Goal: Task Accomplishment & Management: Use online tool/utility

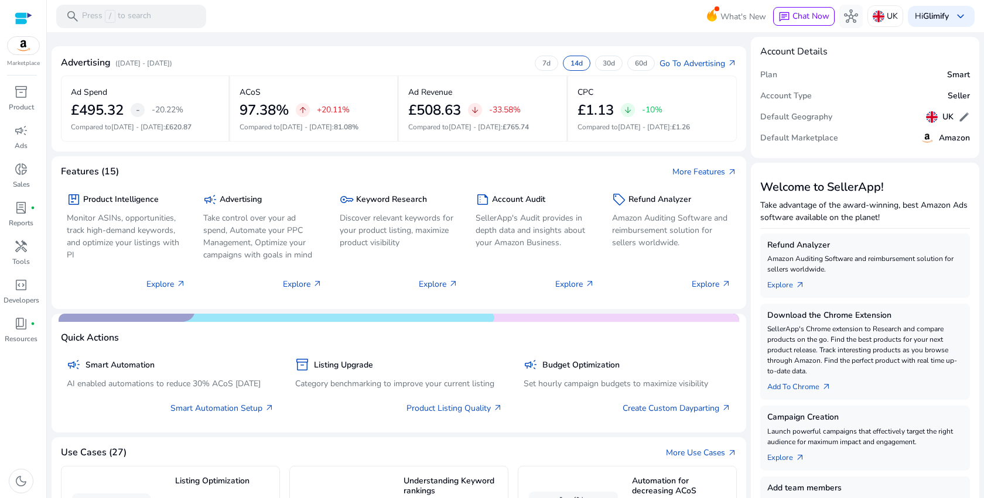
click at [23, 52] on img at bounding box center [24, 46] width 32 height 18
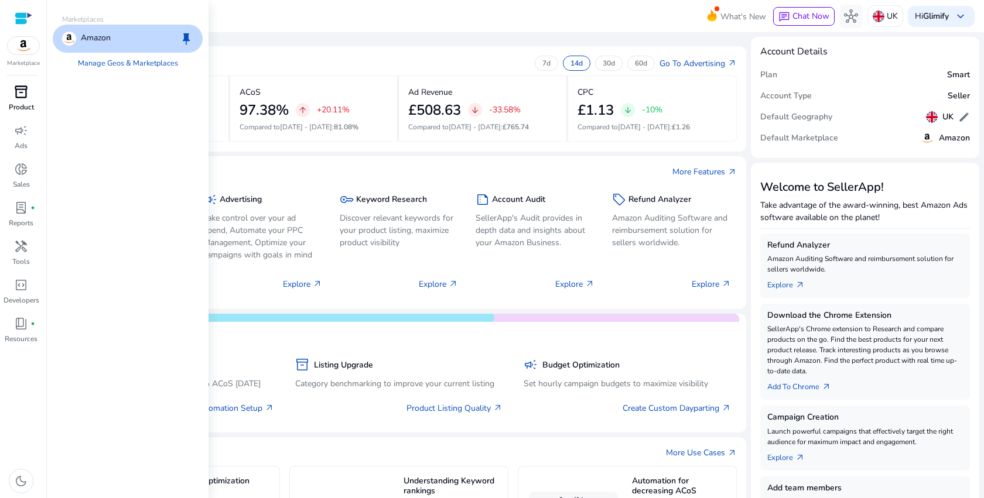
click at [26, 95] on span "inventory_2" at bounding box center [21, 92] width 14 height 14
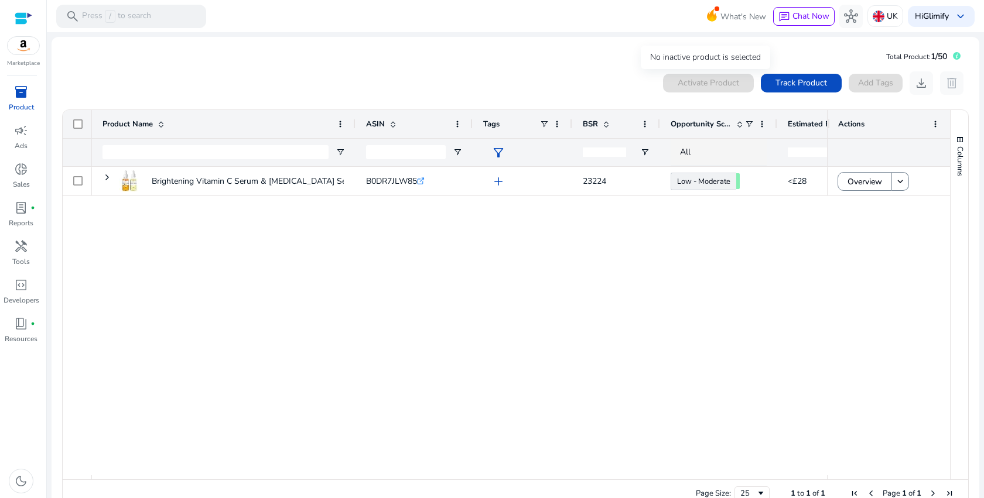
click at [728, 81] on div "Activate Product" at bounding box center [708, 83] width 91 height 19
click at [955, 148] on span "Columns" at bounding box center [960, 161] width 11 height 30
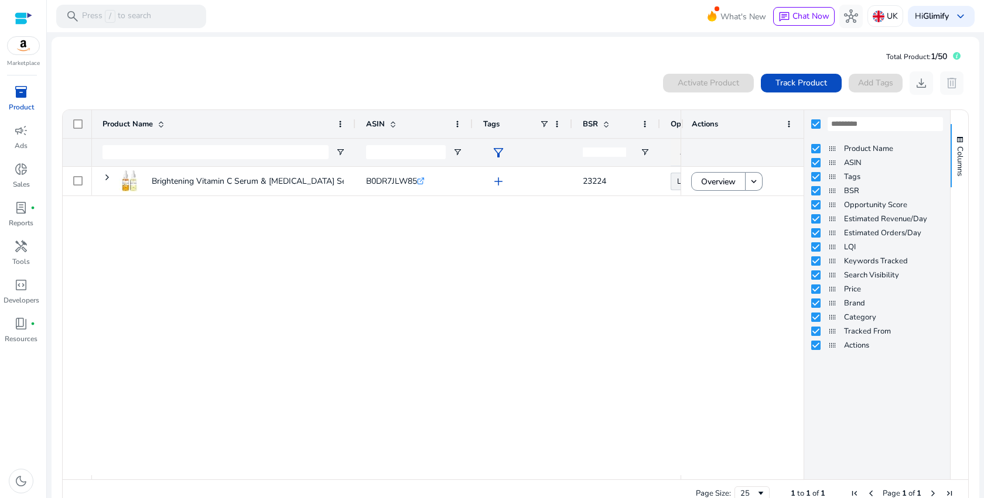
click at [604, 259] on div "Brightening Vitamin C Serum & [MEDICAL_DATA] Set – Hydrating Skincare... B0DR7J…" at bounding box center [386, 321] width 589 height 309
click at [955, 149] on span "Columns" at bounding box center [960, 161] width 11 height 30
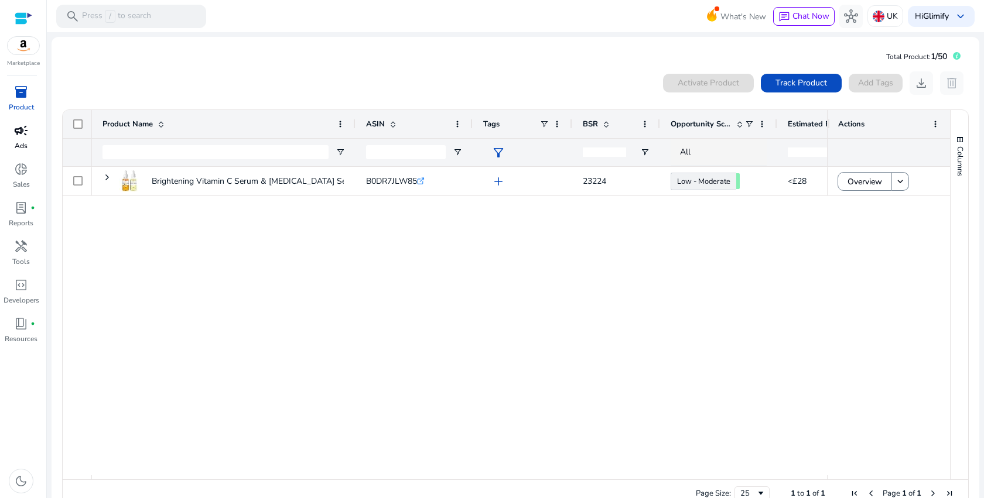
click at [19, 145] on p "Ads" at bounding box center [21, 146] width 13 height 11
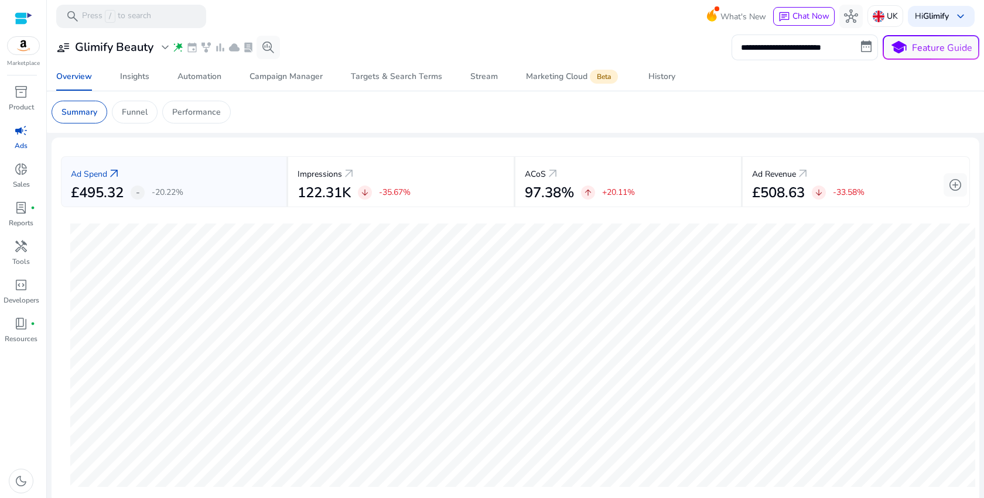
click at [504, 112] on app-sa-custom-tab "Summary Funnel Performance" at bounding box center [516, 112] width 928 height 23
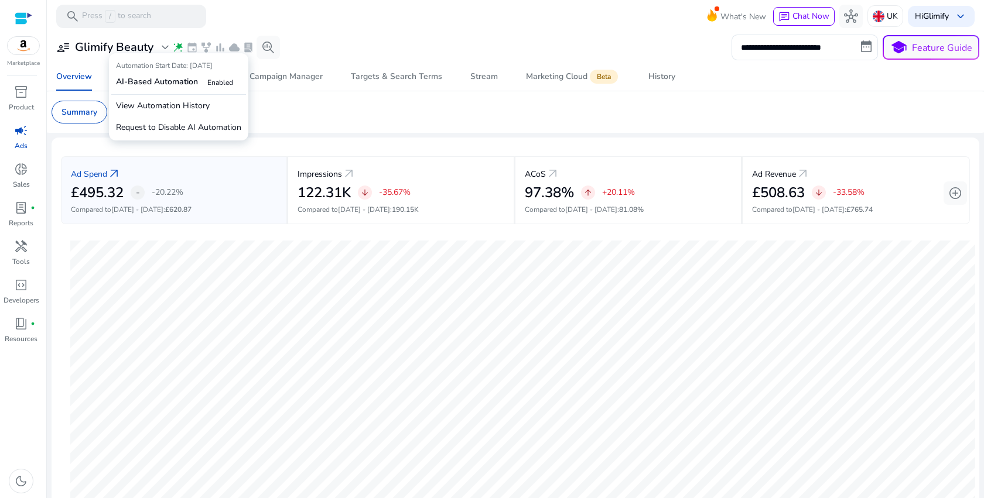
click at [180, 47] on span "wand_stars" at bounding box center [178, 48] width 12 height 12
click at [162, 107] on p "View Automation History" at bounding box center [178, 106] width 135 height 22
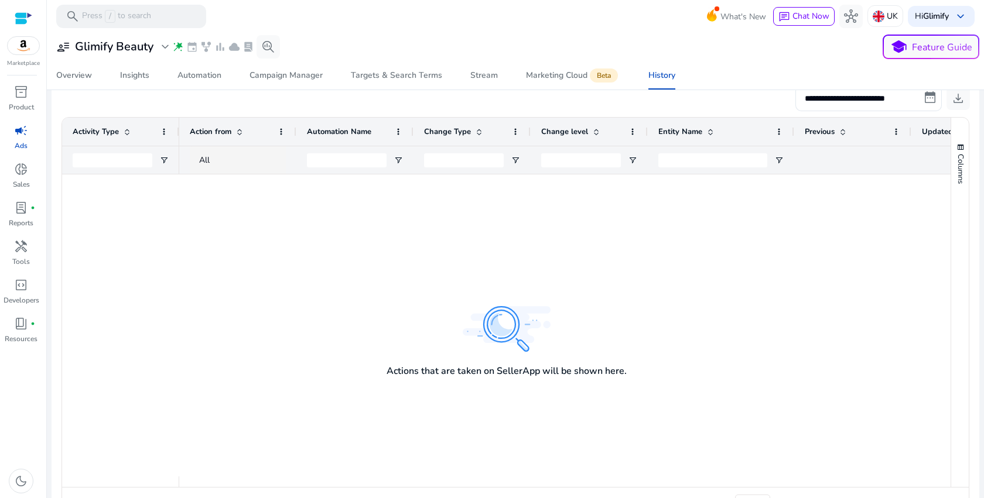
scroll to position [231, 0]
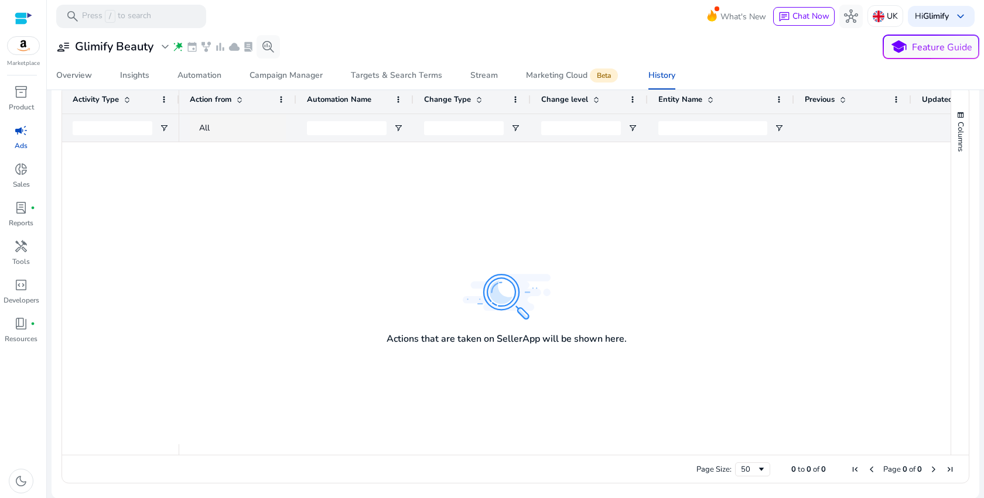
click at [518, 312] on div at bounding box center [564, 293] width 771 height 302
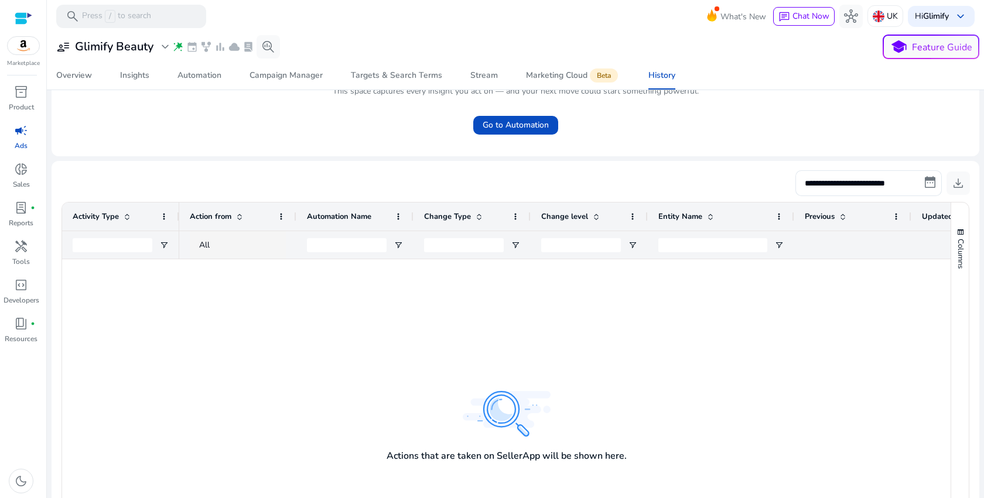
scroll to position [0, 0]
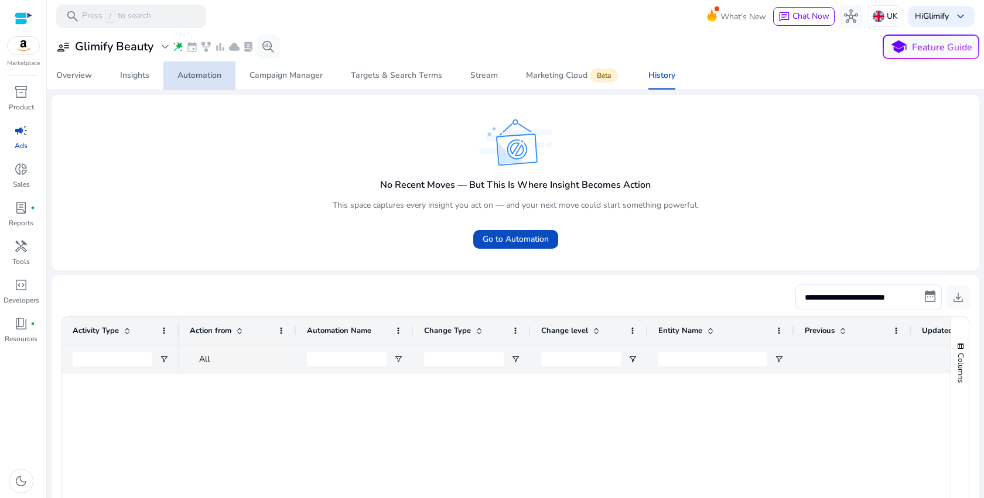
click at [217, 77] on div "Automation" at bounding box center [199, 75] width 44 height 8
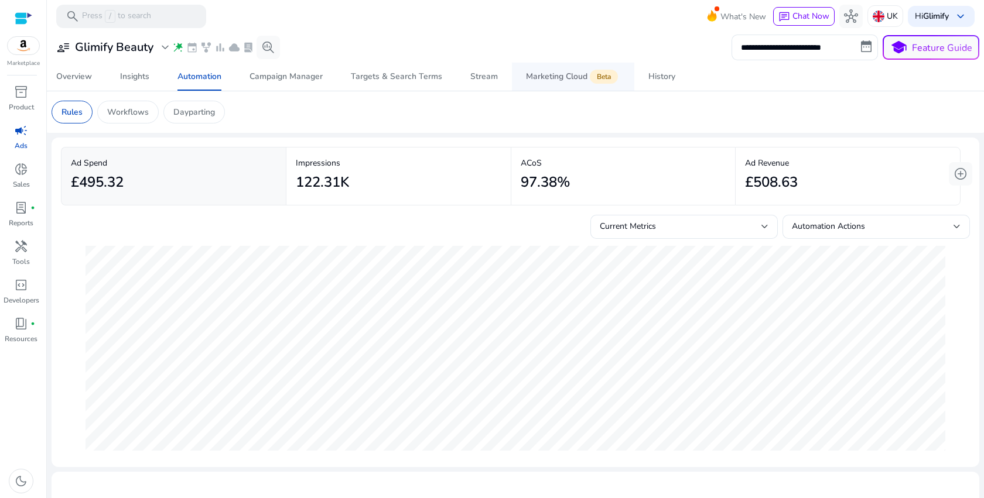
click at [552, 82] on span "Marketing Cloud Beta" at bounding box center [573, 77] width 94 height 28
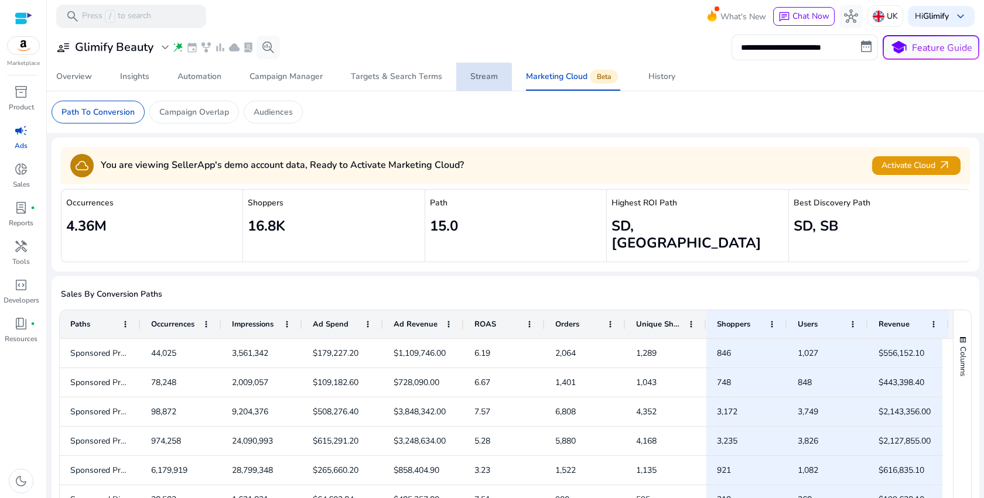
click at [477, 78] on div "Stream" at bounding box center [484, 77] width 28 height 8
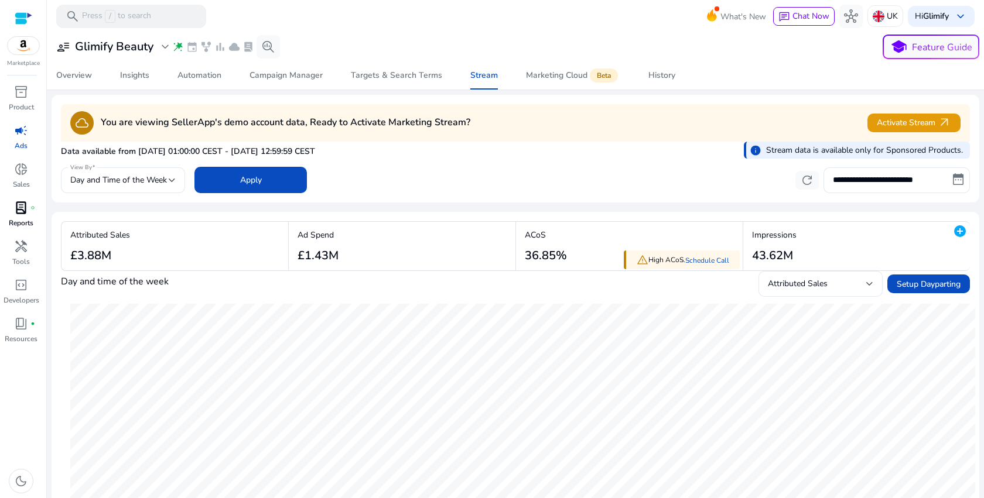
click at [22, 214] on span "lab_profile" at bounding box center [21, 208] width 14 height 14
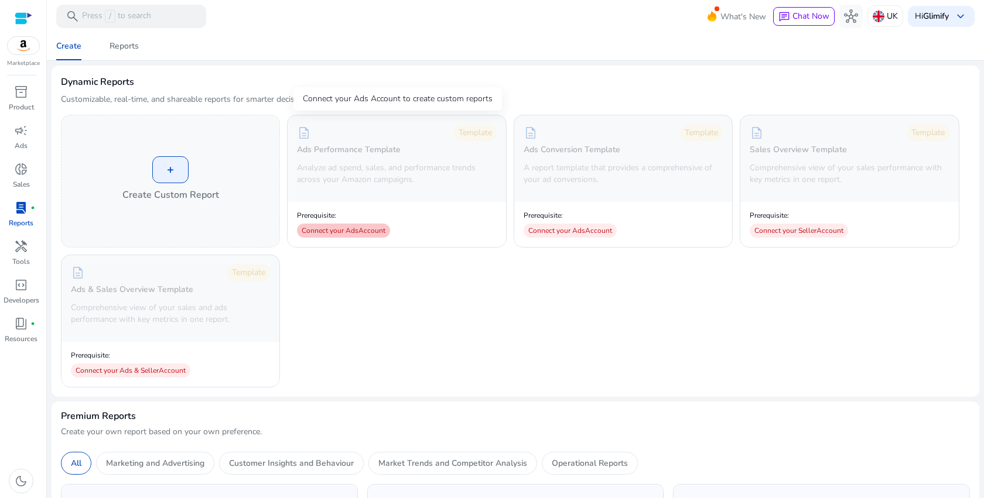
click at [367, 236] on div "Connect your Ads Account" at bounding box center [343, 231] width 93 height 14
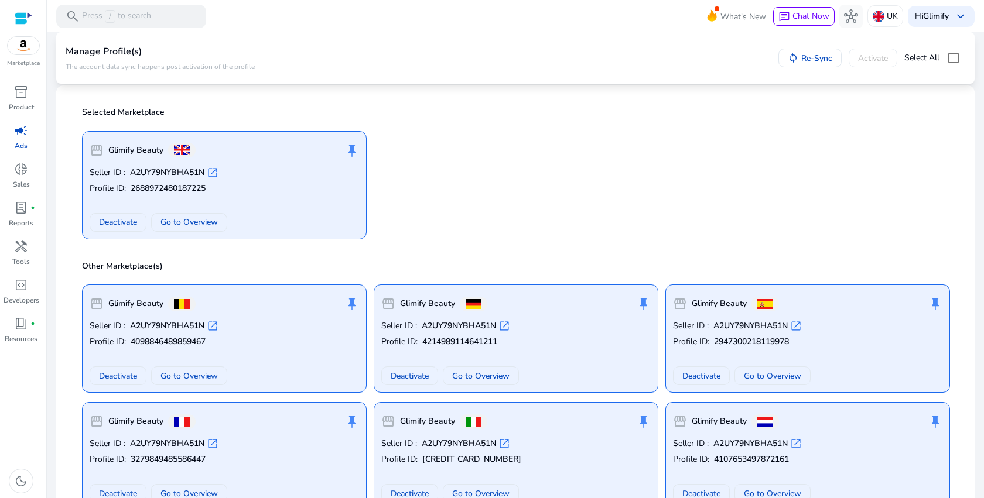
scroll to position [109, 0]
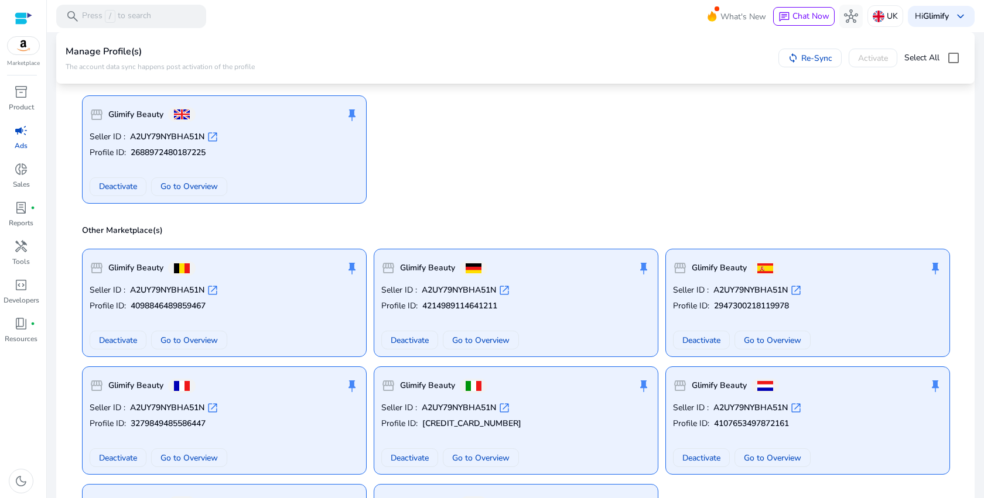
click at [288, 158] on p "Profile ID: 2688972480187225" at bounding box center [224, 153] width 269 height 12
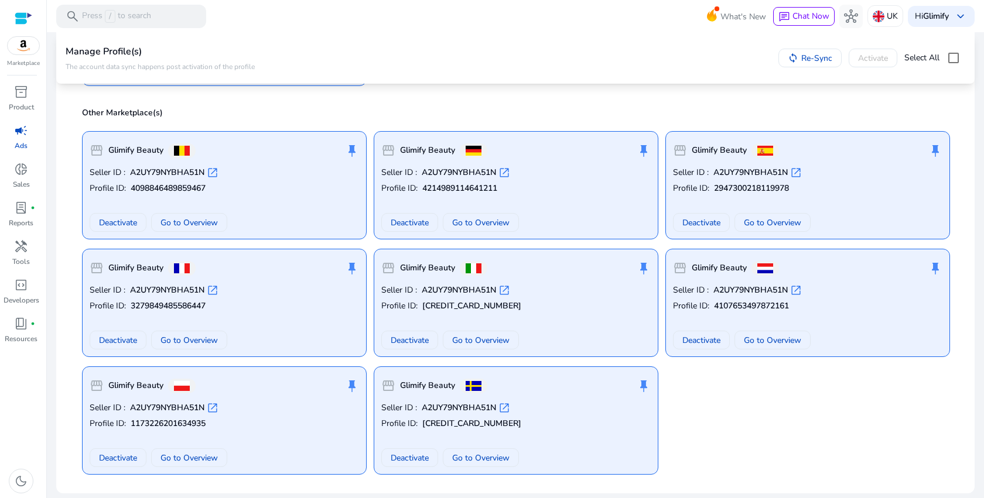
scroll to position [0, 0]
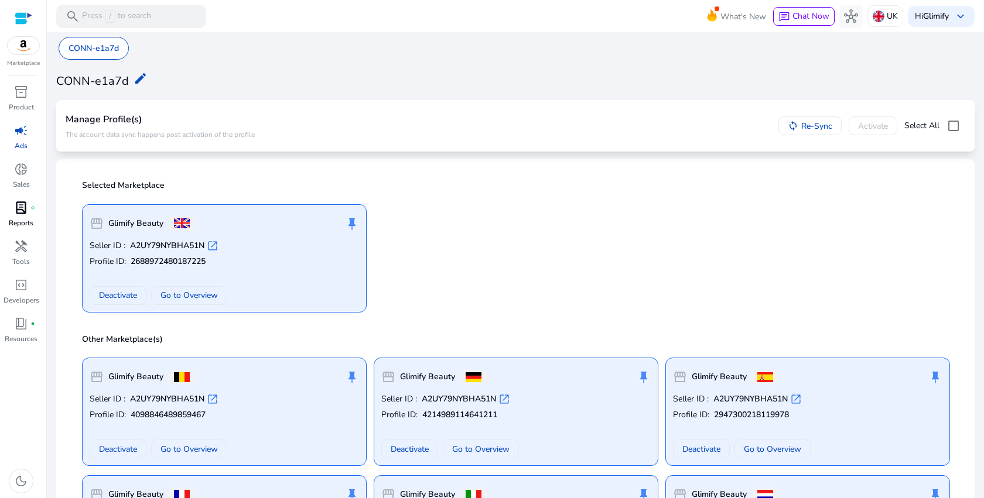
click at [27, 210] on span "lab_profile" at bounding box center [21, 208] width 14 height 14
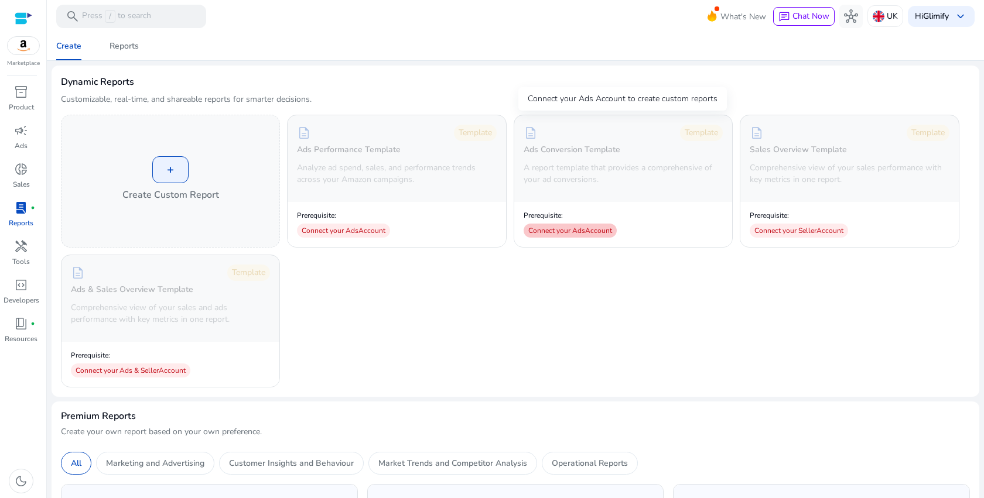
click at [579, 235] on div "Connect your Ads Account" at bounding box center [570, 231] width 93 height 14
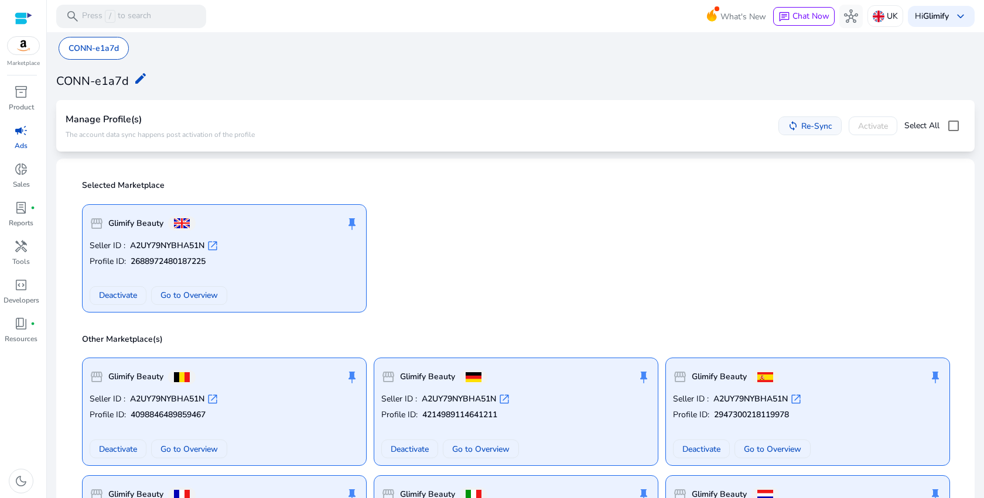
click at [788, 126] on mat-icon "sync" at bounding box center [793, 126] width 11 height 11
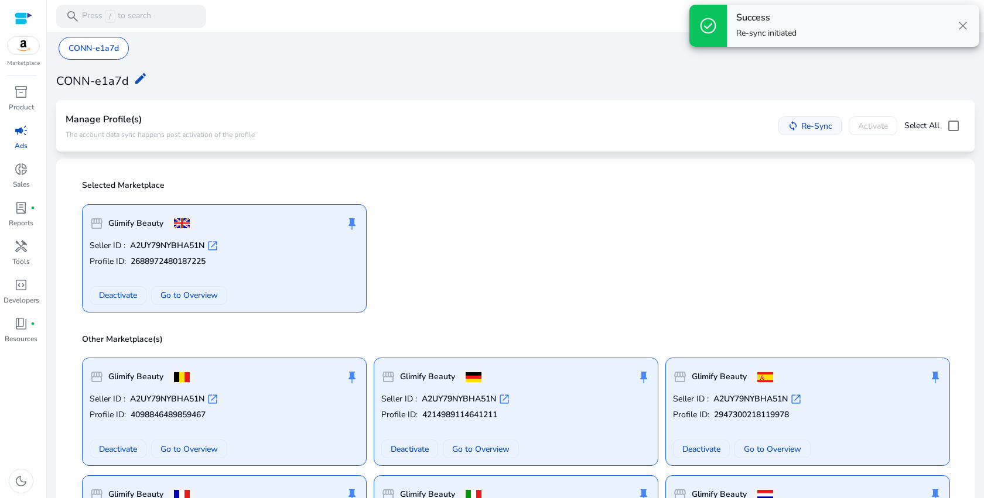
click at [816, 133] on span at bounding box center [810, 126] width 62 height 28
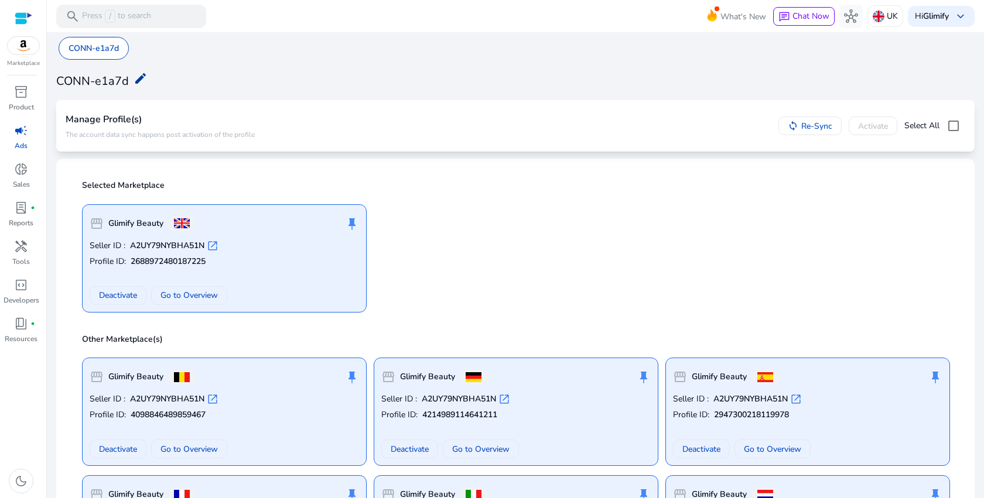
click at [138, 78] on mat-icon "edit" at bounding box center [141, 78] width 14 height 14
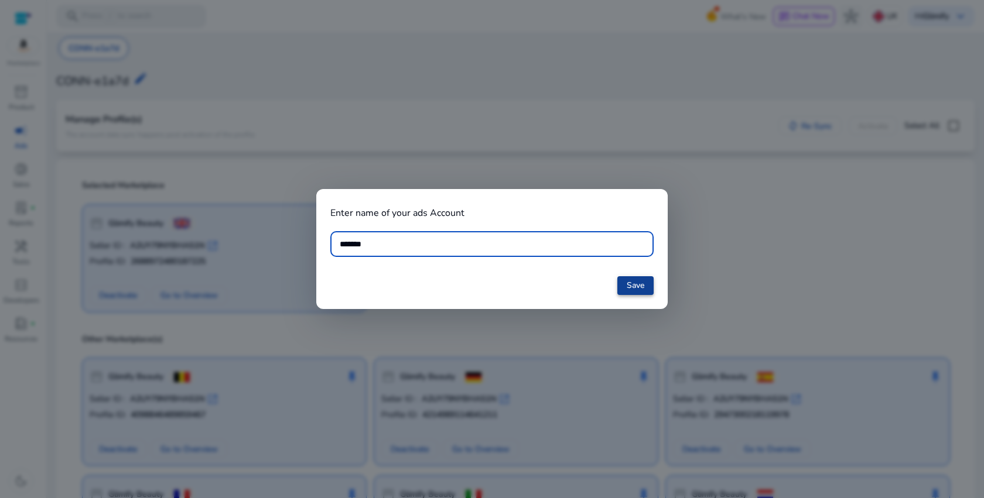
type input "*******"
click at [649, 293] on span at bounding box center [635, 286] width 36 height 28
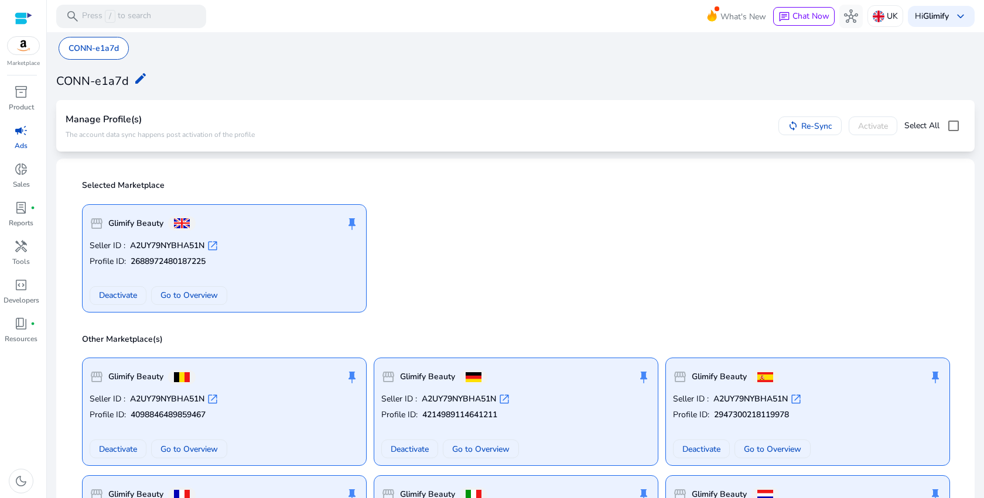
click at [475, 186] on p "Selected Marketplace" at bounding box center [519, 186] width 874 height 12
click at [26, 213] on span "lab_profile" at bounding box center [21, 208] width 14 height 14
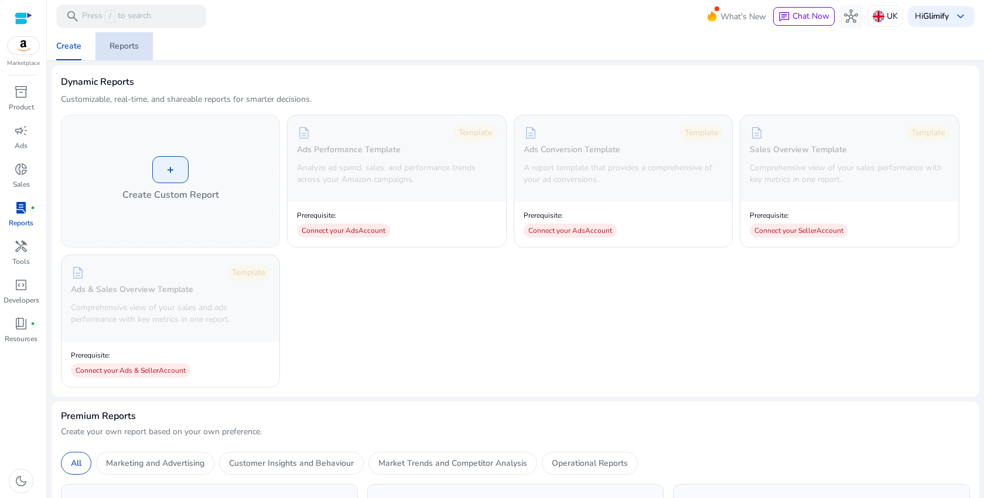
click at [106, 50] on link "Reports" at bounding box center [123, 46] width 57 height 28
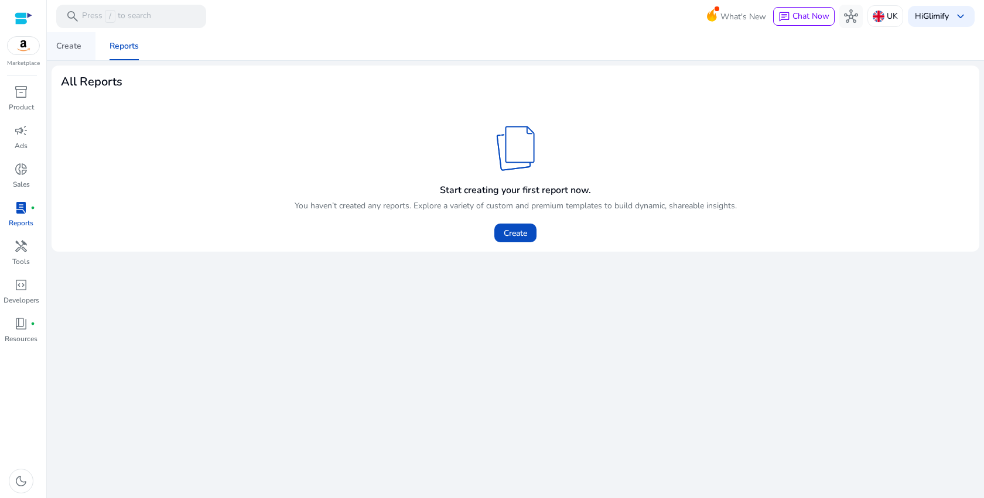
click at [76, 54] on span "Create" at bounding box center [68, 46] width 25 height 28
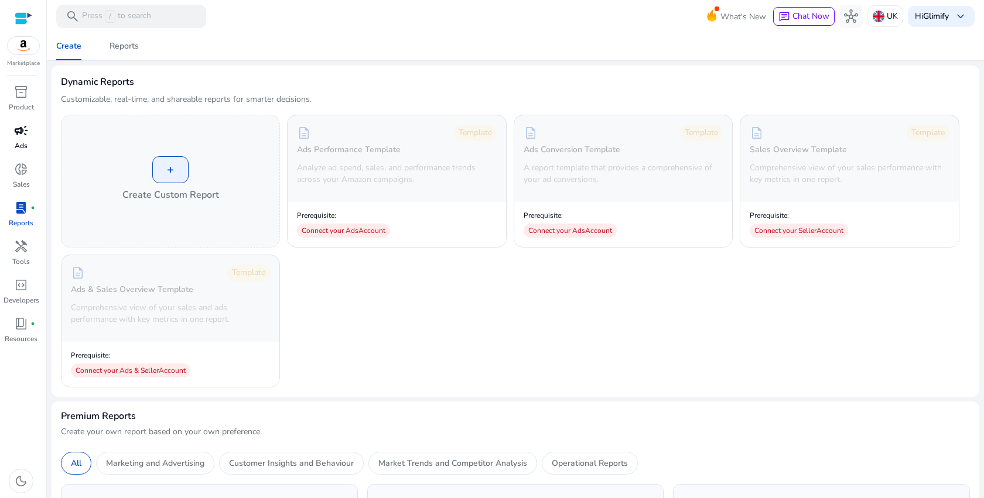
click at [20, 134] on span "campaign" at bounding box center [21, 131] width 14 height 14
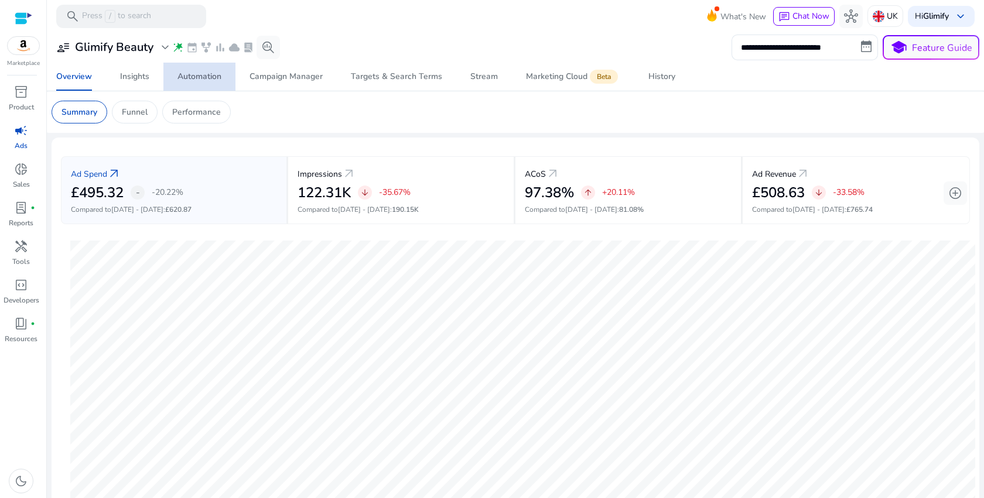
click at [193, 73] on div "Automation" at bounding box center [199, 77] width 44 height 8
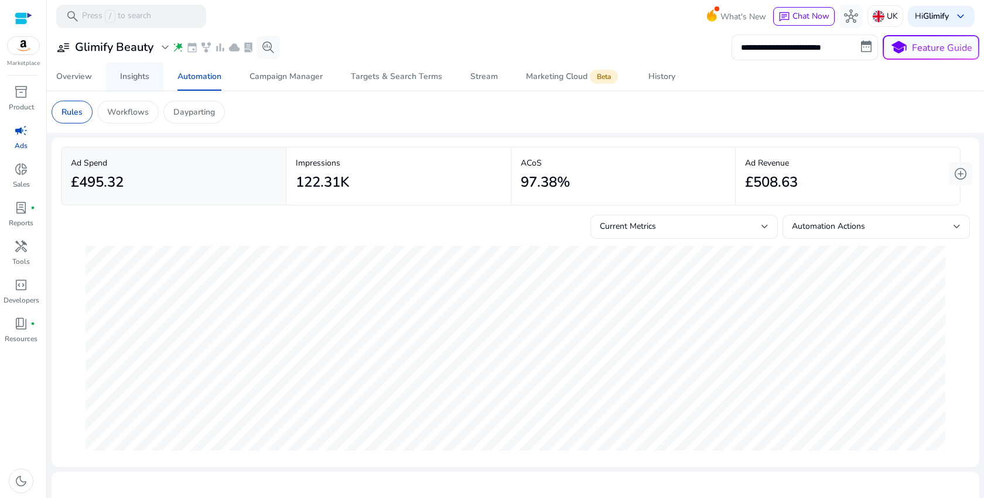
click at [141, 76] on div "Insights" at bounding box center [134, 77] width 29 height 8
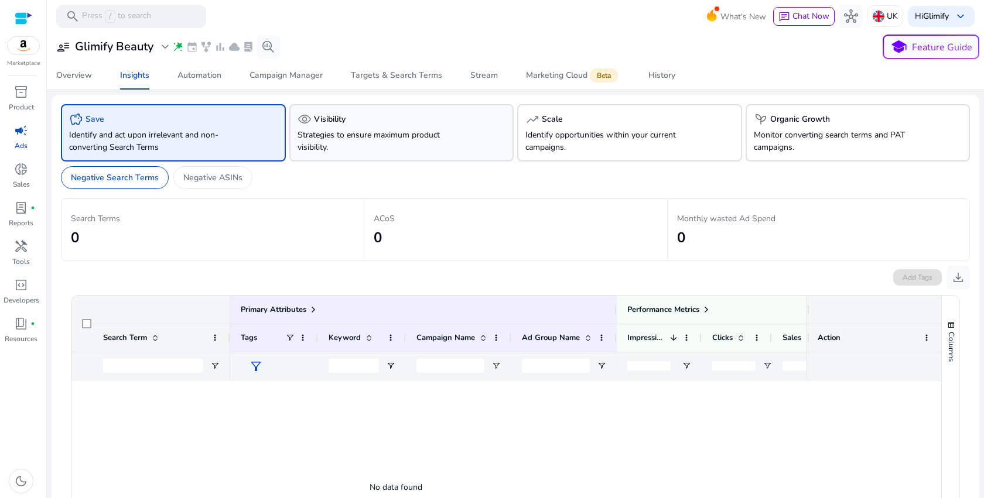
click at [362, 143] on p "Strategies to ensure maximum product visibility." at bounding box center [383, 141] width 173 height 25
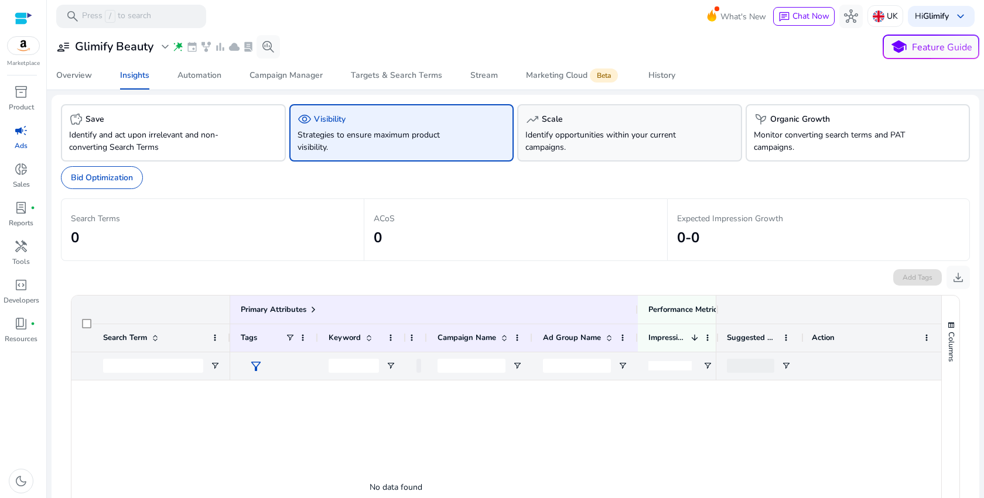
click at [674, 134] on p "Identify opportunities within your current campaigns." at bounding box center [611, 141] width 173 height 25
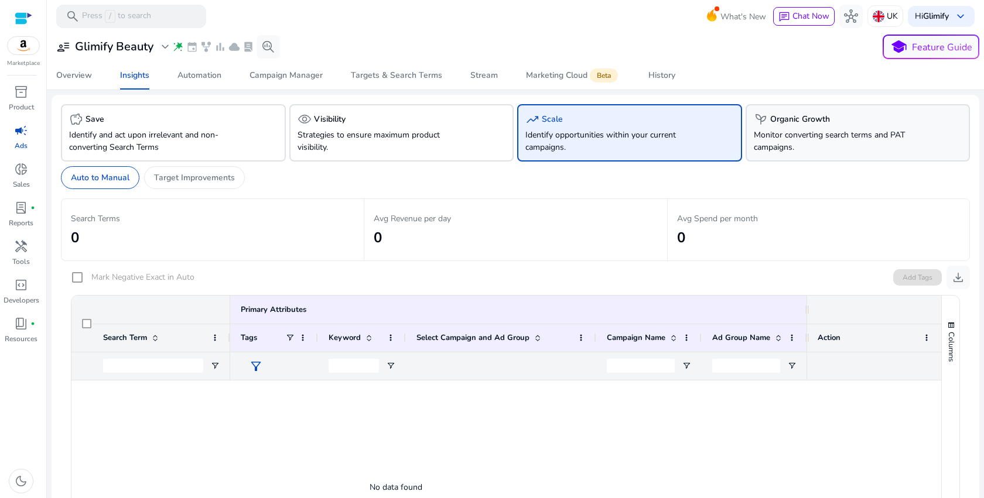
click at [844, 142] on p "Monitor converting search terms and PAT campaigns." at bounding box center [840, 141] width 173 height 25
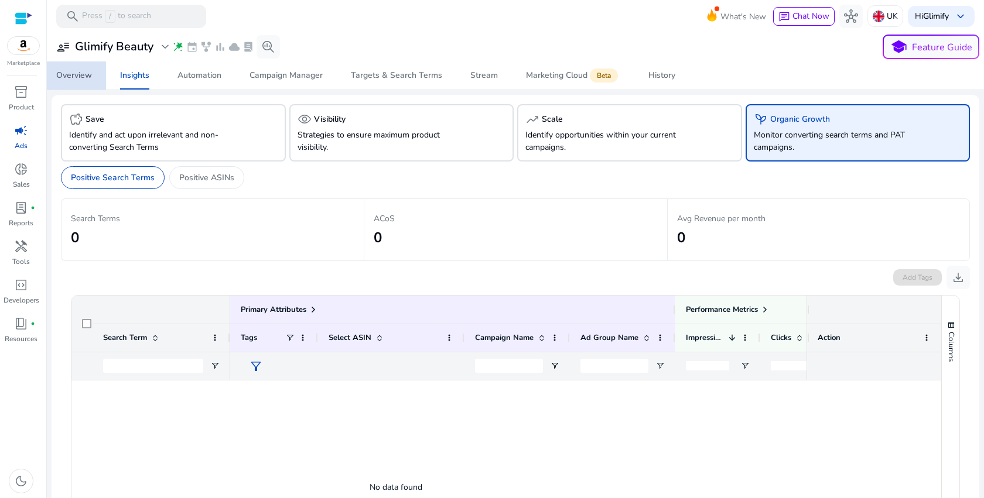
click at [81, 79] on div "Overview" at bounding box center [74, 75] width 36 height 8
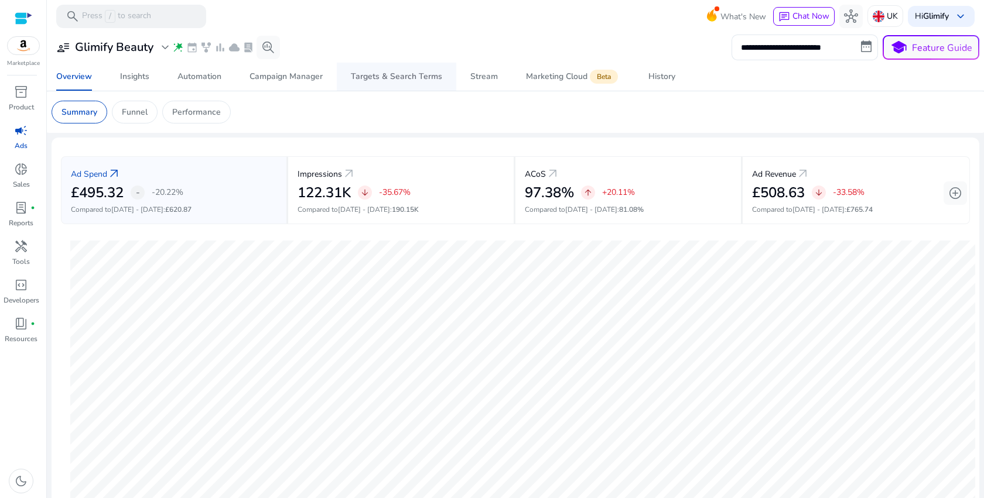
click at [376, 68] on span "Targets & Search Terms" at bounding box center [396, 77] width 91 height 28
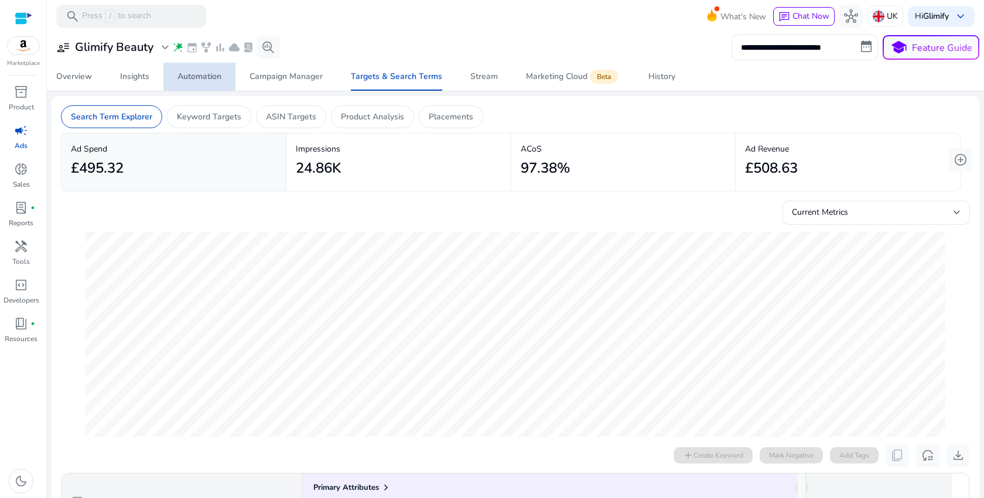
click at [192, 83] on span "Automation" at bounding box center [199, 77] width 44 height 28
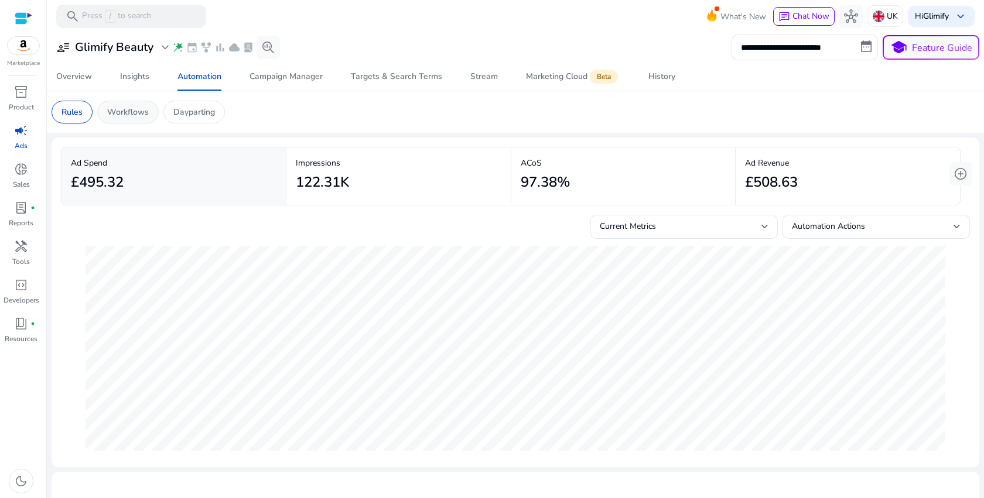
click at [134, 118] on div "Workflows" at bounding box center [127, 112] width 61 height 23
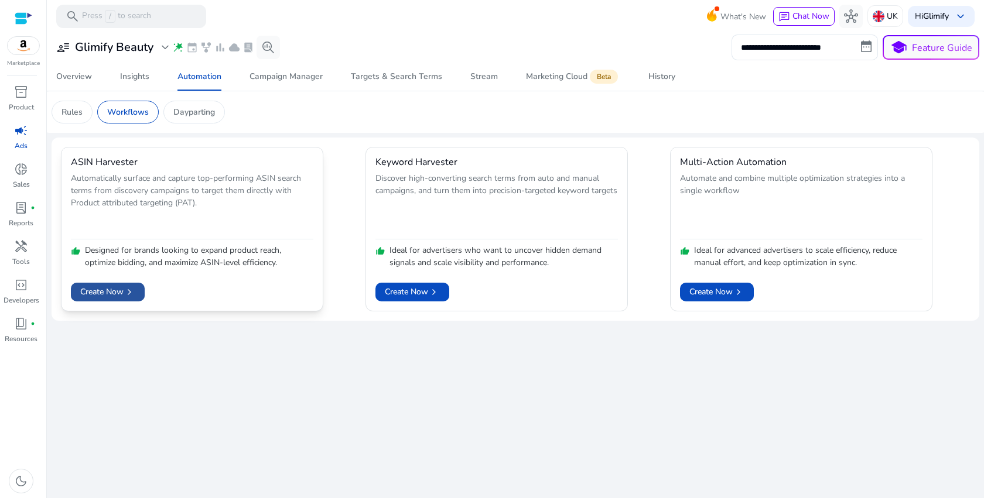
click at [132, 289] on span "chevron_right" at bounding box center [130, 292] width 12 height 12
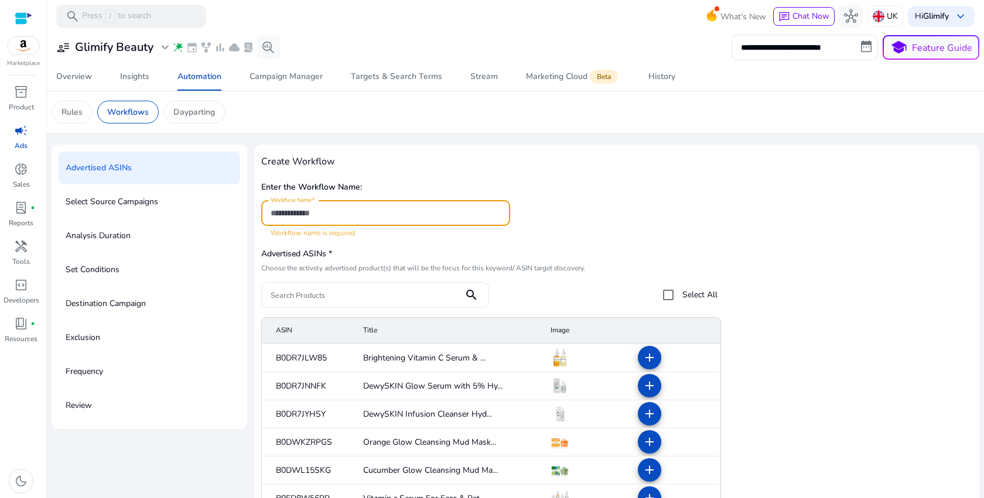
click at [396, 215] on input "Workflow Name" at bounding box center [386, 213] width 230 height 13
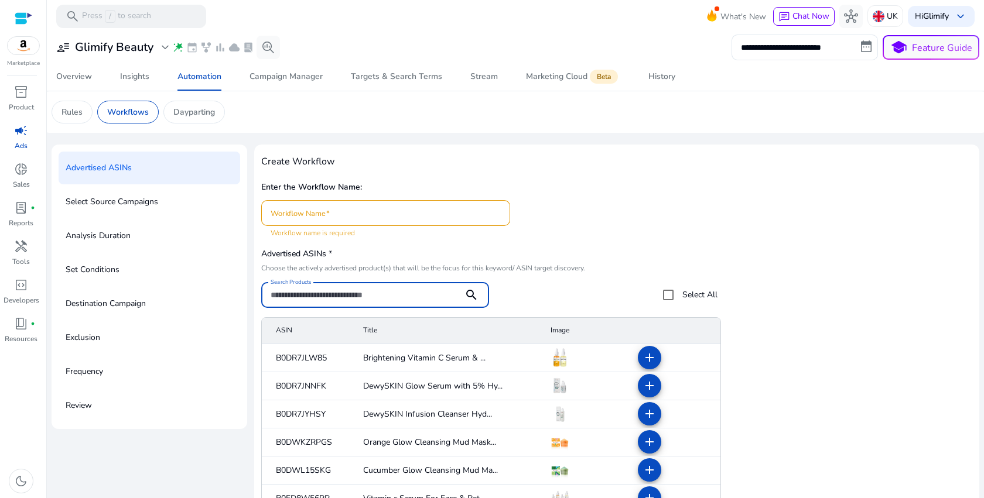
click at [368, 299] on input "Search Products" at bounding box center [363, 295] width 184 height 13
paste input "**********"
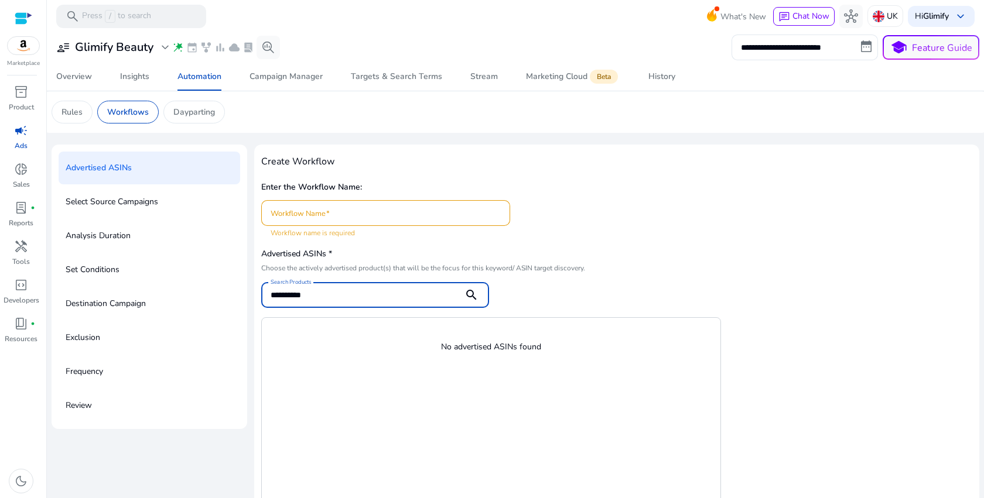
type input "**********"
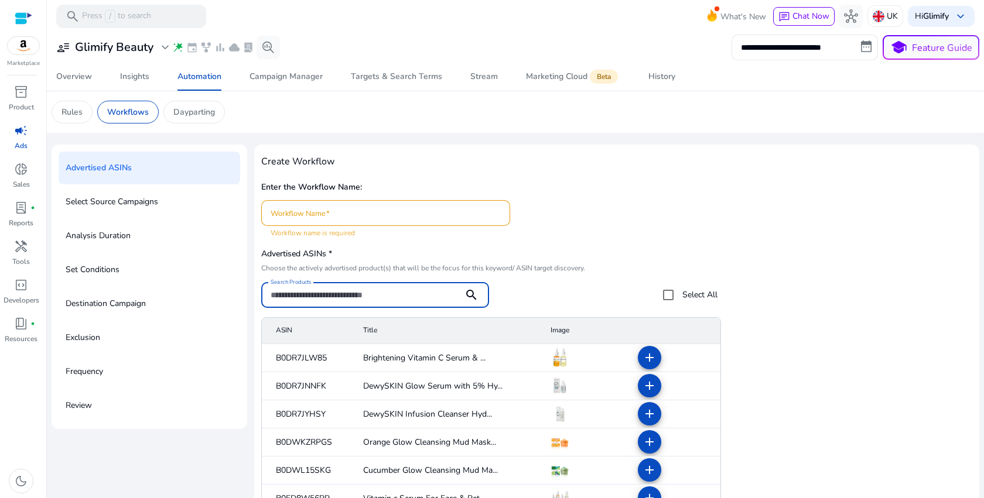
scroll to position [112, 0]
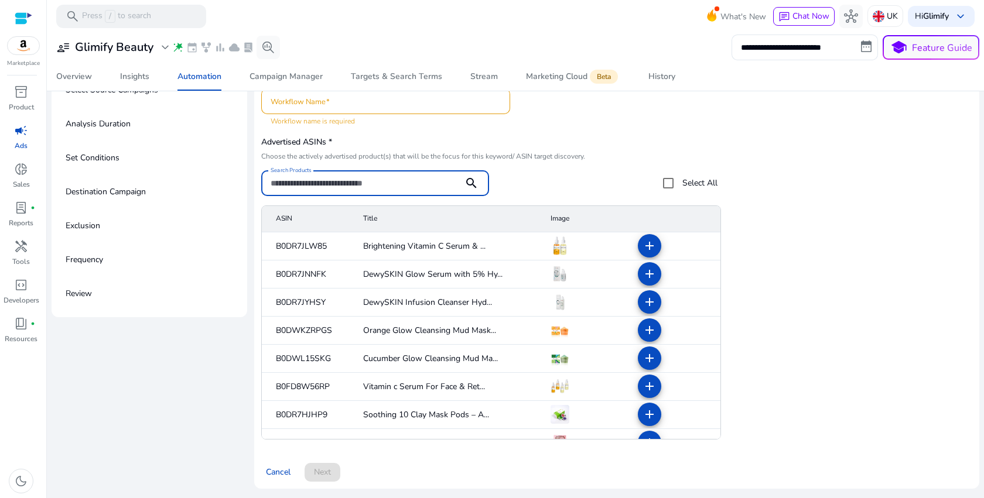
click at [557, 250] on img at bounding box center [559, 246] width 19 height 19
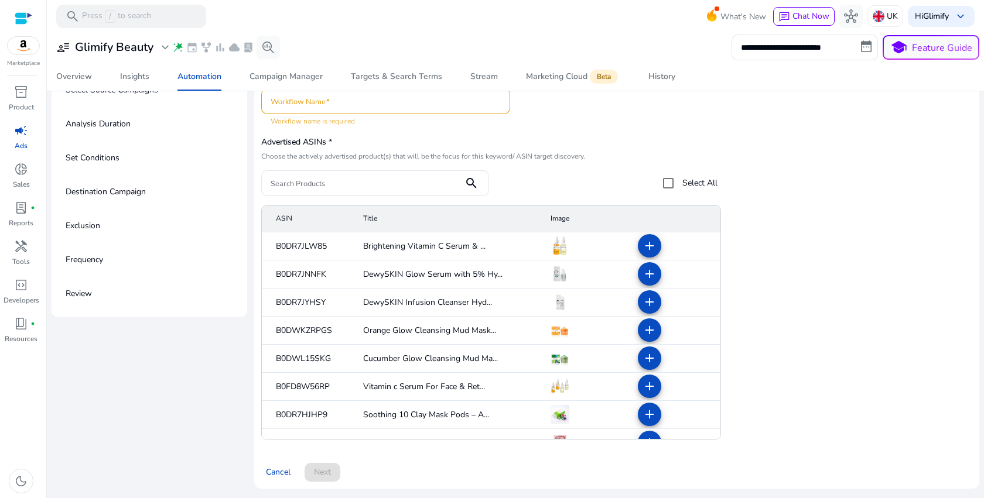
click at [561, 276] on img at bounding box center [559, 274] width 19 height 19
click at [560, 297] on img at bounding box center [559, 302] width 19 height 19
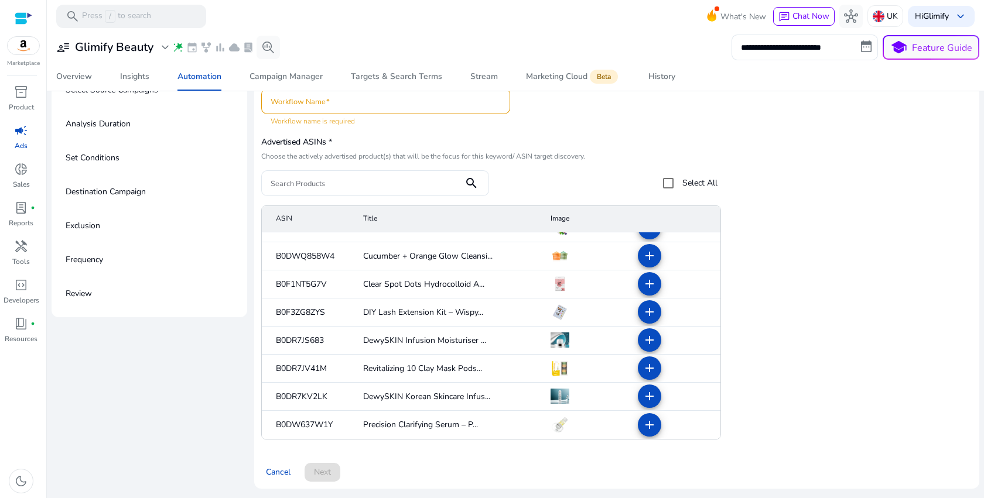
scroll to position [0, 0]
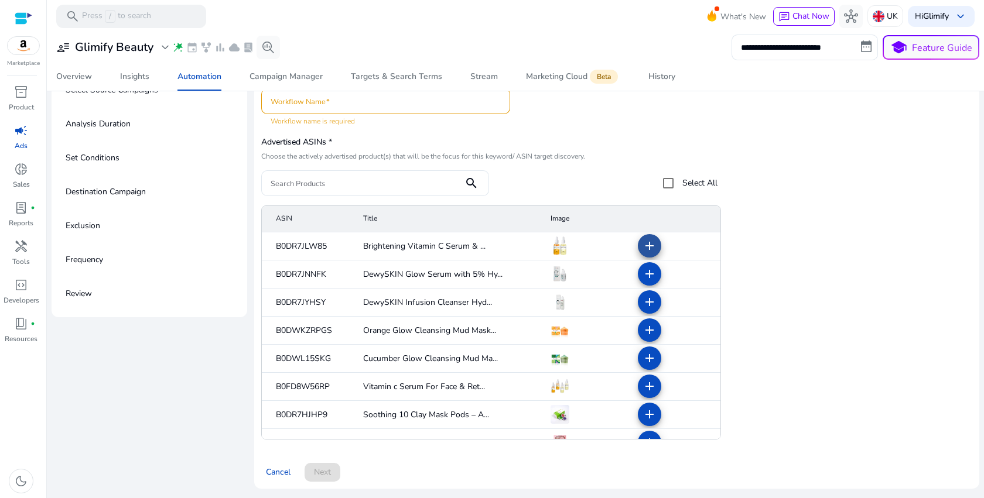
click at [647, 242] on mat-icon "add" at bounding box center [649, 246] width 14 height 14
click at [934, 255] on mat-icon "close" at bounding box center [932, 254] width 14 height 14
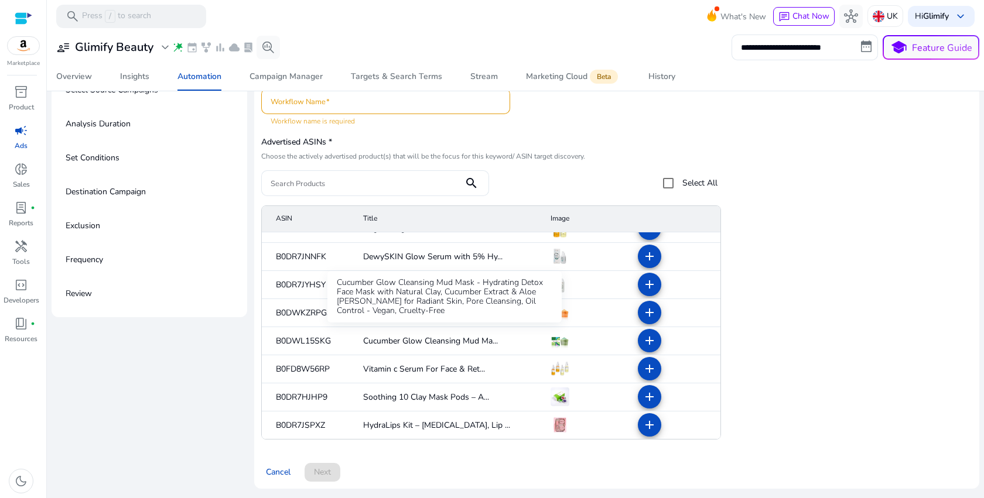
scroll to position [25, 0]
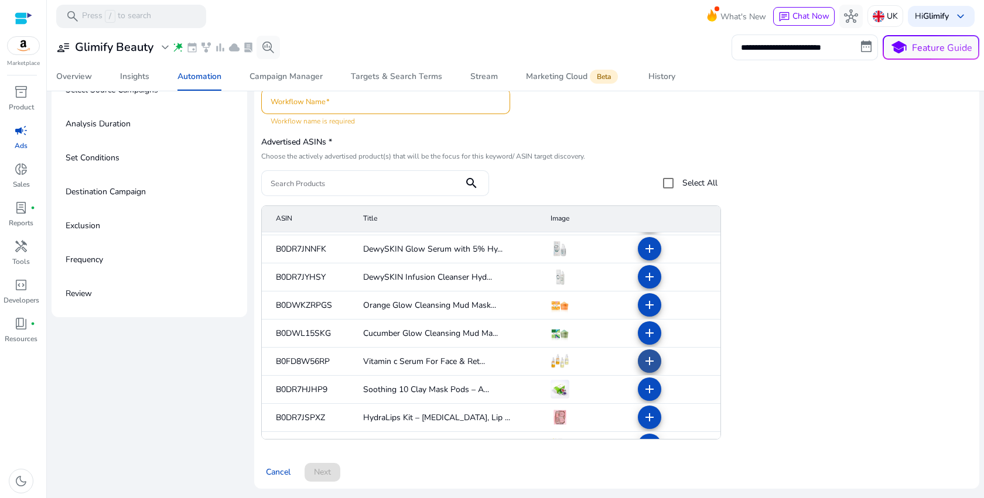
click at [642, 362] on mat-icon "add" at bounding box center [649, 361] width 14 height 14
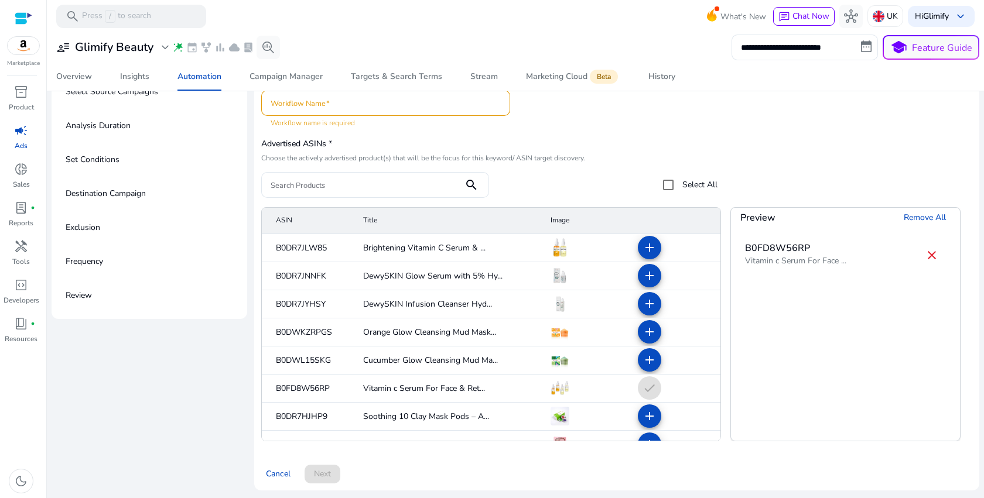
scroll to position [111, 0]
click at [784, 247] on div "B0FD8W56RP" at bounding box center [795, 248] width 101 height 14
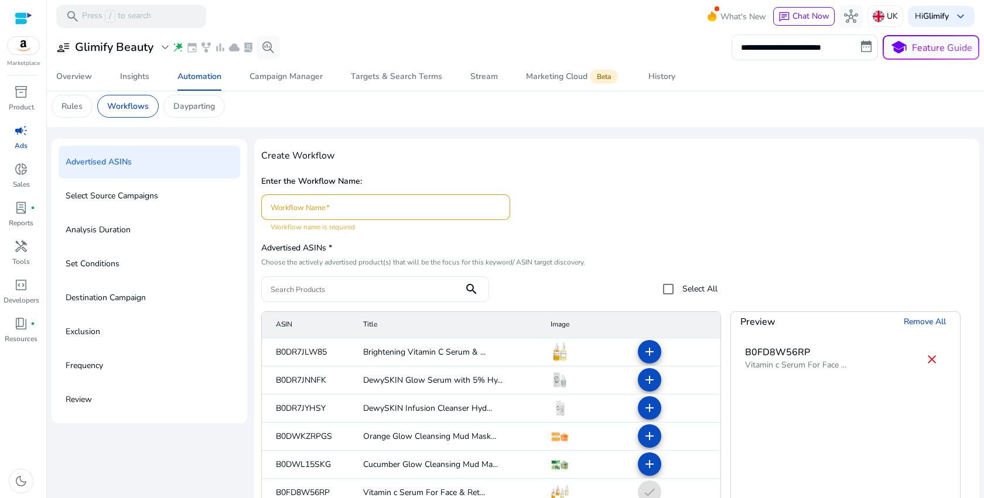
scroll to position [1, 0]
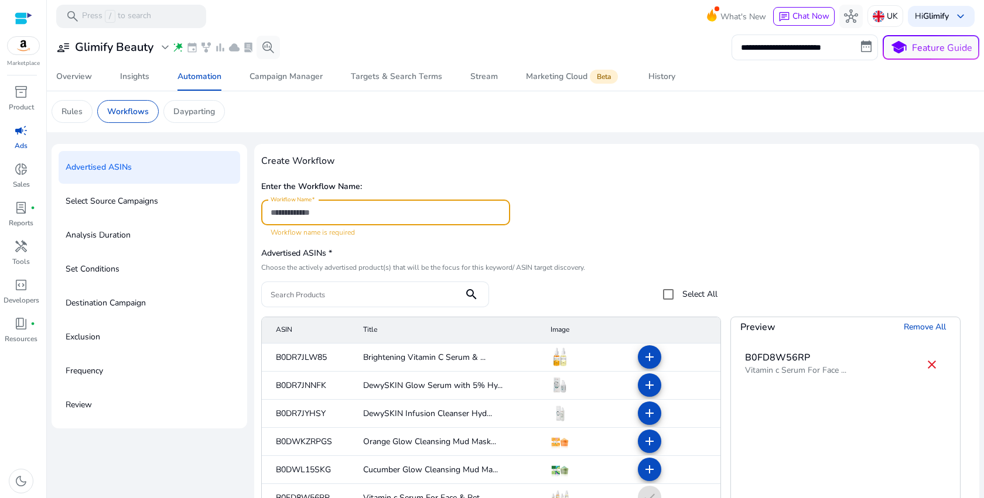
click at [410, 217] on input "Workflow Name" at bounding box center [386, 212] width 230 height 13
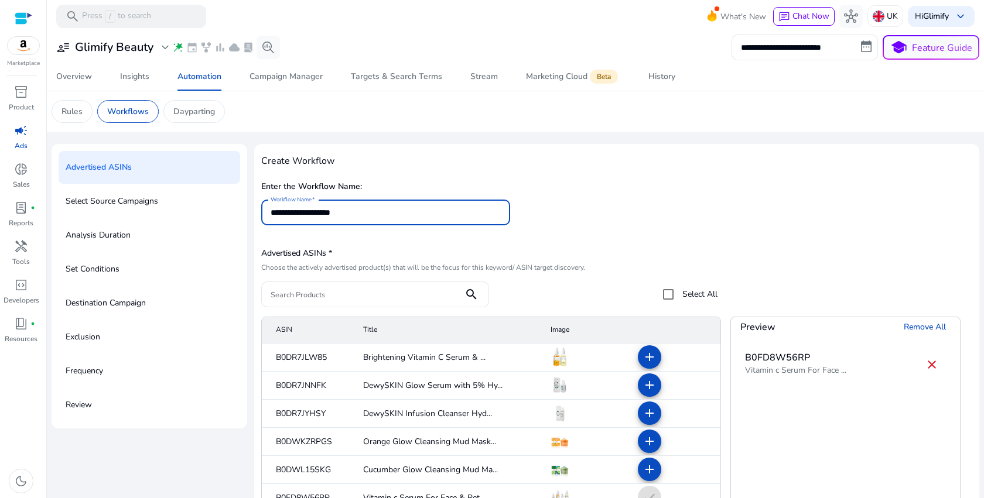
scroll to position [112, 0]
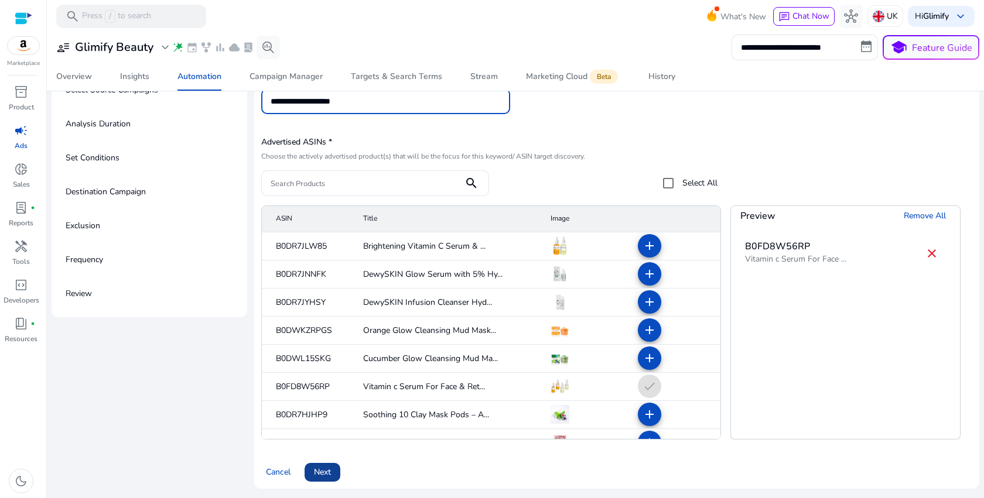
type input "**********"
click at [326, 480] on span at bounding box center [323, 473] width 36 height 28
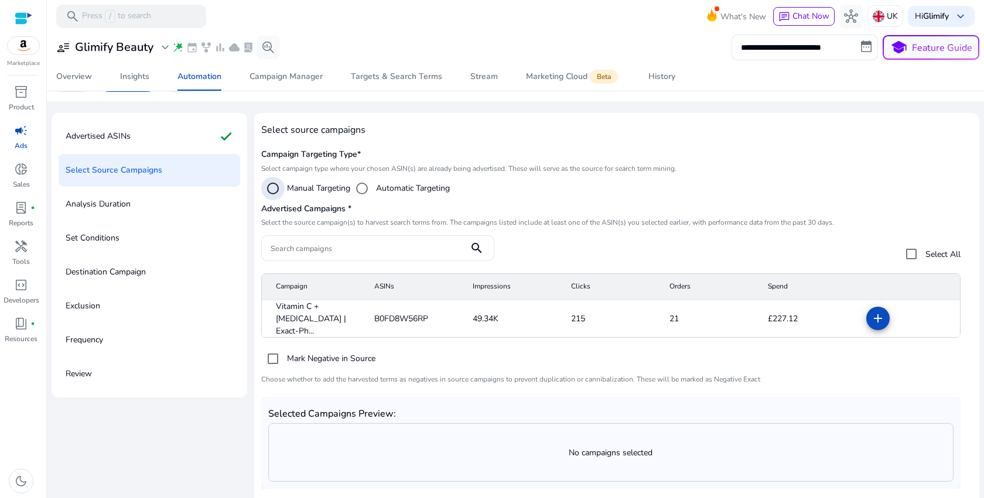
scroll to position [77, 0]
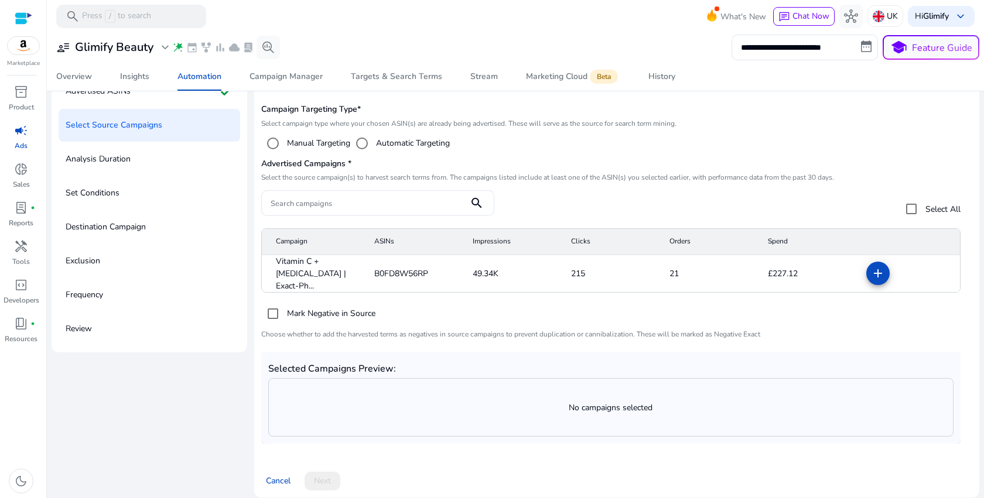
click at [483, 258] on mat-cell "49.34K" at bounding box center [512, 273] width 98 height 37
click at [869, 259] on span at bounding box center [878, 273] width 28 height 28
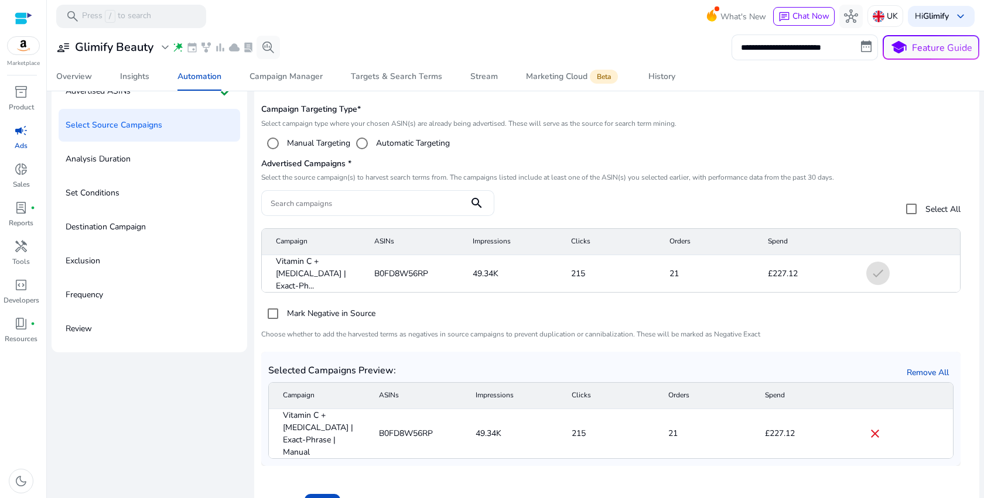
scroll to position [87, 0]
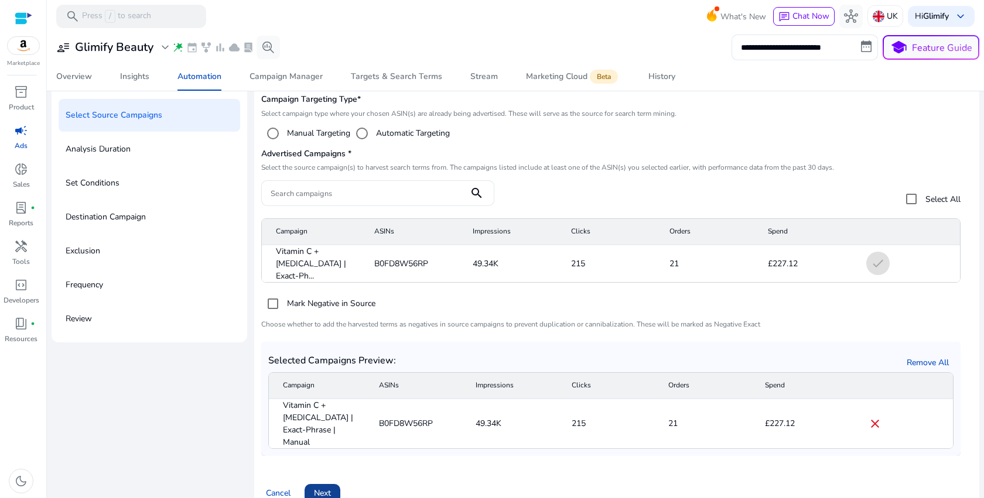
click at [324, 487] on span "Next" at bounding box center [322, 493] width 17 height 12
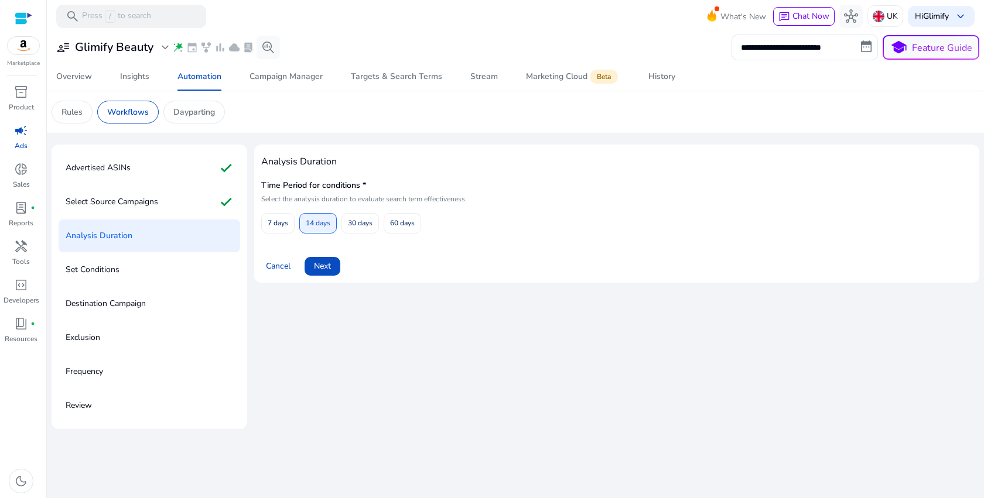
scroll to position [0, 0]
click at [327, 265] on span "Next" at bounding box center [322, 266] width 17 height 12
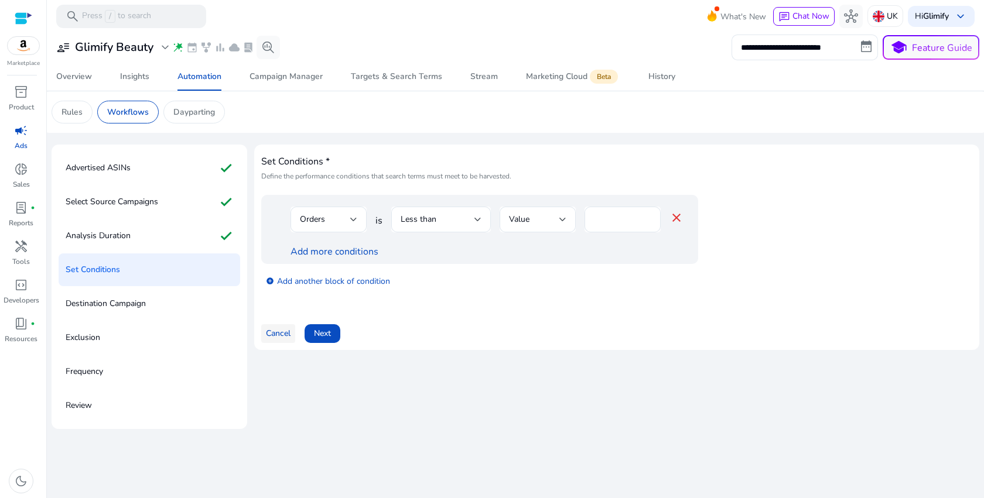
click at [281, 330] on span "Cancel" at bounding box center [278, 333] width 25 height 12
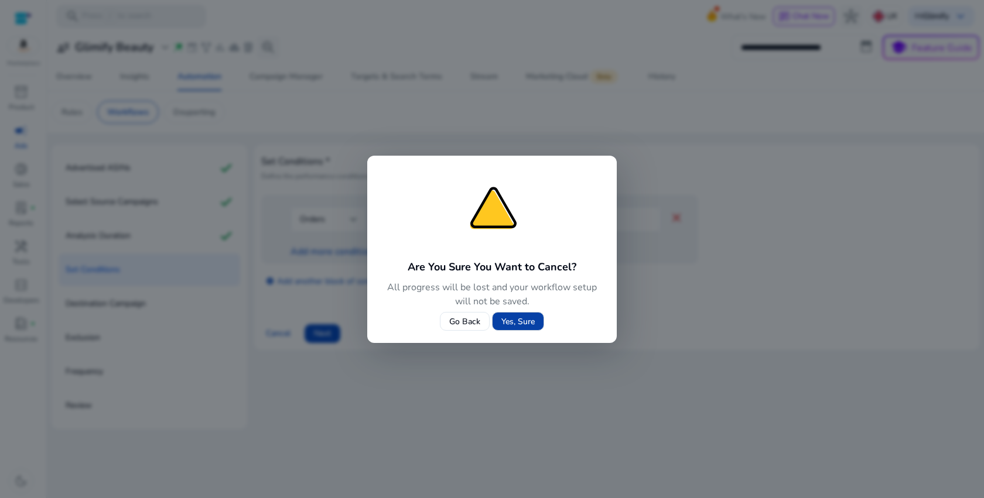
click at [519, 316] on span "Yes, Sure" at bounding box center [517, 322] width 33 height 12
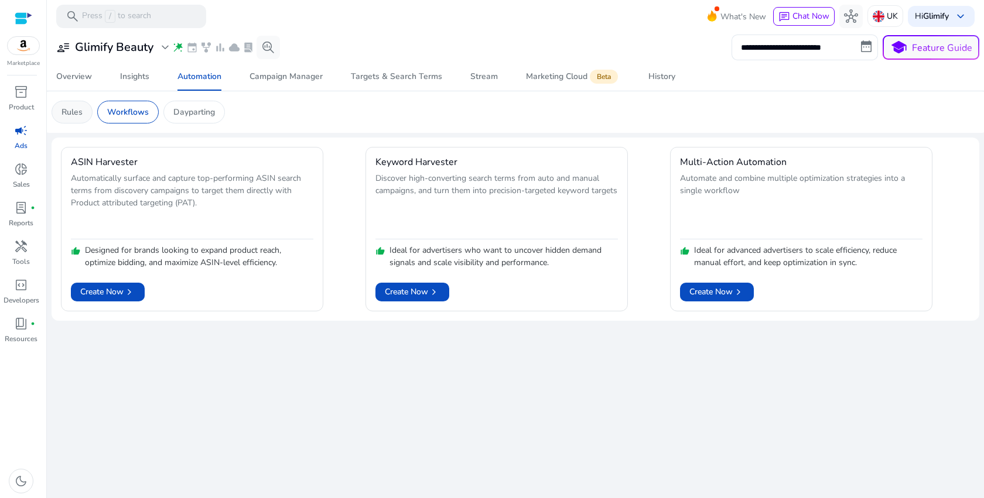
click at [81, 112] on p "Rules" at bounding box center [71, 112] width 21 height 12
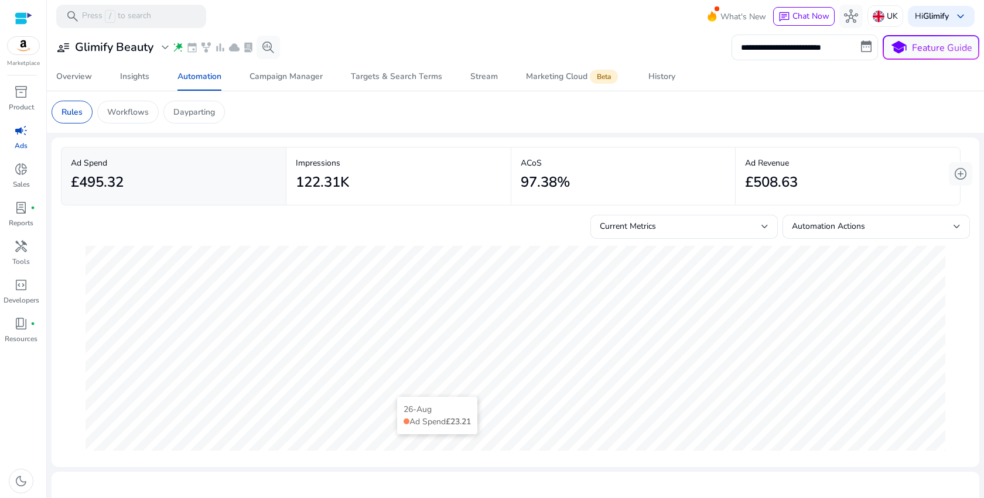
scroll to position [231, 0]
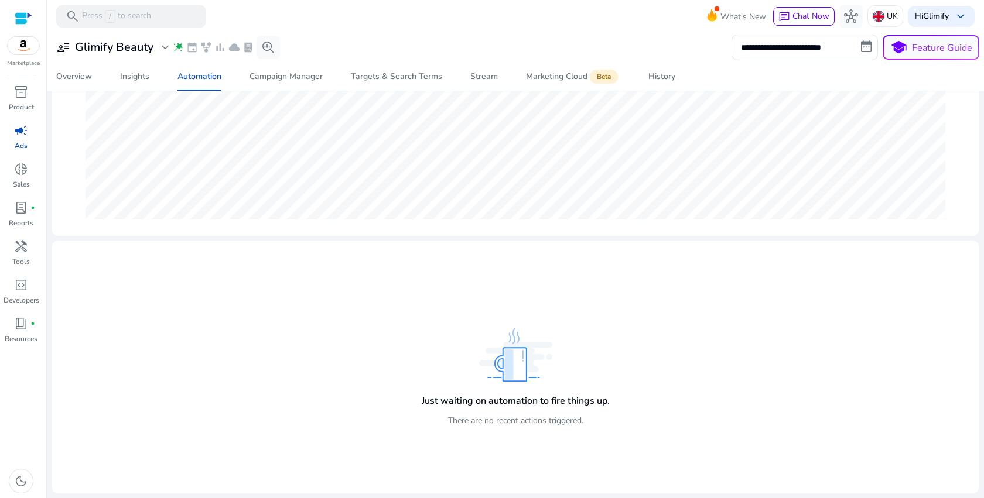
click at [492, 405] on h4 "Just waiting on automation to fire things up." at bounding box center [516, 401] width 188 height 11
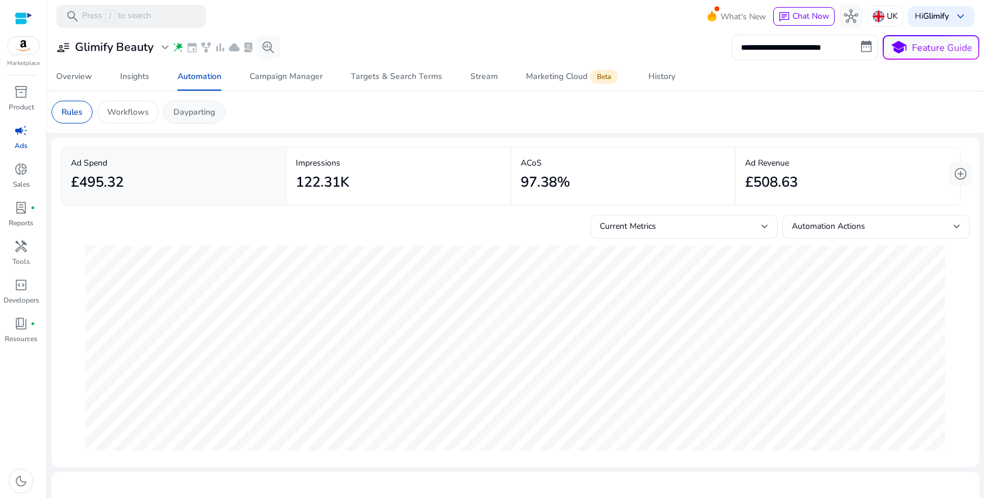
click at [190, 108] on p "Dayparting" at bounding box center [194, 112] width 42 height 12
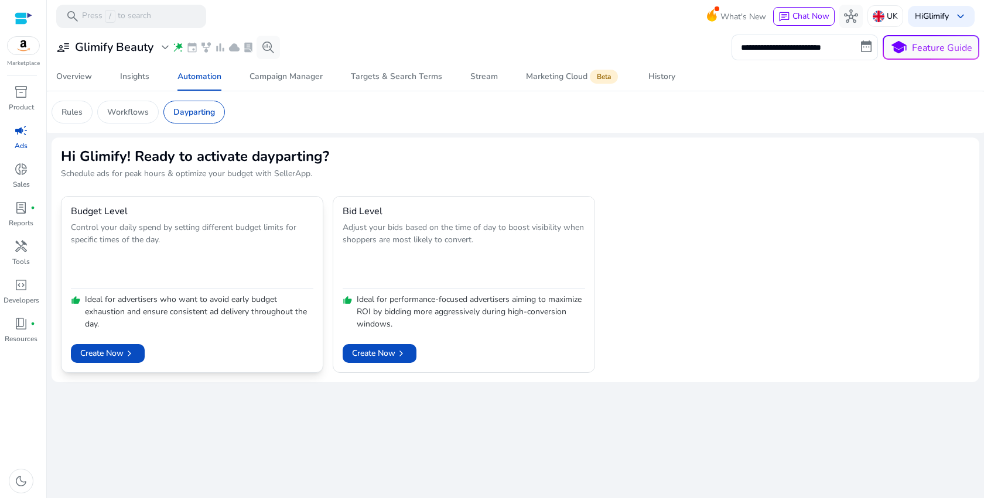
click at [255, 277] on p "Control your daily spend by setting different budget limits for specific times …" at bounding box center [192, 252] width 242 height 63
click at [113, 362] on span at bounding box center [108, 354] width 74 height 28
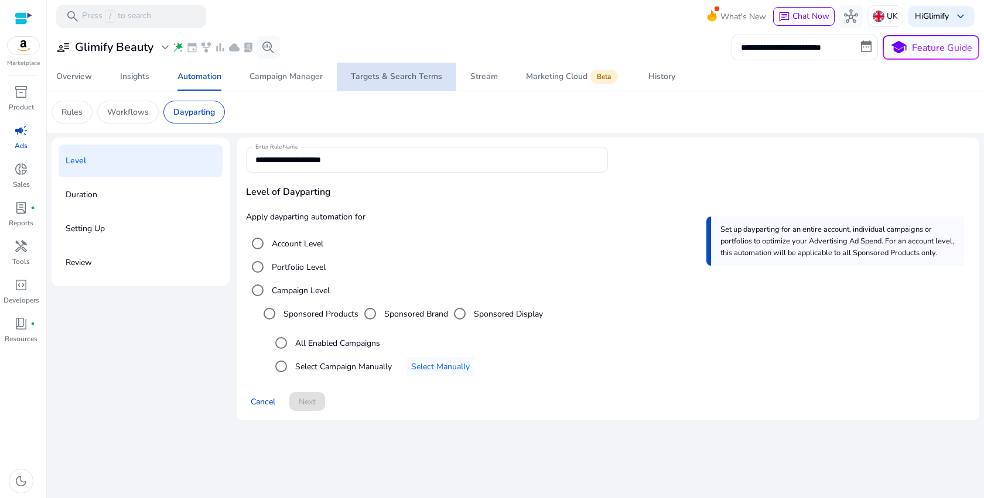
click at [402, 77] on div "Targets & Search Terms" at bounding box center [396, 77] width 91 height 8
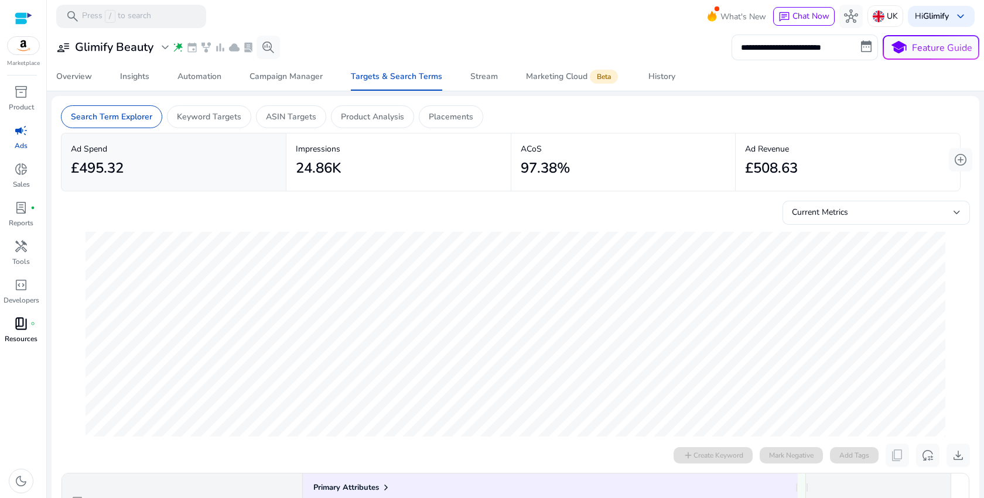
click at [20, 324] on span "book_4" at bounding box center [21, 324] width 14 height 14
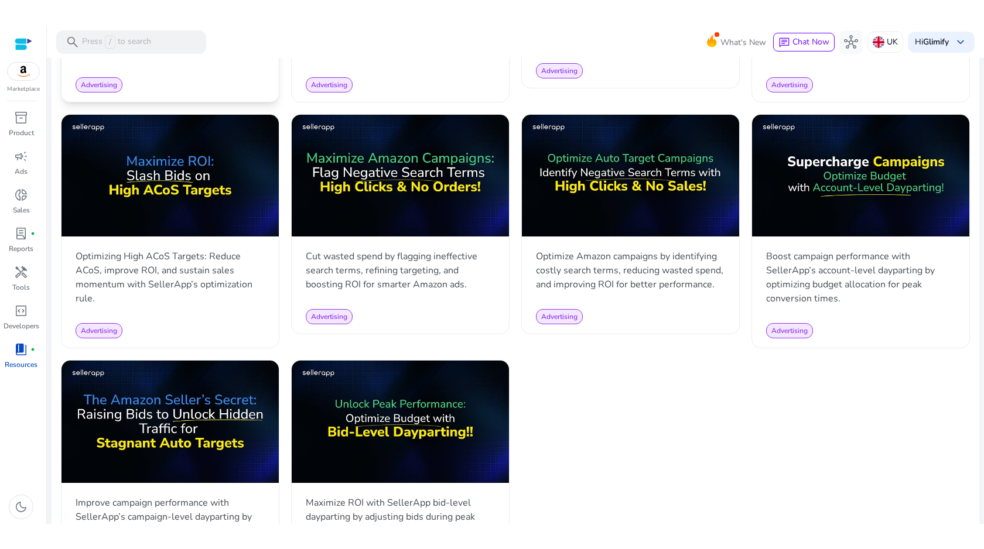
scroll to position [1088, 0]
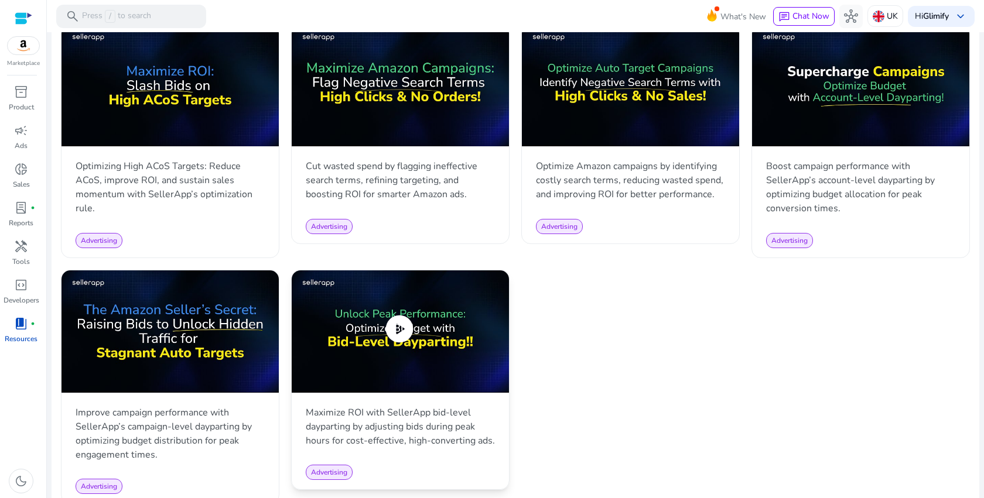
click at [381, 301] on img at bounding box center [400, 332] width 217 height 122
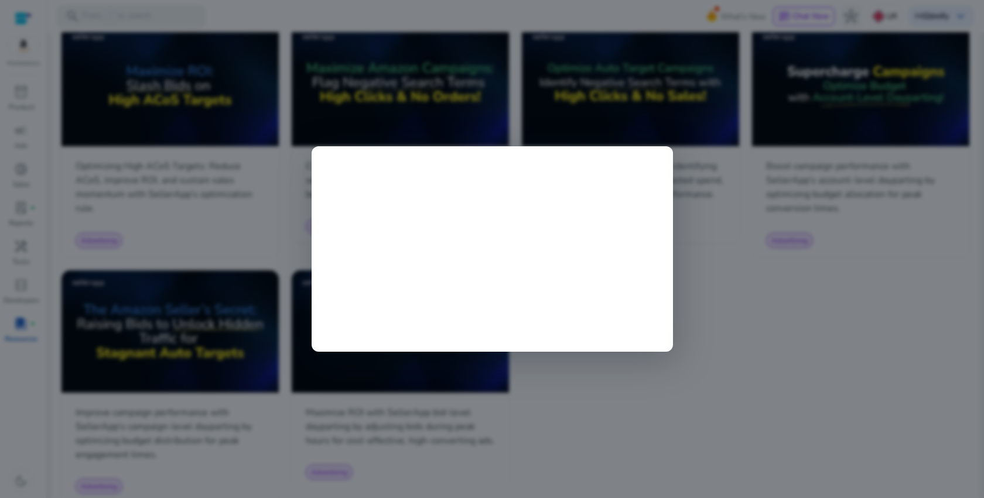
click at [220, 296] on div at bounding box center [492, 249] width 984 height 498
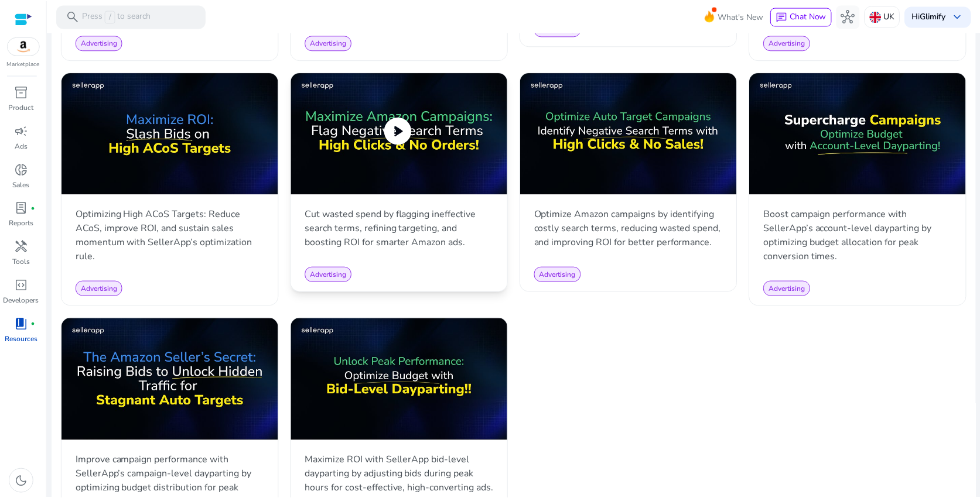
scroll to position [935, 0]
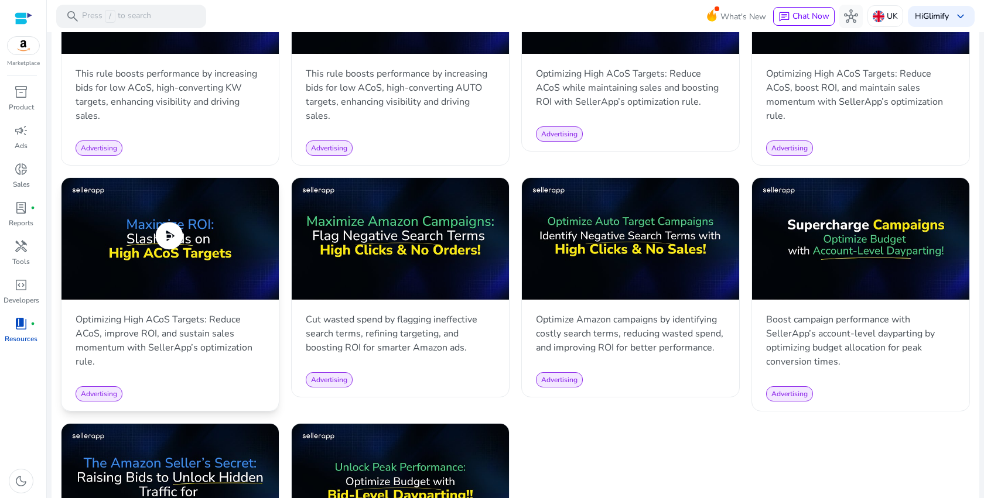
click at [196, 214] on img at bounding box center [169, 239] width 217 height 122
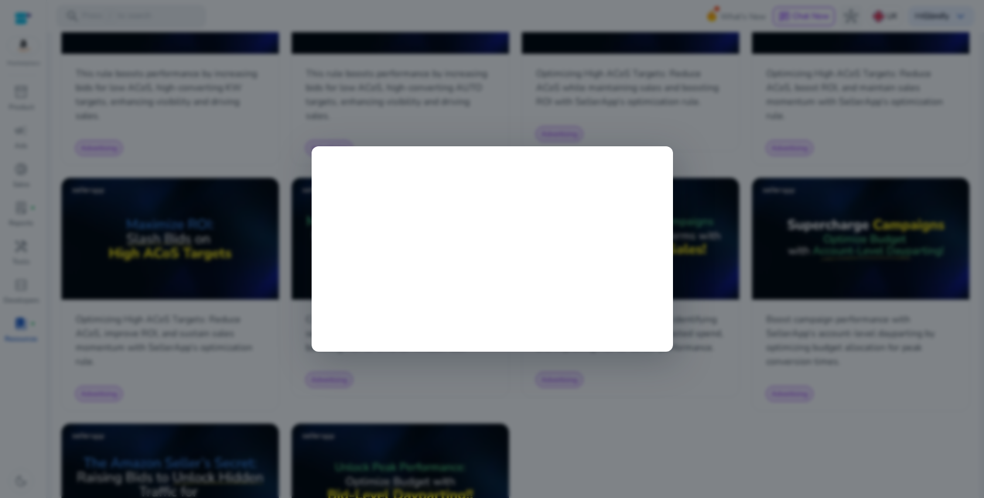
click at [647, 23] on div at bounding box center [492, 249] width 984 height 498
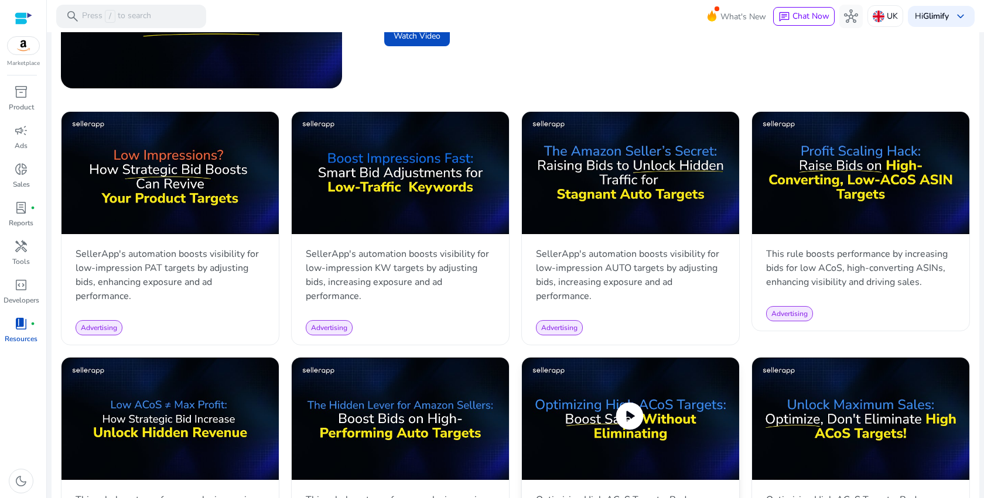
scroll to position [0, 0]
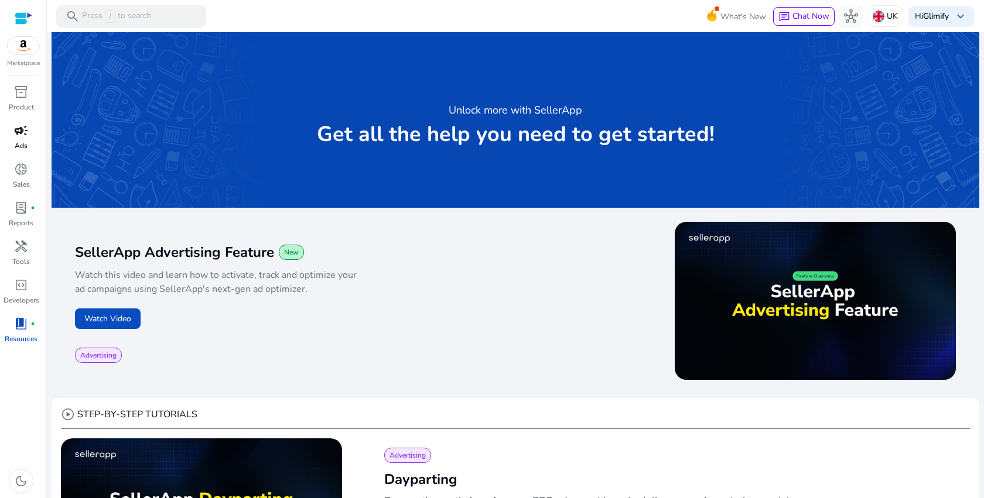
click at [20, 136] on span "campaign" at bounding box center [21, 131] width 14 height 14
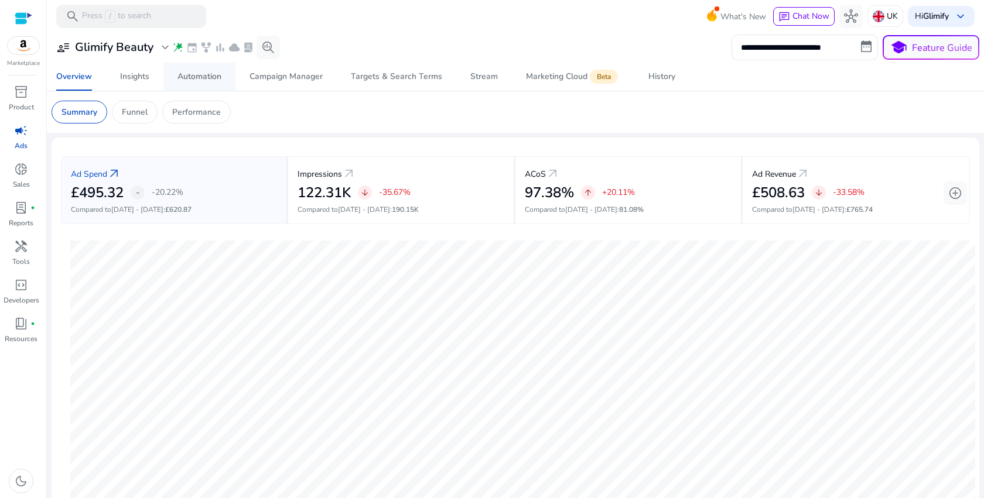
click at [207, 74] on div "Automation" at bounding box center [199, 77] width 44 height 8
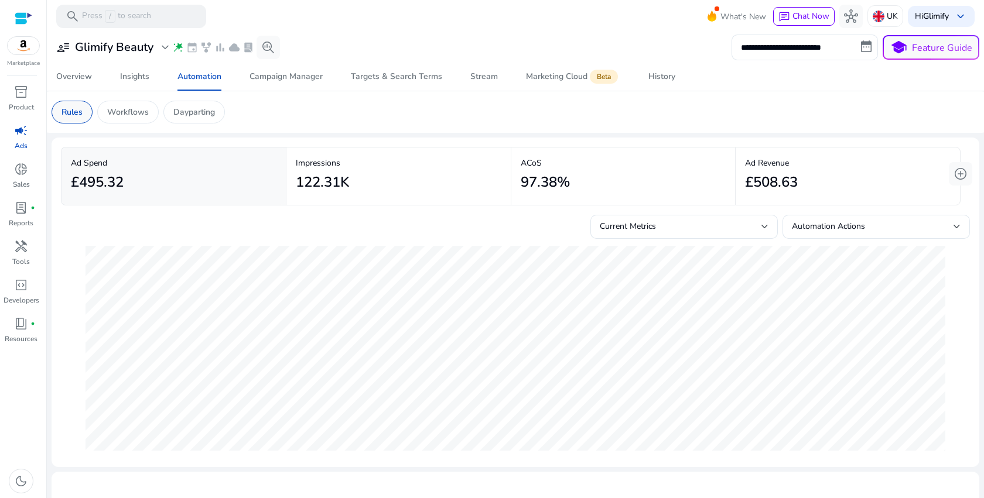
click at [68, 118] on p "Rules" at bounding box center [71, 112] width 21 height 12
click at [68, 117] on p "Rules" at bounding box center [71, 112] width 21 height 12
click at [138, 112] on p "Workflows" at bounding box center [128, 112] width 42 height 12
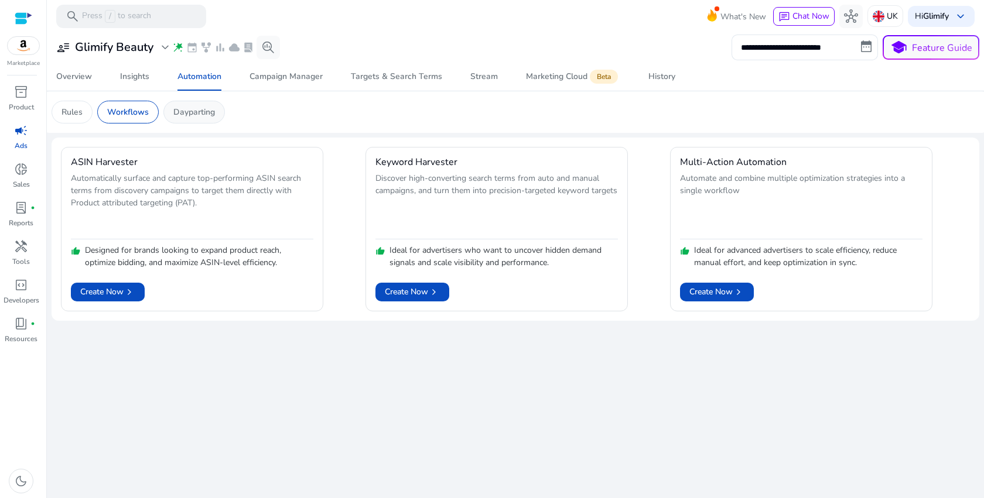
click at [182, 111] on p "Dayparting" at bounding box center [194, 112] width 42 height 12
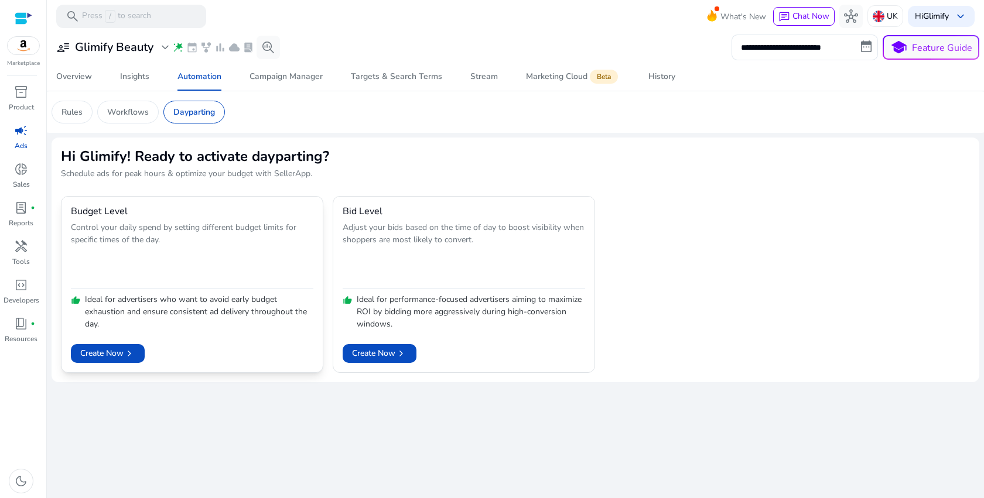
click at [246, 337] on div "Create Now chevron_right" at bounding box center [192, 346] width 242 height 33
click at [115, 360] on span at bounding box center [108, 354] width 74 height 28
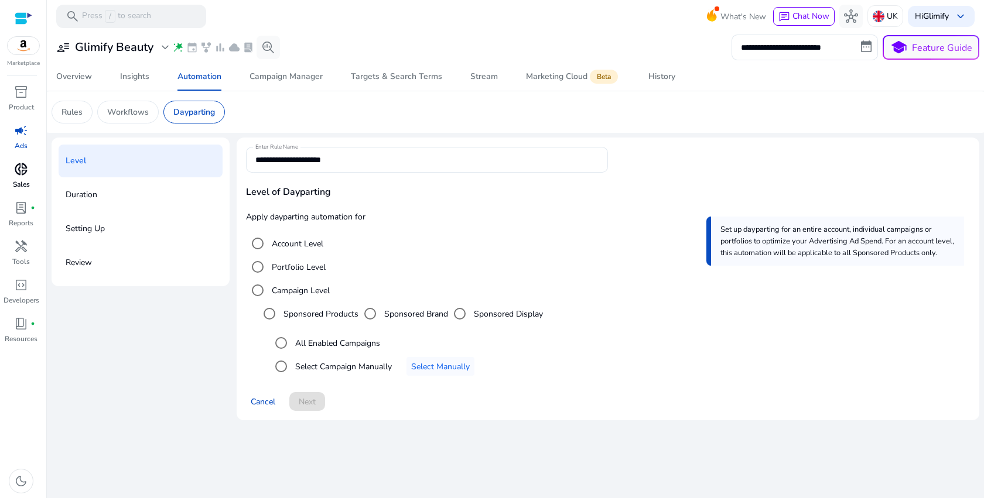
click at [20, 181] on p "Sales" at bounding box center [21, 184] width 17 height 11
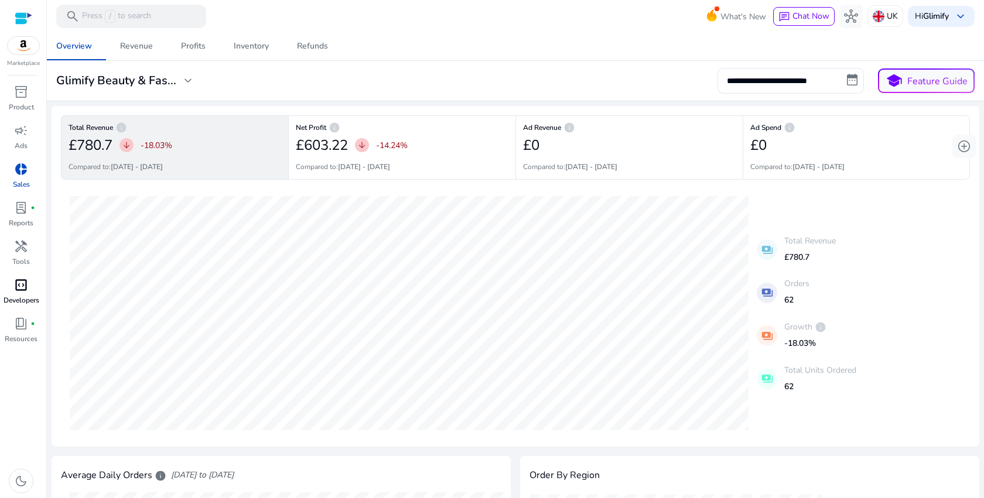
click at [29, 291] on div "code_blocks" at bounding box center [21, 285] width 33 height 19
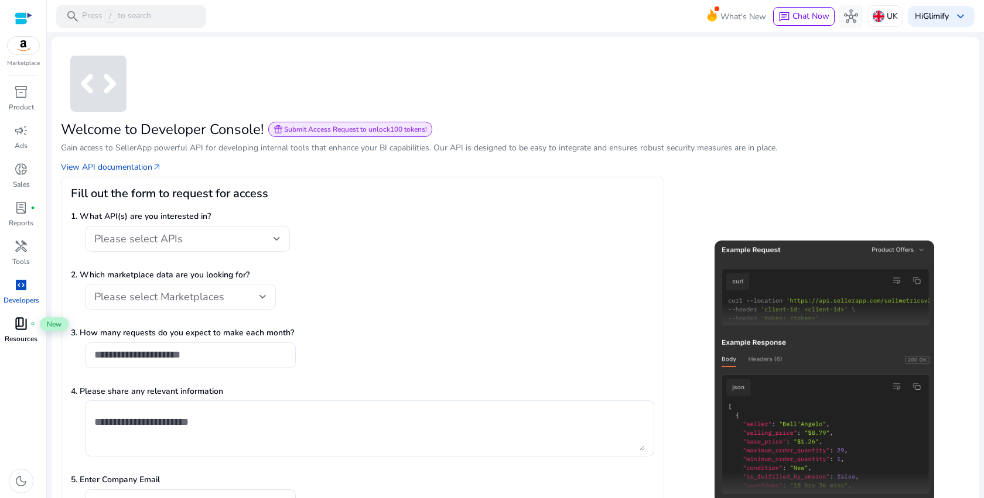
click at [20, 322] on span "book_4" at bounding box center [21, 324] width 14 height 14
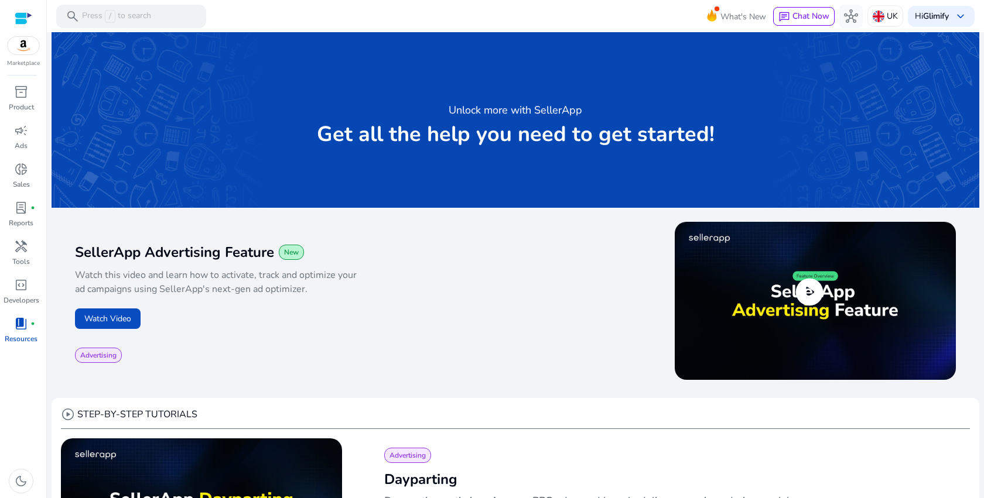
click at [784, 272] on img at bounding box center [815, 301] width 281 height 158
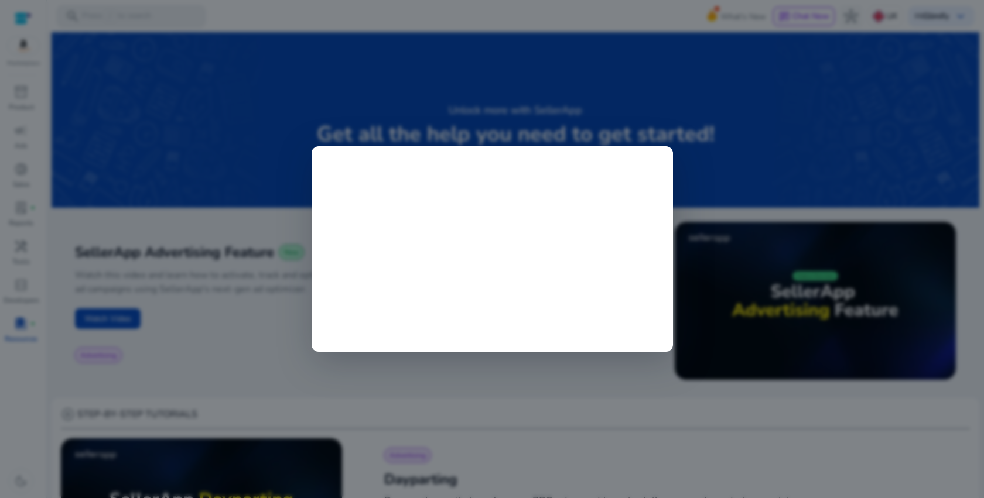
click at [612, 417] on div at bounding box center [492, 249] width 984 height 498
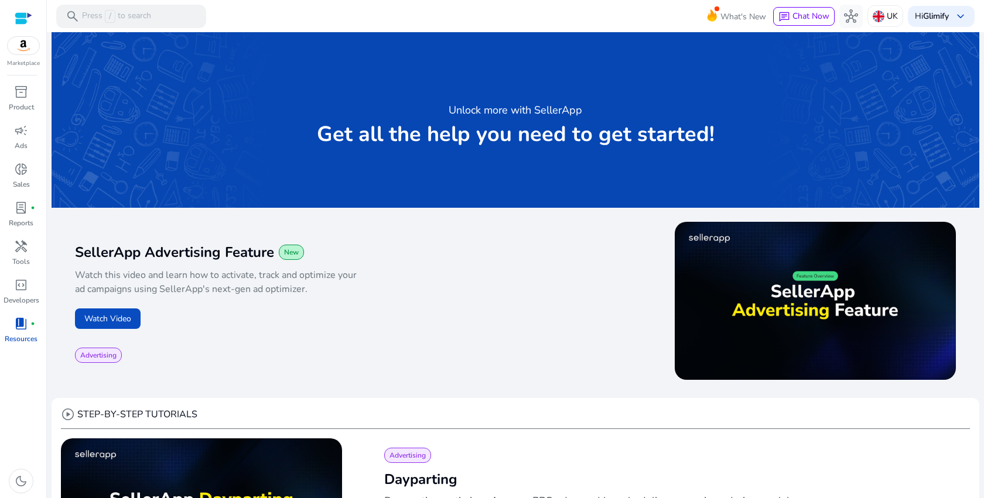
click at [69, 420] on span "play_circle" at bounding box center [68, 415] width 14 height 14
click at [15, 138] on span "campaign" at bounding box center [21, 131] width 14 height 14
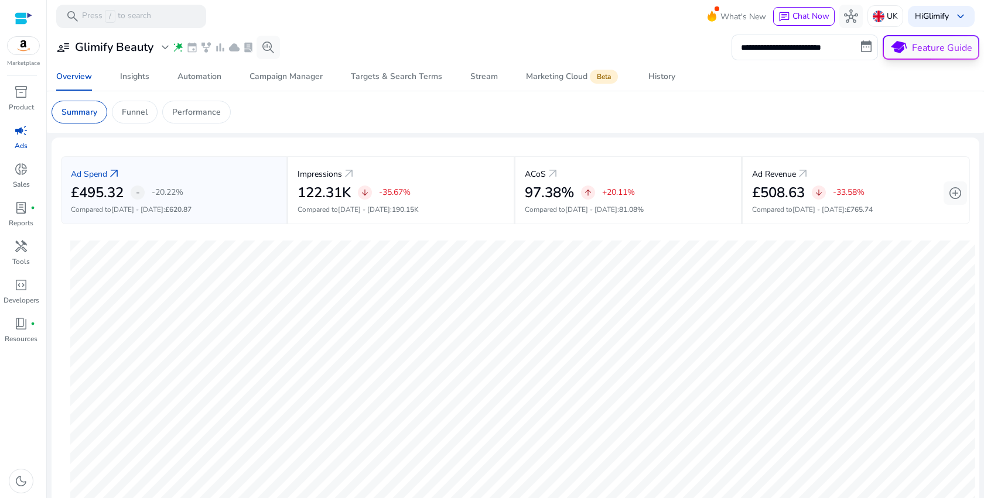
click at [922, 40] on span "school Feature Guide" at bounding box center [931, 47] width 94 height 22
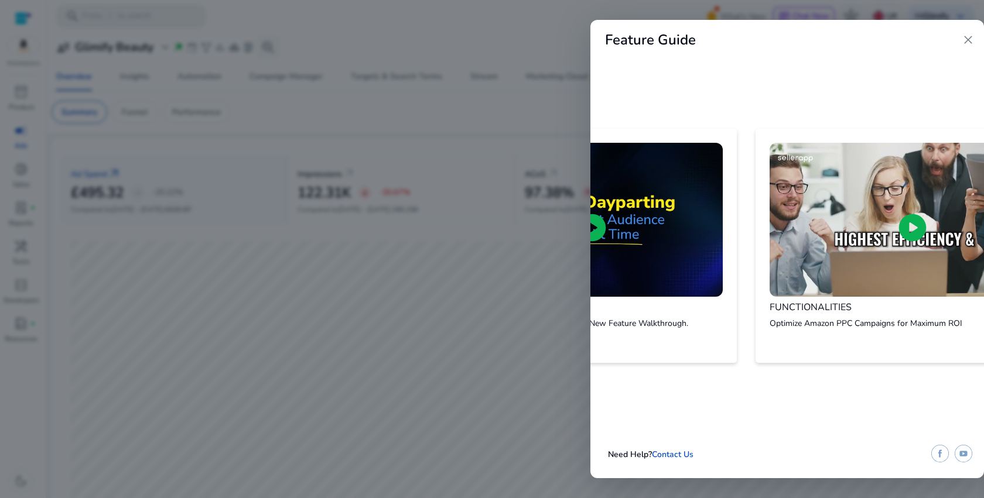
scroll to position [0, 659]
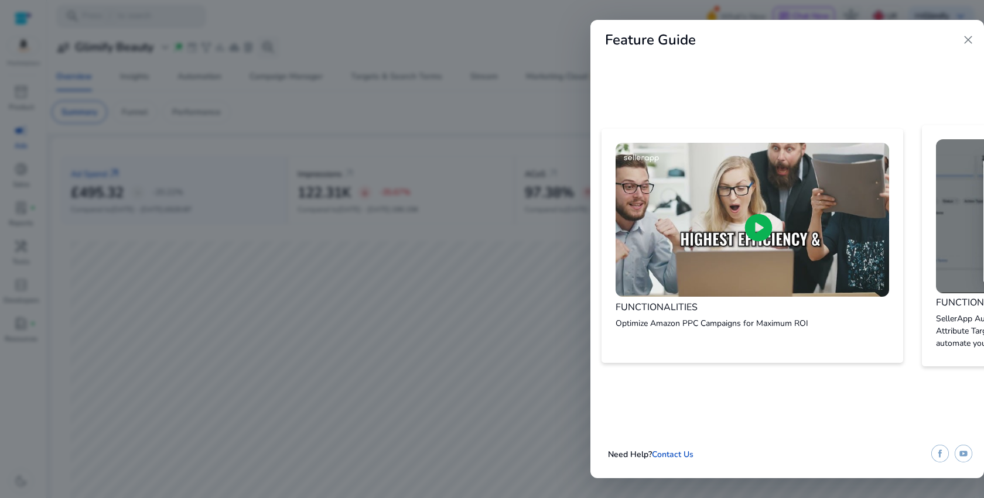
click at [464, 307] on div at bounding box center [492, 249] width 984 height 498
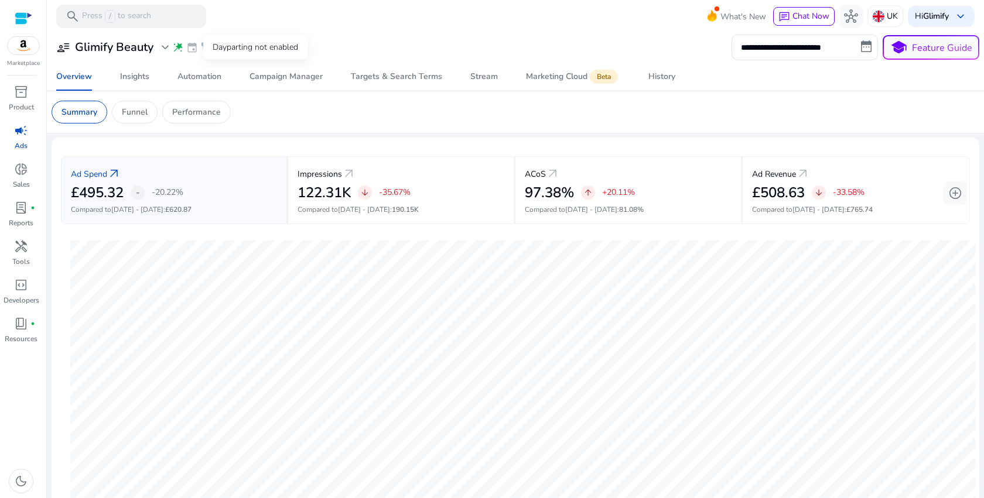
click at [193, 49] on span "event" at bounding box center [192, 48] width 12 height 12
click at [271, 50] on span "search_insights" at bounding box center [268, 47] width 14 height 14
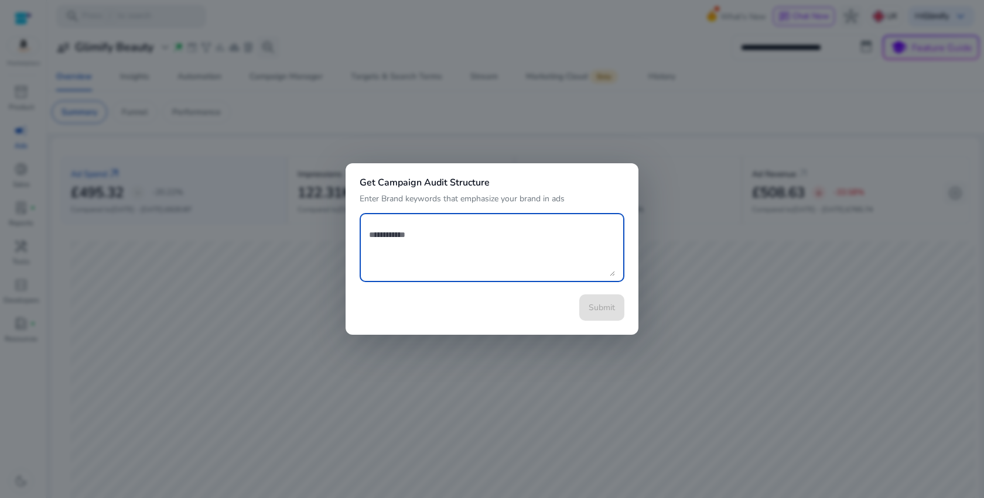
click at [679, 250] on div at bounding box center [492, 249] width 984 height 498
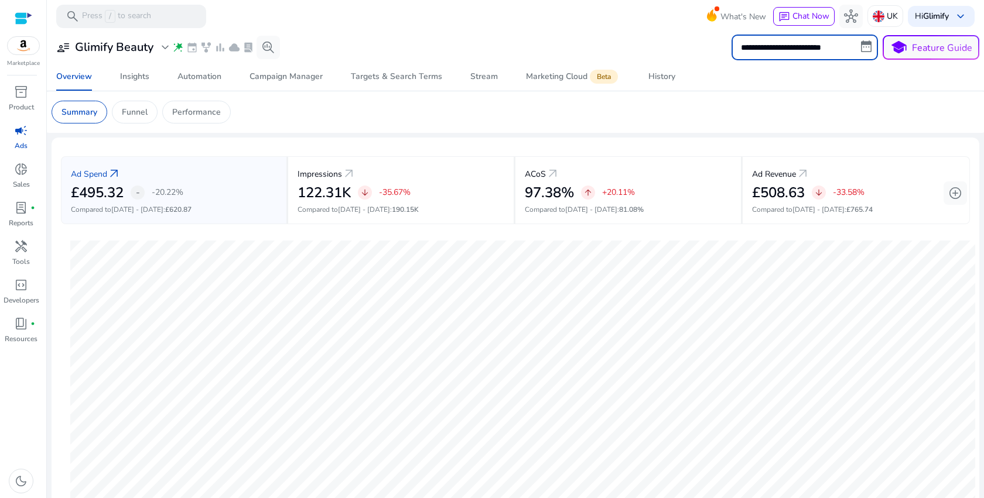
click at [866, 45] on input "**********" at bounding box center [804, 48] width 146 height 26
select select "*"
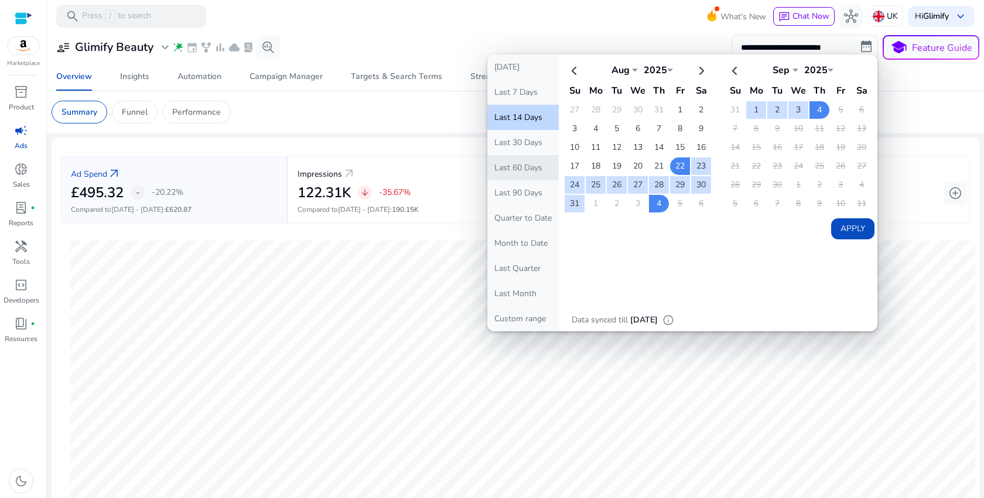
click at [524, 170] on button "Last 60 Days" at bounding box center [522, 167] width 71 height 25
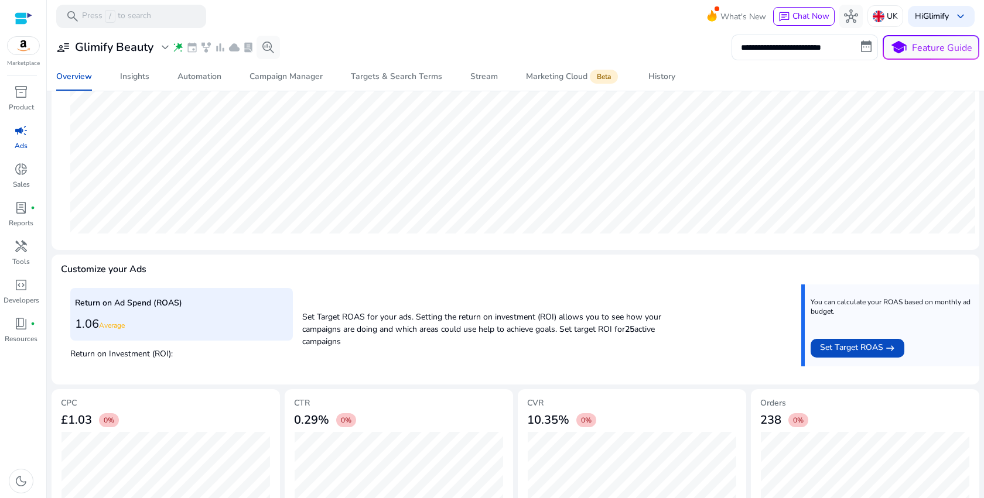
scroll to position [278, 0]
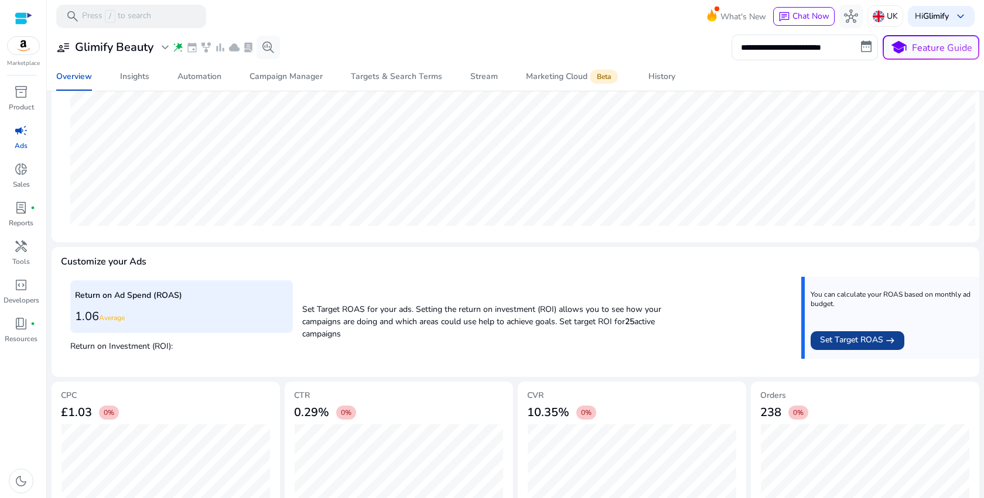
click at [875, 337] on span "Set Target ROAS" at bounding box center [851, 341] width 63 height 14
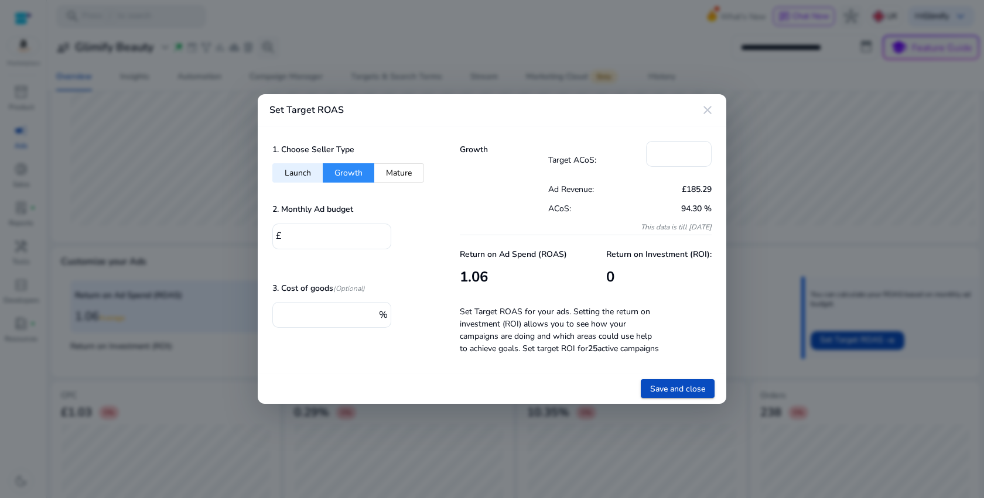
click at [392, 165] on button "Mature" at bounding box center [399, 172] width 50 height 19
type input "**"
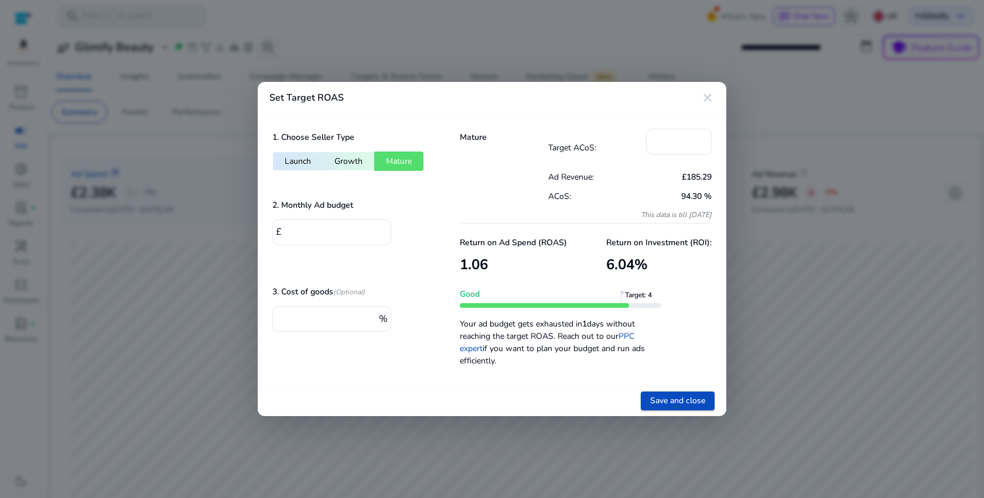
scroll to position [278, 0]
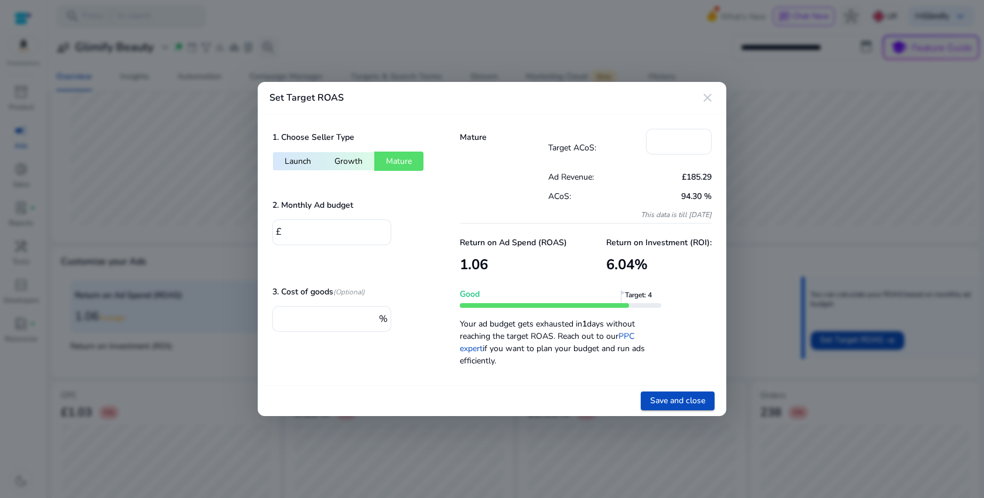
click at [355, 171] on div "1. Choose Seller Type Launch Growth Mature 2. Monthly Ad budget £ * 3. Cost of …" at bounding box center [351, 249] width 187 height 271
click at [356, 168] on button "Growth" at bounding box center [349, 161] width 52 height 19
click at [295, 168] on button "Launch" at bounding box center [297, 161] width 50 height 19
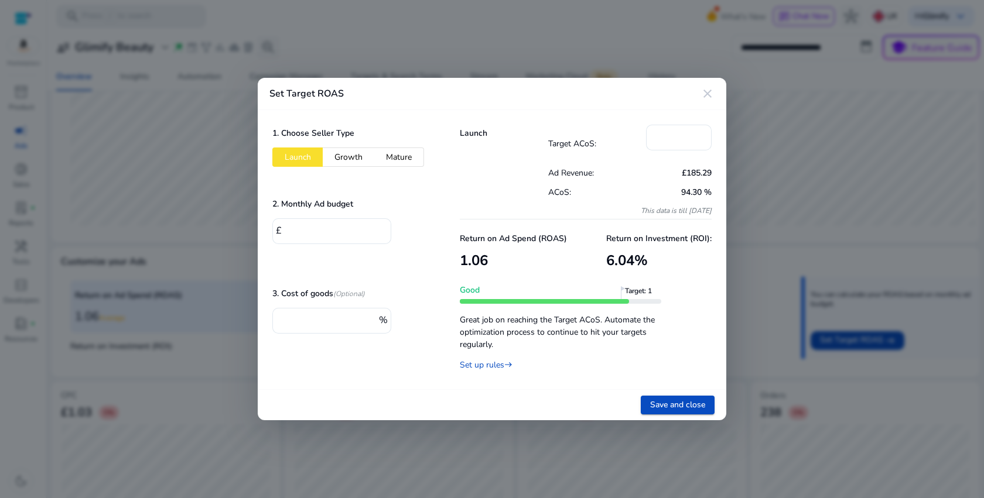
click at [339, 153] on button "Growth" at bounding box center [349, 157] width 52 height 19
type input "*"
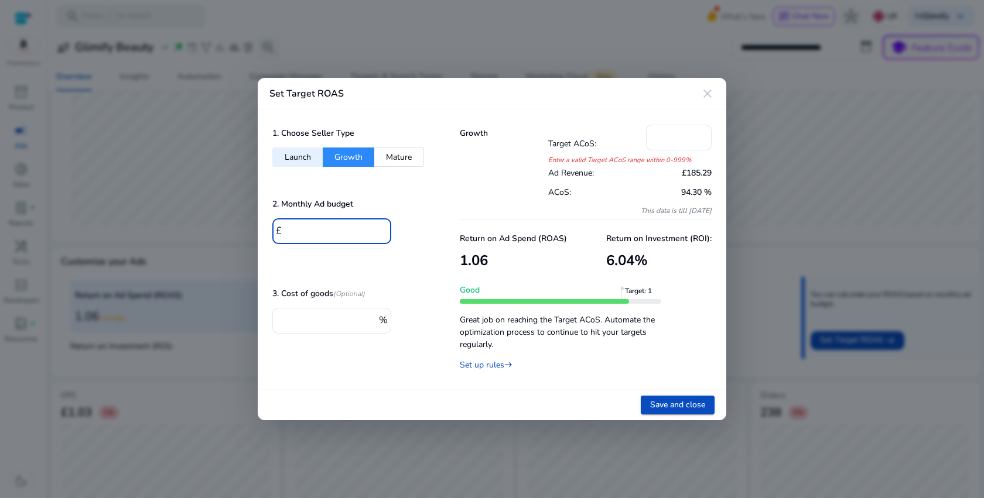
click at [318, 224] on input "*" at bounding box center [333, 230] width 97 height 13
type input "***"
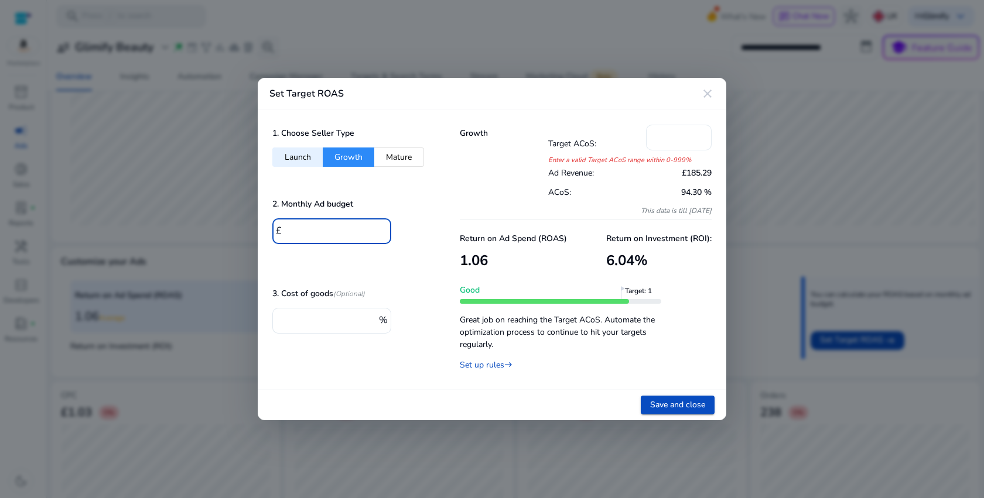
click at [681, 133] on input "*" at bounding box center [678, 136] width 47 height 13
click at [415, 159] on button "Mature" at bounding box center [399, 157] width 50 height 19
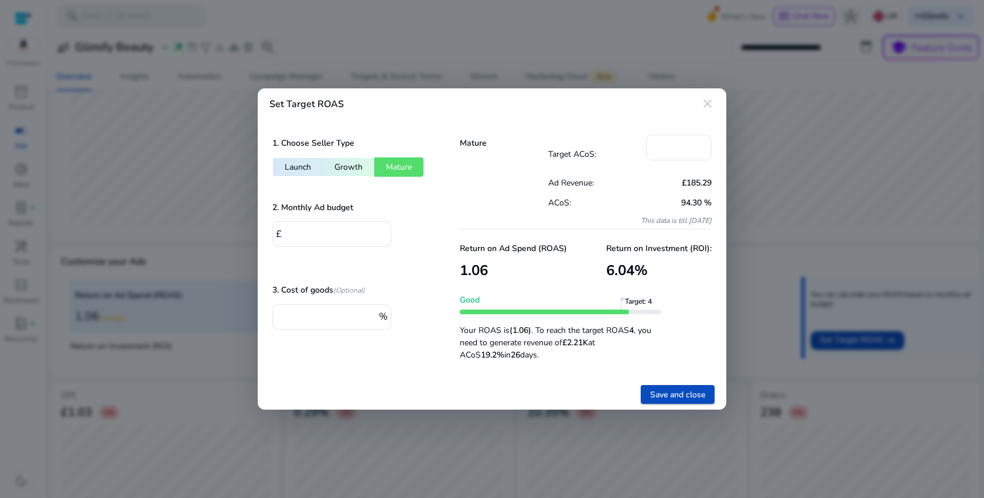
click at [347, 173] on button "Growth" at bounding box center [349, 167] width 52 height 19
type input "*"
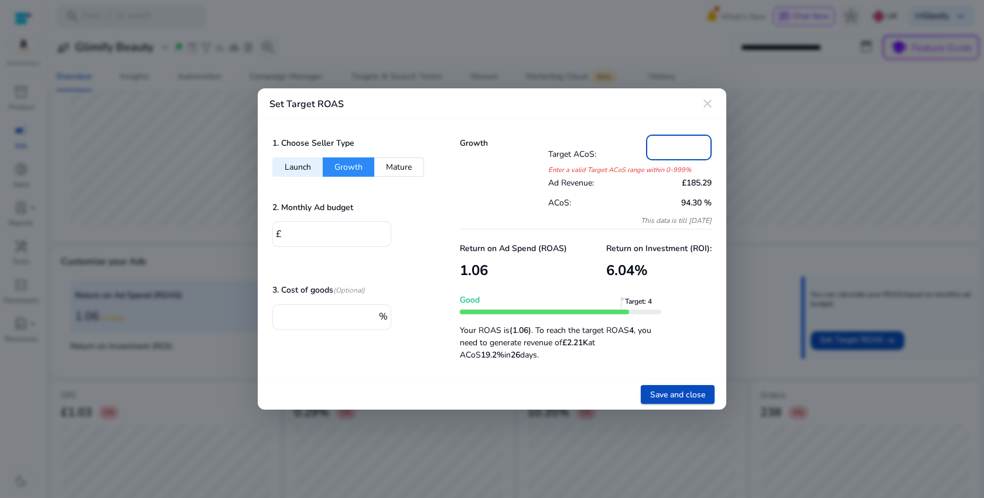
click at [659, 150] on input "*" at bounding box center [678, 146] width 47 height 13
drag, startPoint x: 317, startPoint y: 101, endPoint x: 346, endPoint y: 101, distance: 28.1
click at [346, 101] on div "Set Target ROAS close" at bounding box center [492, 104] width 468 height 32
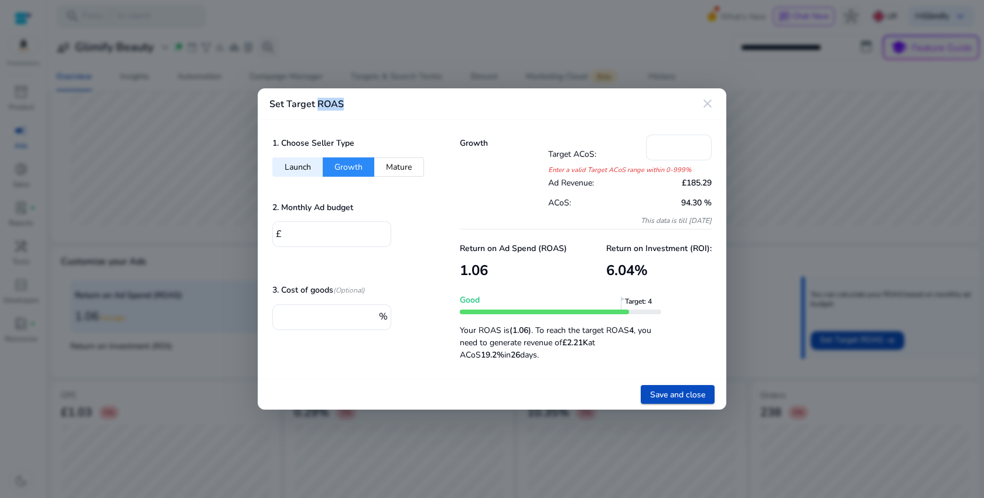
copy h4 "ROAS"
click at [665, 155] on div "*" at bounding box center [678, 148] width 47 height 26
click at [668, 150] on input "*" at bounding box center [678, 146] width 47 height 13
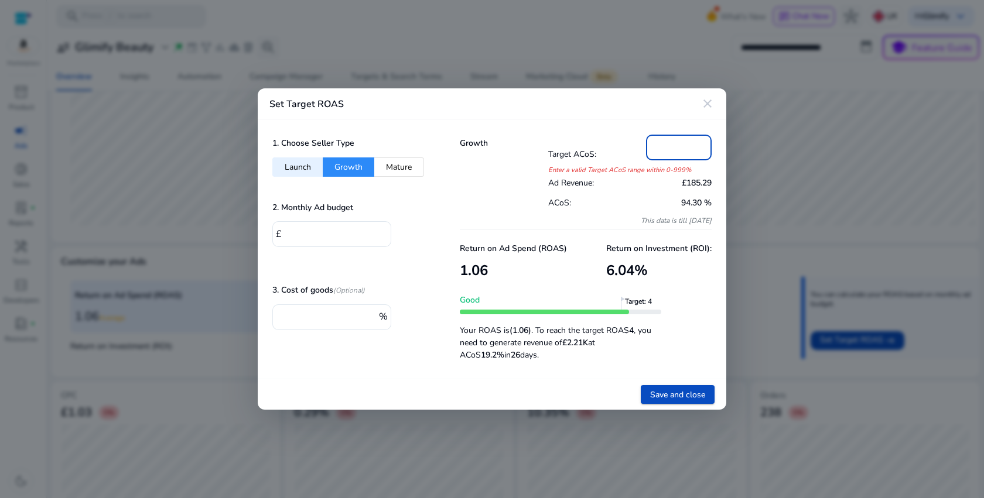
click at [668, 150] on input "*" at bounding box center [678, 146] width 47 height 13
type input "*"
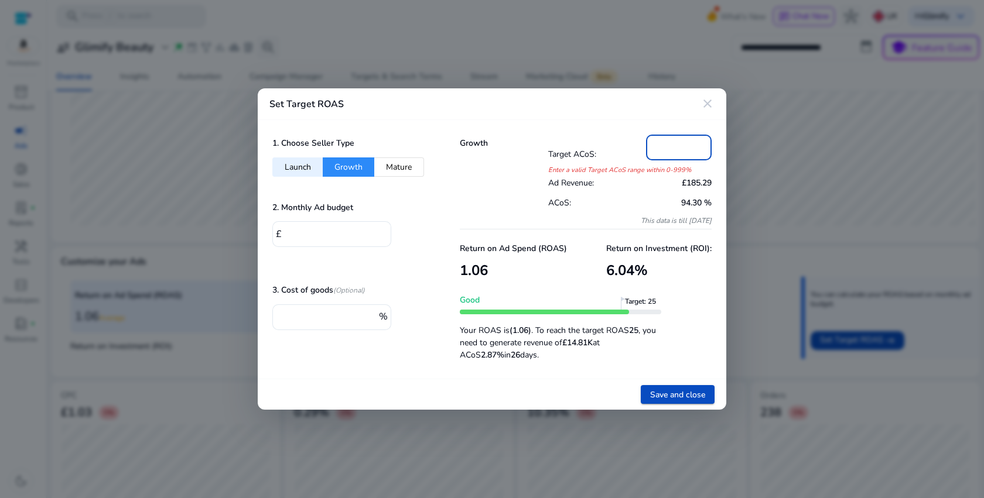
type input "*"
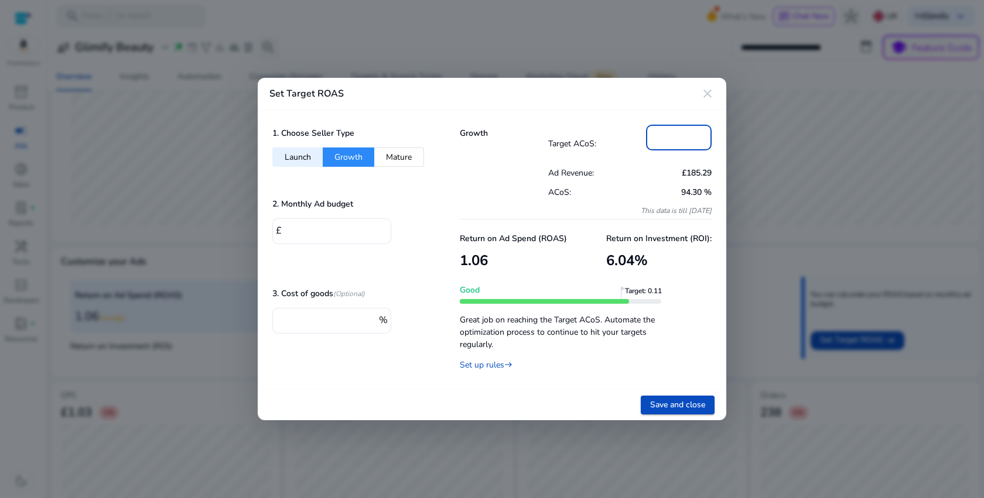
click at [392, 154] on button "Mature" at bounding box center [399, 157] width 50 height 19
type input "**"
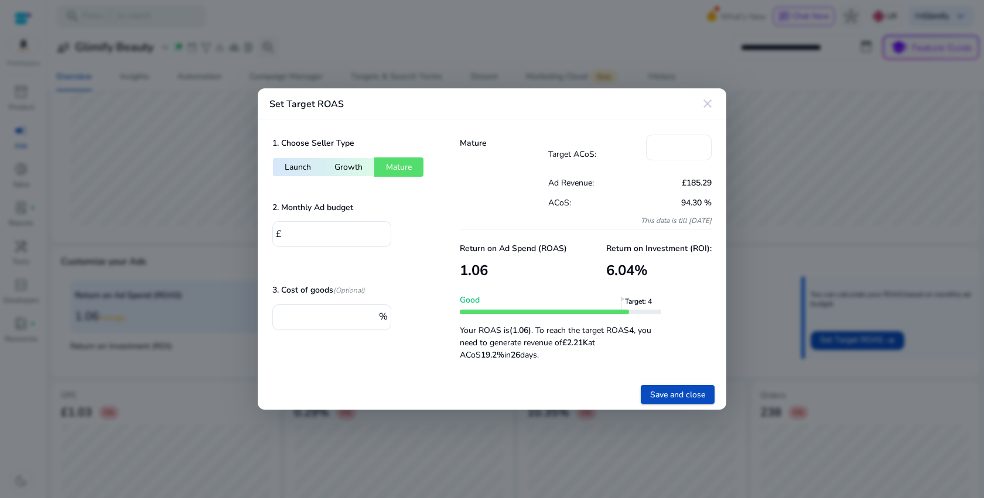
click at [687, 148] on input "**" at bounding box center [678, 146] width 47 height 13
click at [354, 160] on button "Growth" at bounding box center [349, 167] width 52 height 19
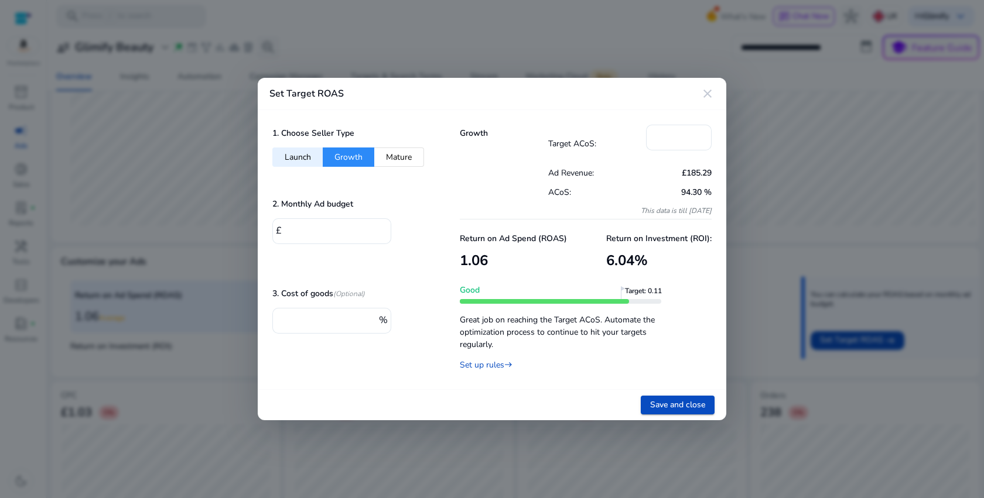
click at [278, 157] on button "Launch" at bounding box center [297, 157] width 50 height 19
click at [686, 134] on input "***" at bounding box center [678, 136] width 47 height 13
type input "*"
type input "***"
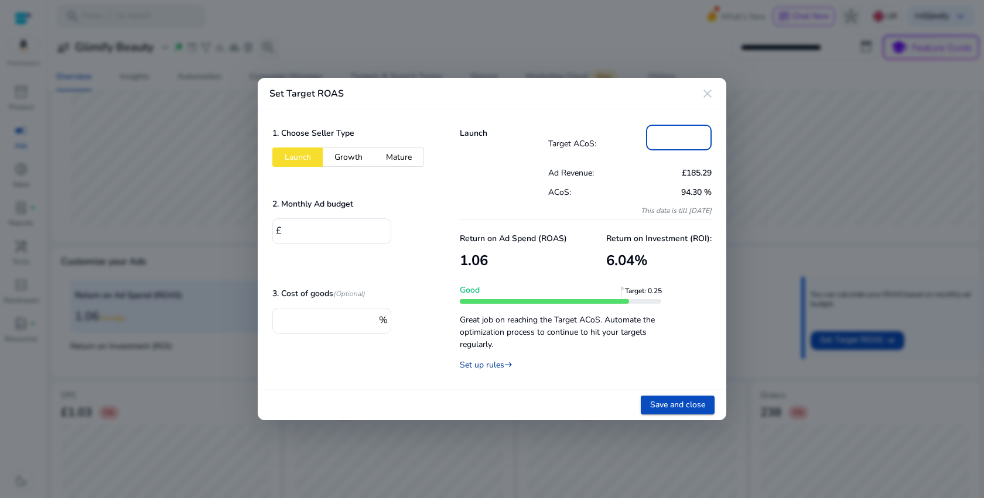
click at [497, 364] on link "Set up rules east" at bounding box center [486, 365] width 53 height 11
type input "*"
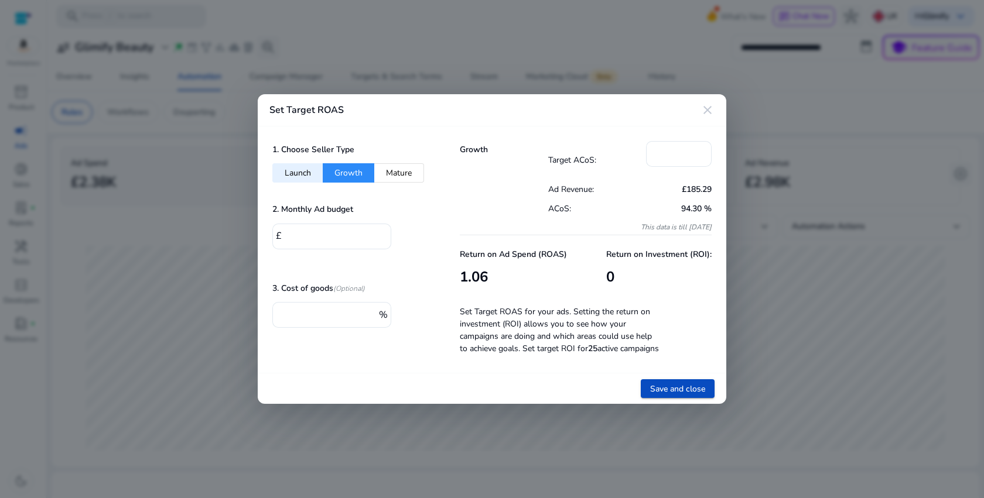
click at [427, 163] on div "1. Choose Seller Type Launch Growth Mature" at bounding box center [351, 162] width 158 height 42
click at [312, 173] on button "Launch" at bounding box center [297, 172] width 50 height 19
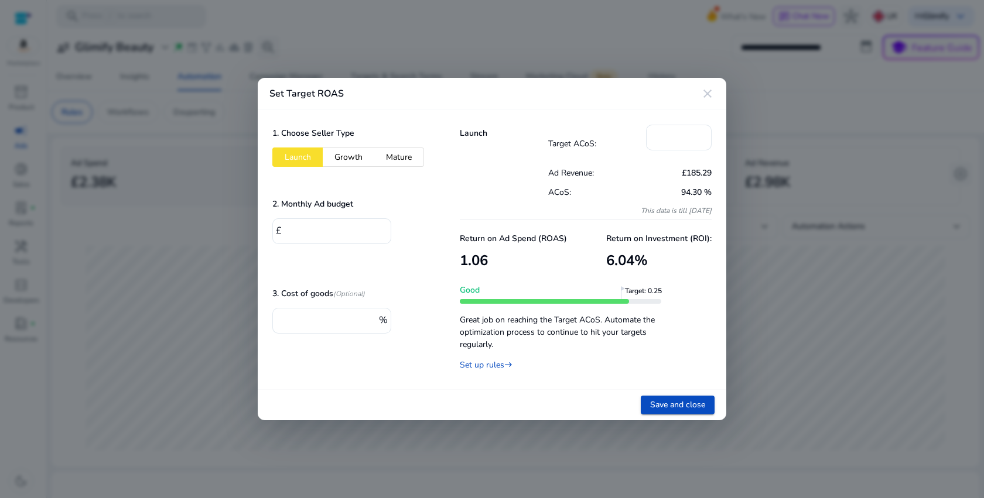
click at [355, 154] on button "Growth" at bounding box center [349, 157] width 52 height 19
type input "*"
click at [666, 140] on input "*" at bounding box center [678, 136] width 47 height 13
click at [397, 149] on button "Mature" at bounding box center [399, 157] width 50 height 19
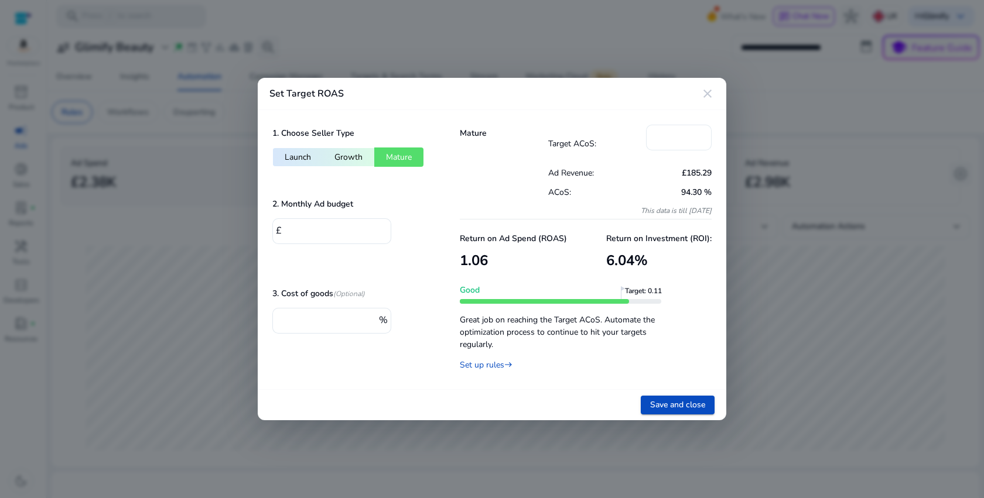
click at [669, 142] on div "***" at bounding box center [678, 138] width 47 height 26
click at [669, 142] on input "***" at bounding box center [678, 136] width 47 height 13
click at [678, 403] on span "Save and close" at bounding box center [677, 405] width 55 height 12
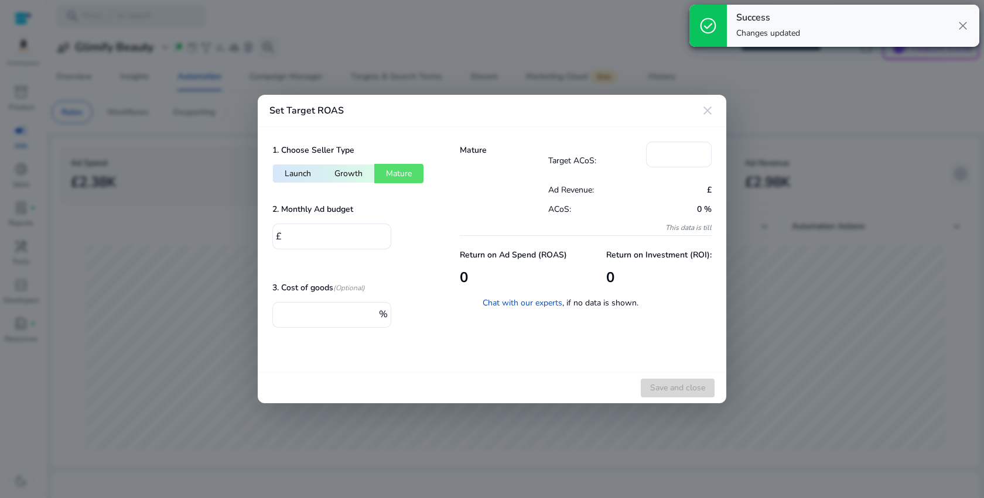
type input "*"
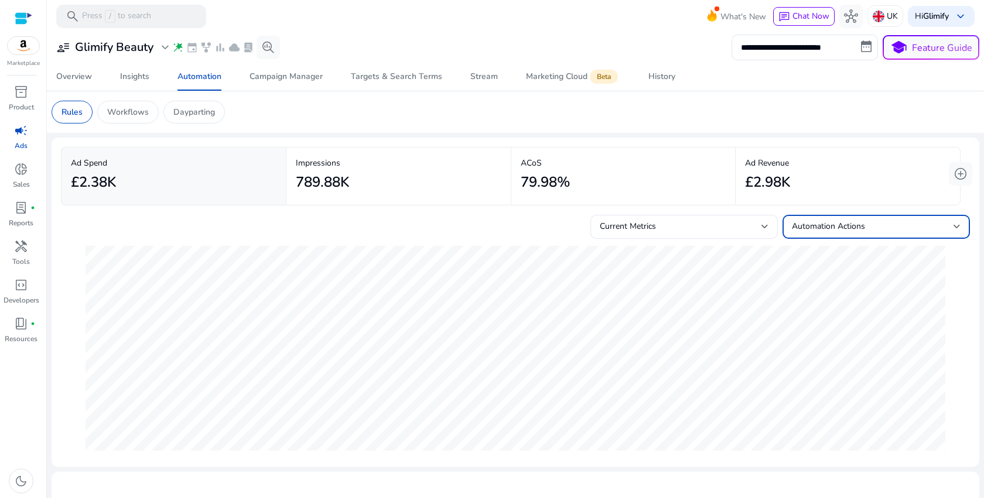
click at [898, 232] on div "Automation Actions" at bounding box center [873, 226] width 162 height 13
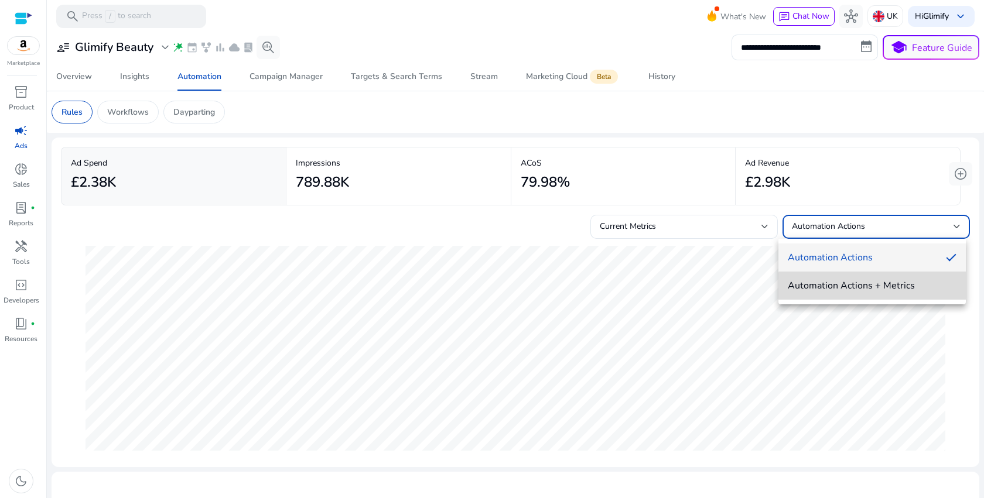
click at [880, 297] on mat-option "Automation Actions + Metrics" at bounding box center [871, 286] width 187 height 28
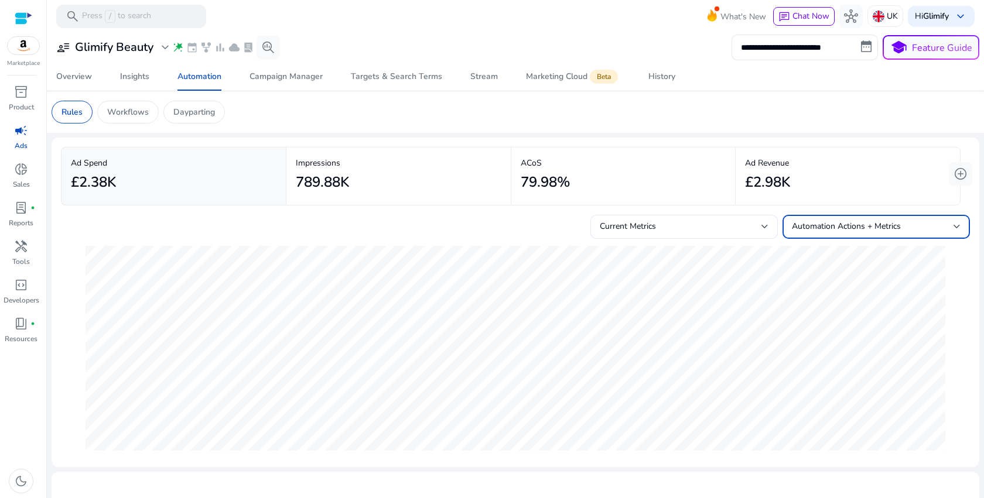
click at [685, 242] on div at bounding box center [515, 348] width 877 height 219
click at [695, 226] on div "Current Metrics" at bounding box center [681, 226] width 162 height 13
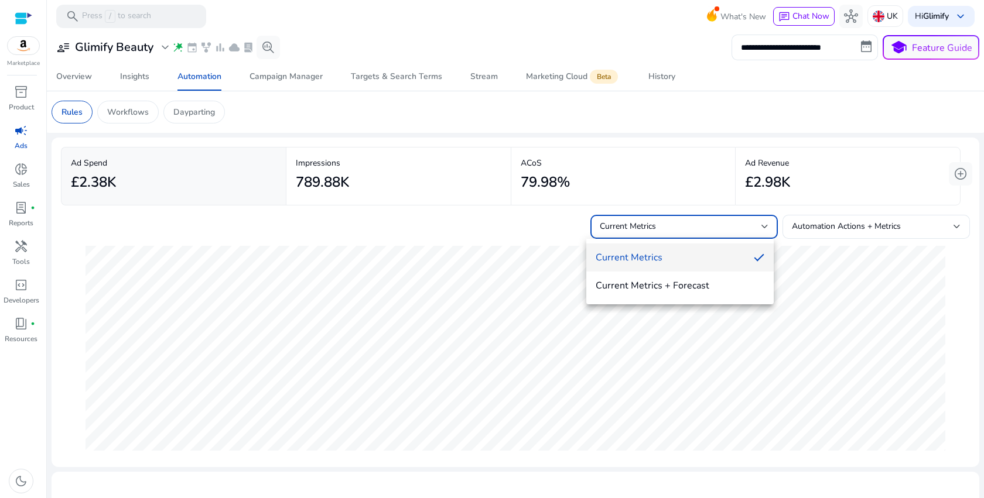
click at [505, 254] on div at bounding box center [492, 249] width 984 height 498
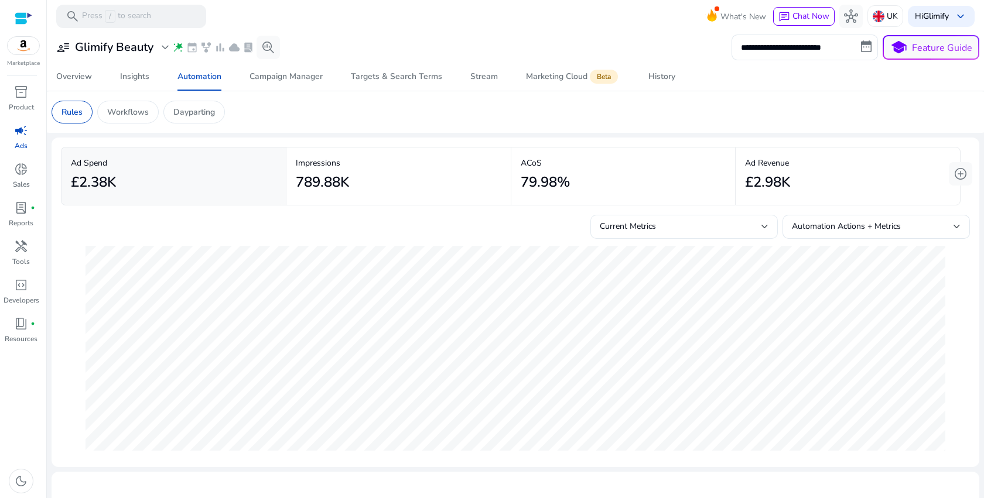
click at [606, 230] on span "Current Metrics" at bounding box center [628, 226] width 56 height 11
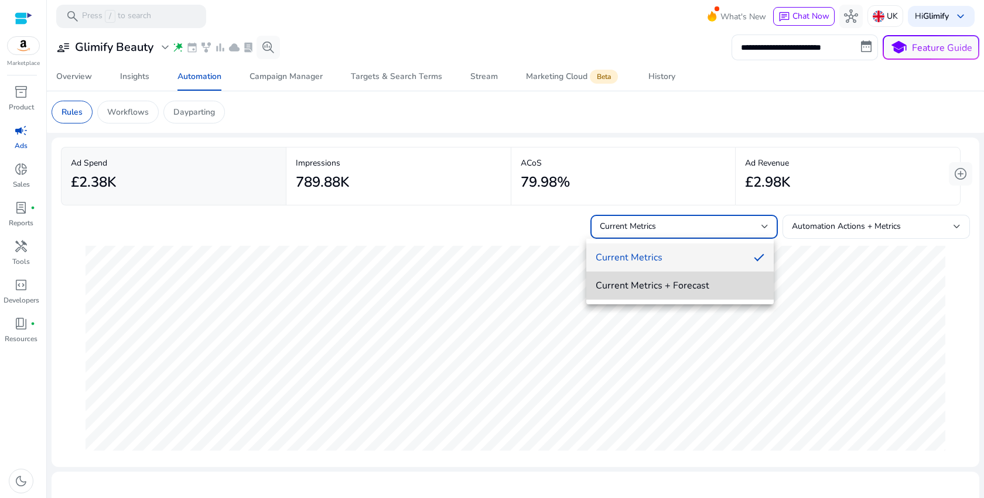
click at [621, 277] on mat-option "Current Metrics + Forecast" at bounding box center [679, 286] width 187 height 28
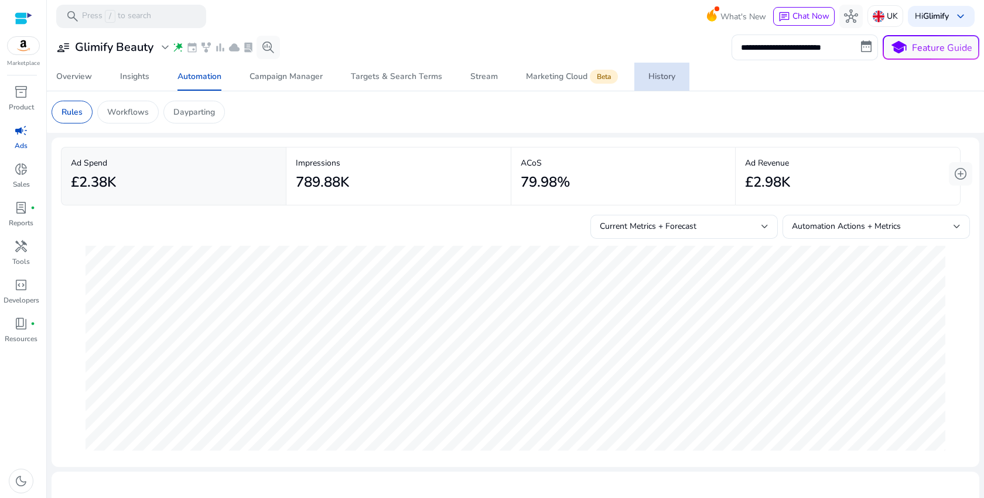
click at [663, 80] on div "History" at bounding box center [661, 77] width 27 height 8
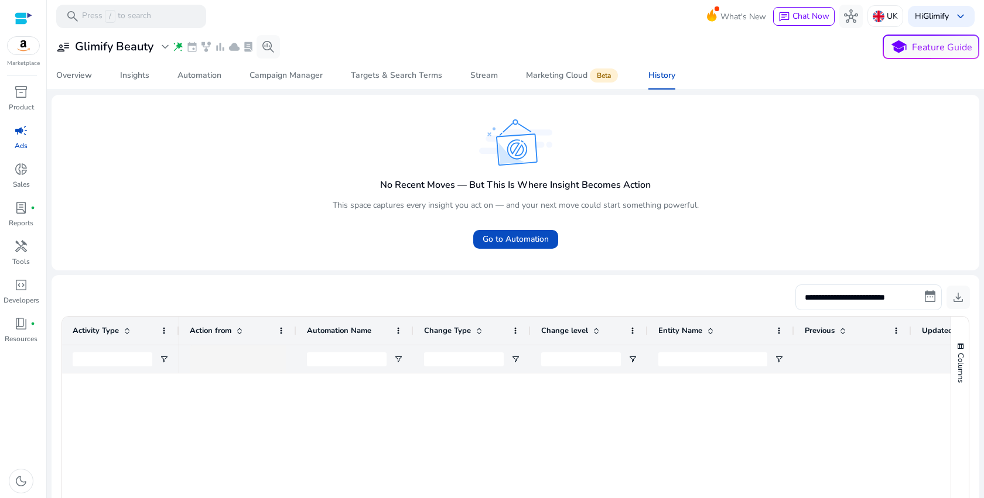
click at [529, 223] on div "No Recent Moves — But This Is Where Insight Becomes Action This space captures …" at bounding box center [516, 170] width 372 height 107
click at [529, 242] on span "Go to Automation" at bounding box center [516, 239] width 66 height 12
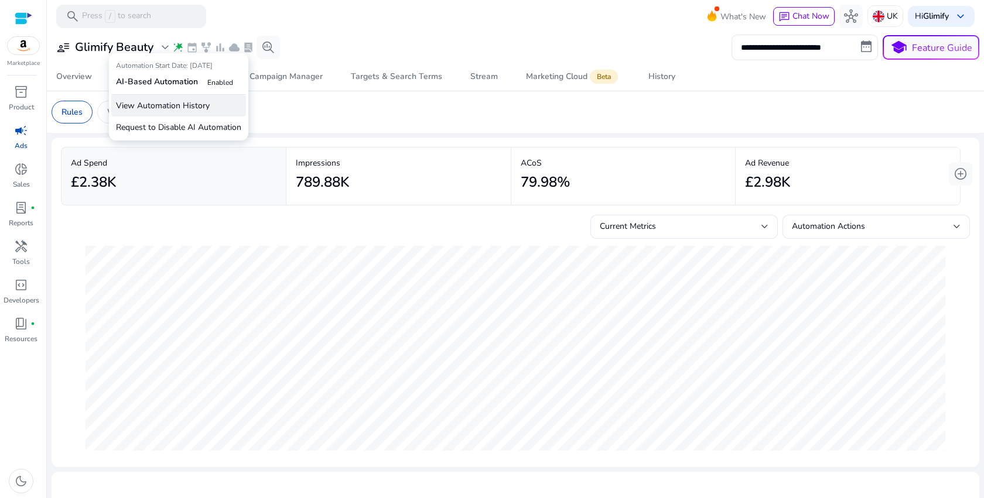
click at [176, 110] on p "View Automation History" at bounding box center [178, 106] width 135 height 22
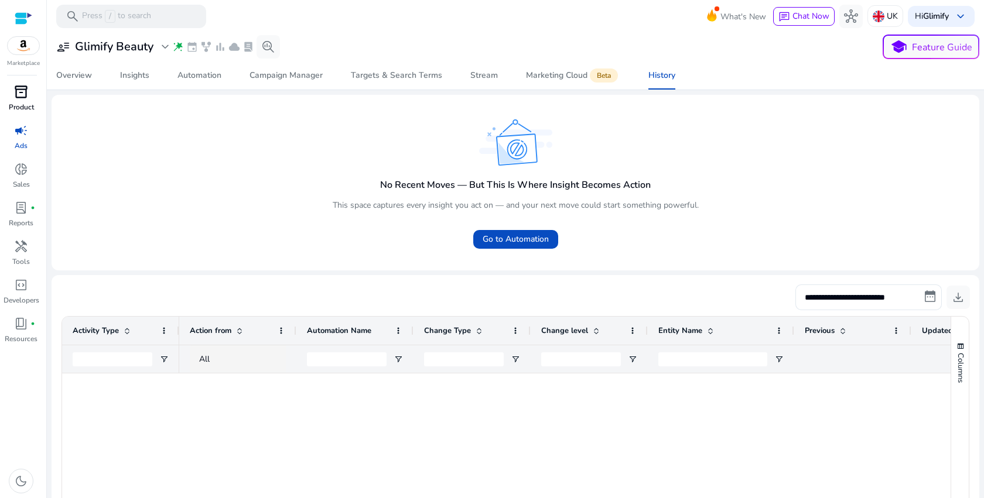
click at [18, 95] on span "inventory_2" at bounding box center [21, 92] width 14 height 14
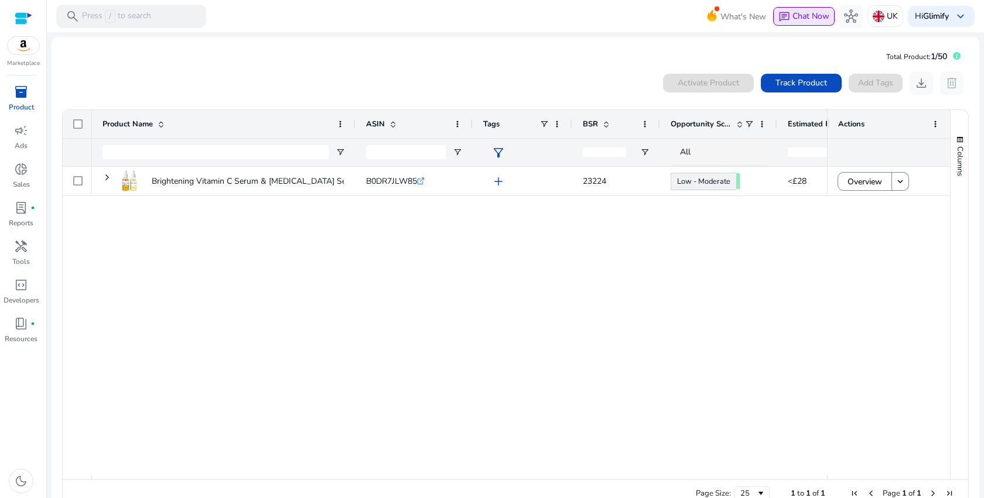
click at [805, 8] on button "chat Chat Now" at bounding box center [803, 16] width 61 height 19
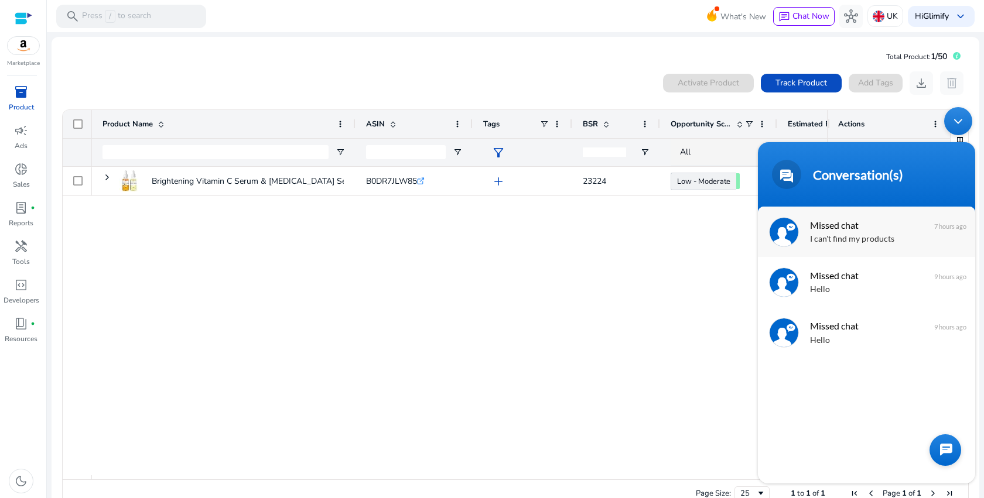
click at [887, 229] on span "Missed chat" at bounding box center [865, 225] width 111 height 16
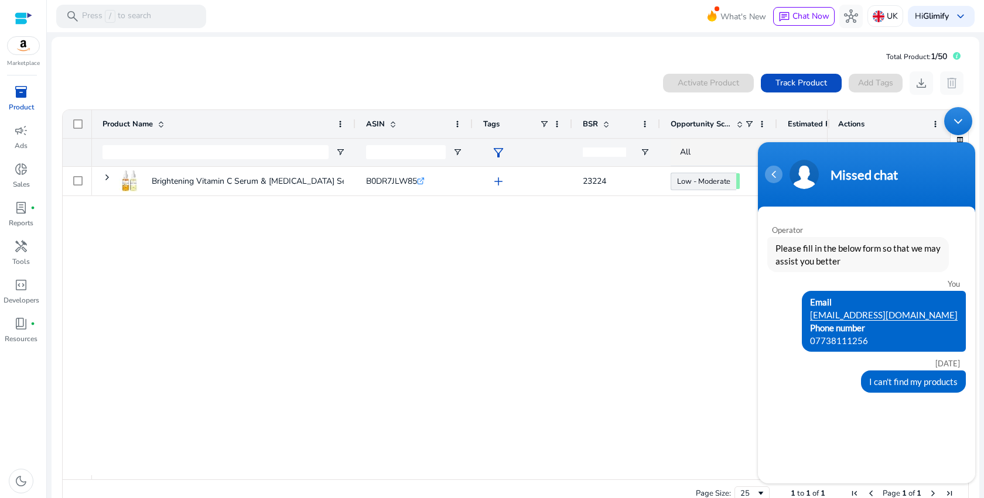
click at [777, 179] on div "Navigation go back" at bounding box center [774, 175] width 18 height 18
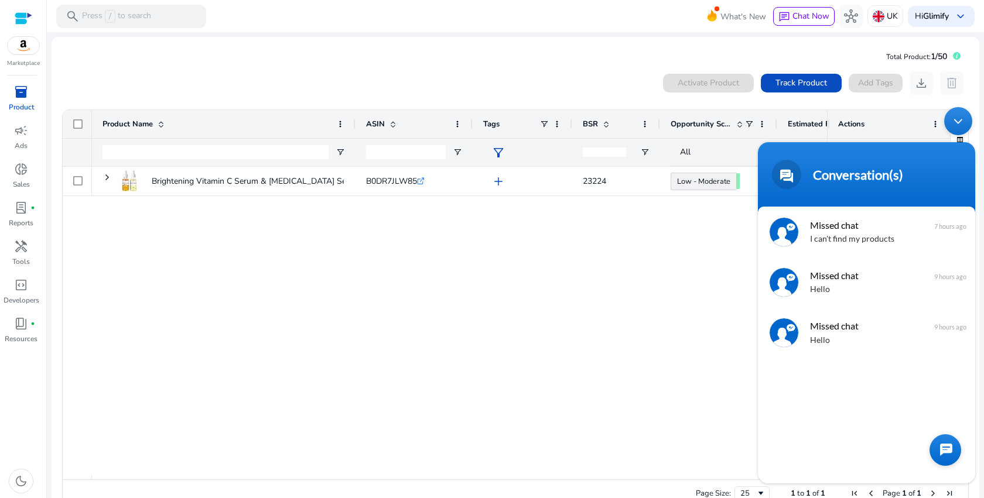
click at [943, 445] on div at bounding box center [945, 451] width 32 height 32
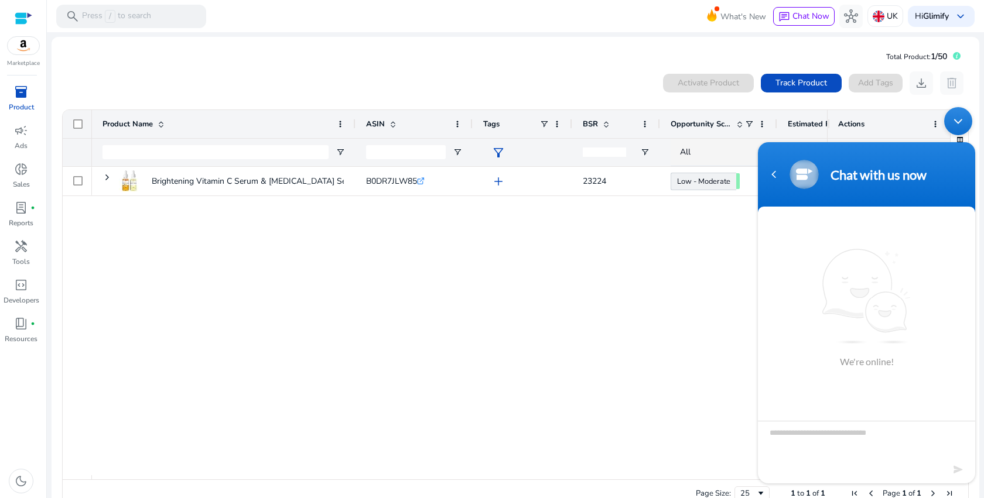
click at [890, 440] on textarea "Type your message and hit 'Enter'" at bounding box center [866, 441] width 217 height 41
type textarea "*****"
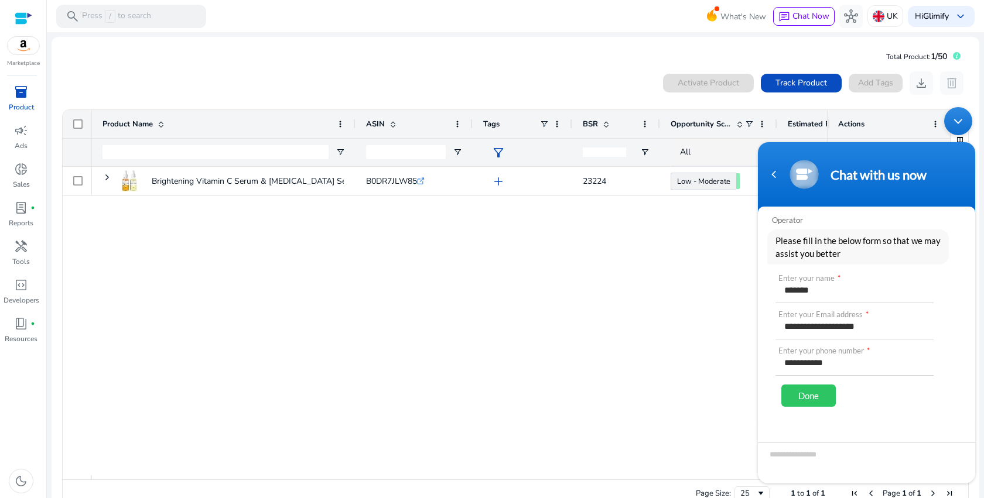
click at [810, 394] on div "Done" at bounding box center [808, 396] width 54 height 22
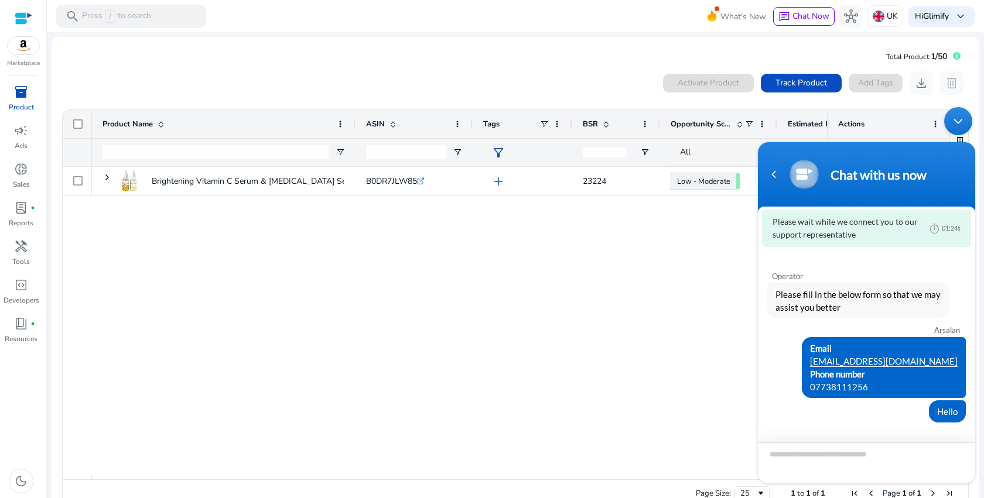
scroll to position [0, 0]
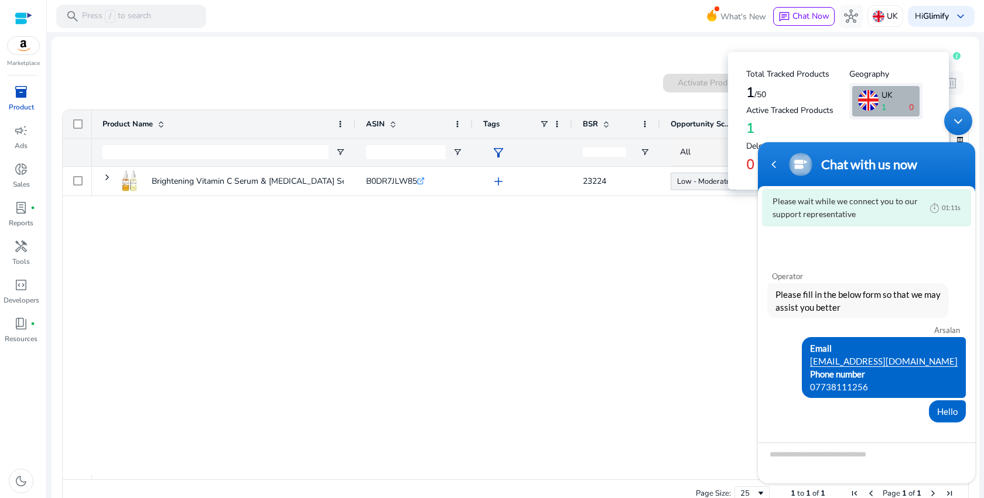
click at [956, 57] on icon at bounding box center [957, 56] width 2 height 5
click at [626, 55] on mat-card "Total Product: 1/50 0 products selected Activate Product Track Product Add Tags…" at bounding box center [516, 280] width 928 height 487
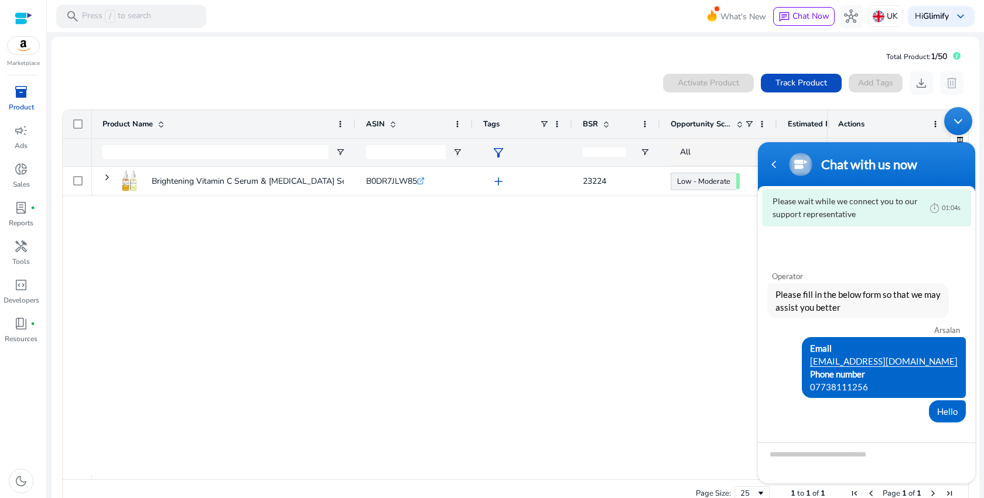
click at [864, 211] on span "Please wait while we connect you to our support representative" at bounding box center [847, 208] width 150 height 26
click at [809, 169] on img at bounding box center [800, 164] width 23 height 23
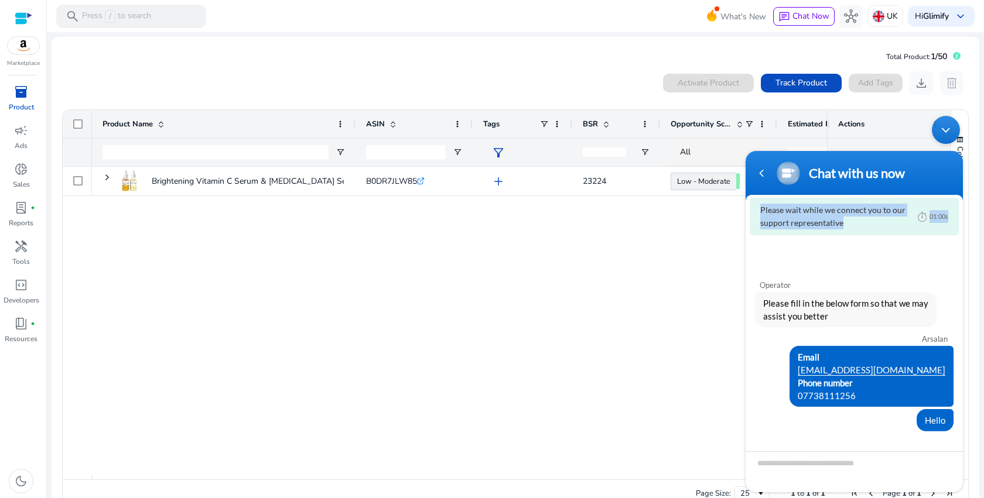
drag, startPoint x: 796, startPoint y: 177, endPoint x: 796, endPoint y: 187, distance: 9.4
click at [796, 187] on div "Chat with us now" at bounding box center [853, 173] width 203 height 29
click at [136, 300] on div "Brightening Vitamin C Serum & Retinol Set – Hydrating Skincare... B0DR7JLW85 .s…" at bounding box center [459, 321] width 735 height 309
click at [26, 178] on div "donut_small" at bounding box center [21, 169] width 33 height 19
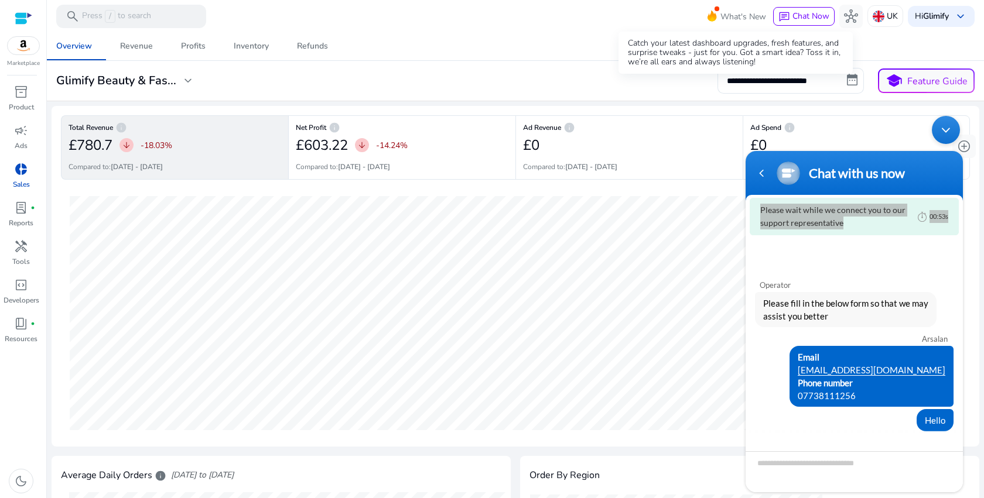
click at [731, 14] on span "What's New" at bounding box center [743, 16] width 46 height 20
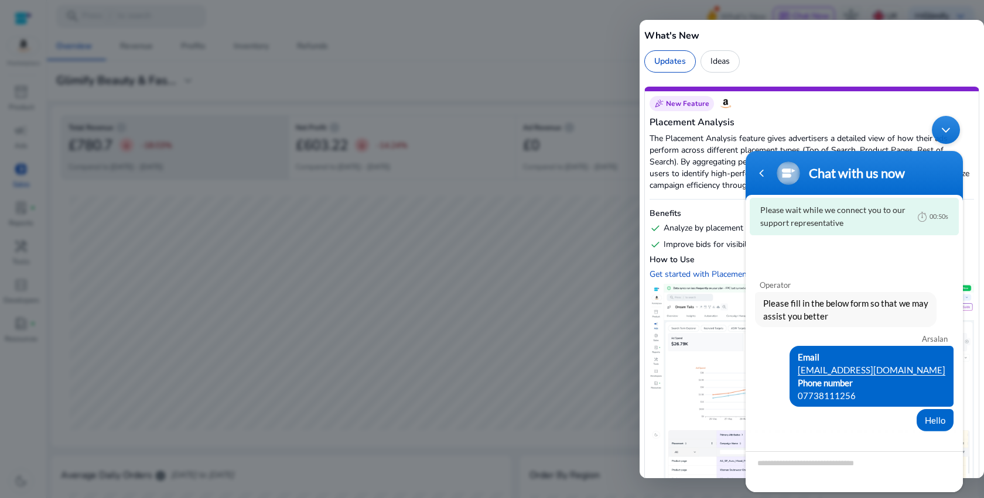
click at [942, 129] on div "Minimize live chat window" at bounding box center [946, 130] width 28 height 28
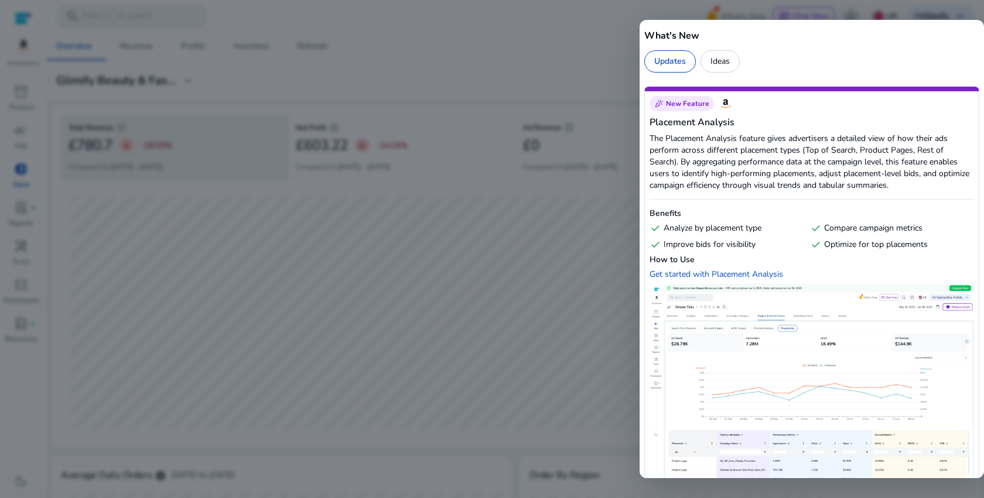
click at [720, 53] on div "Ideas" at bounding box center [719, 61] width 39 height 22
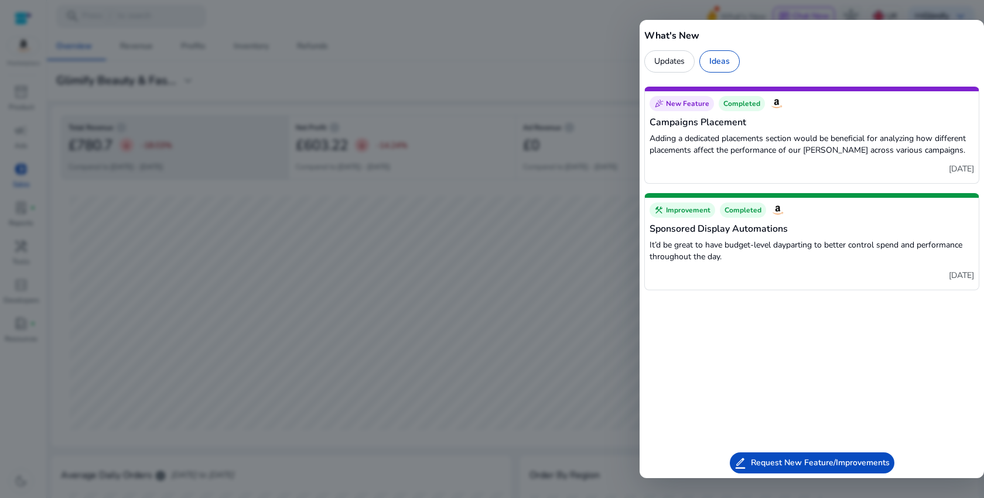
click at [752, 105] on span "Completed" at bounding box center [741, 103] width 37 height 9
click at [682, 67] on div "Updates" at bounding box center [669, 61] width 50 height 22
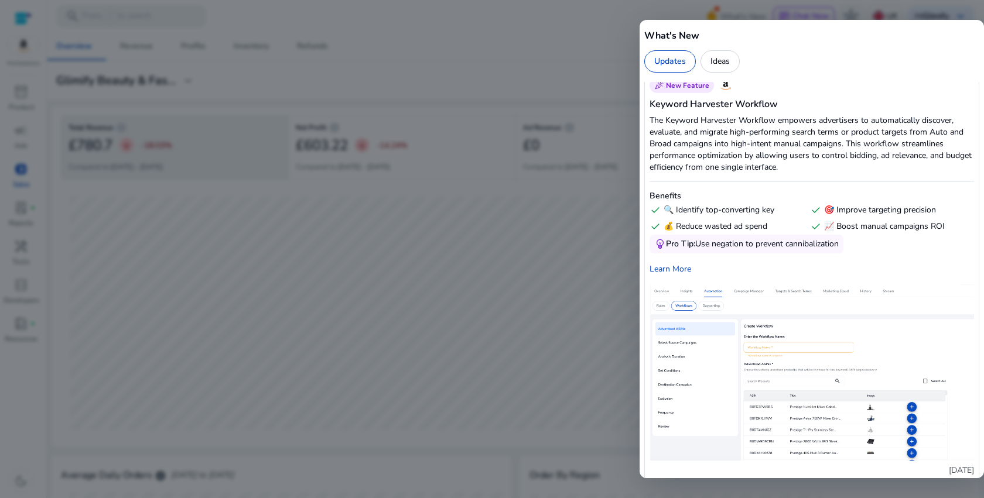
scroll to position [1636, 0]
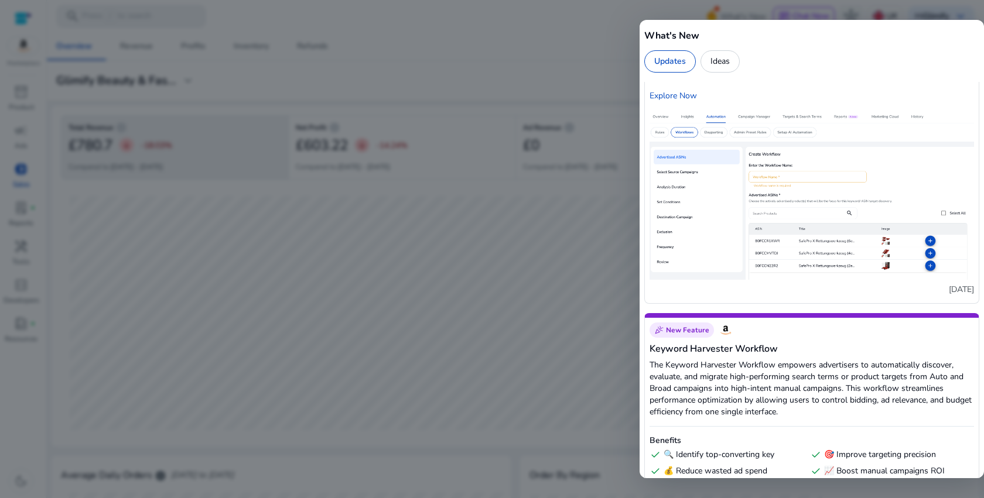
click at [586, 272] on div at bounding box center [492, 249] width 984 height 498
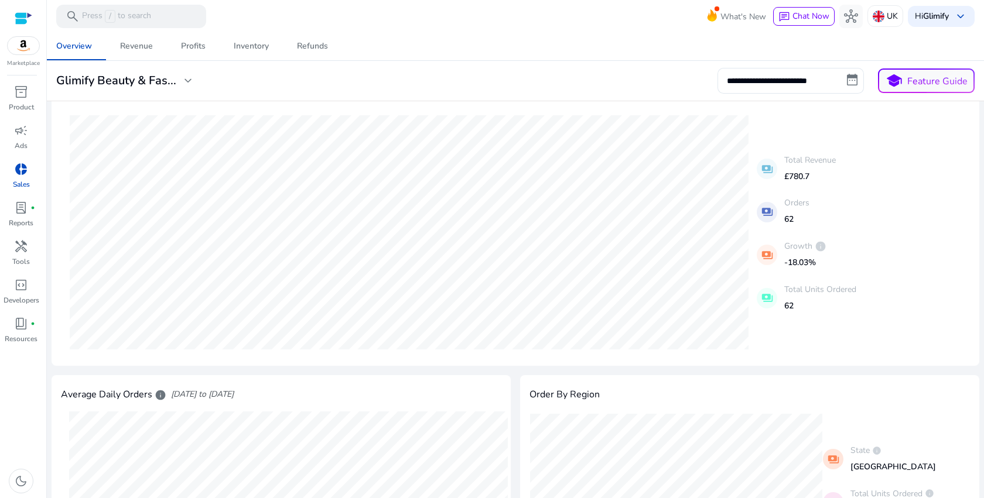
scroll to position [68, 0]
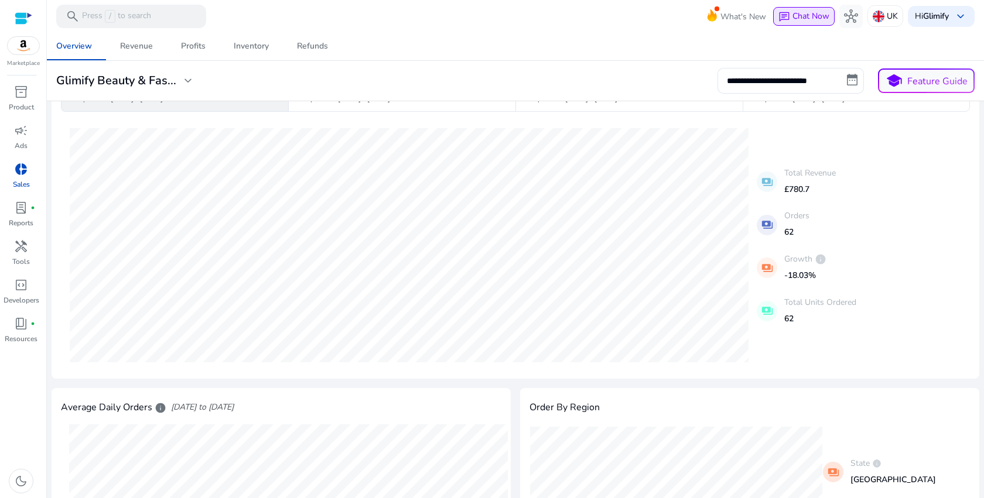
click at [809, 18] on span "Chat Now" at bounding box center [810, 16] width 37 height 11
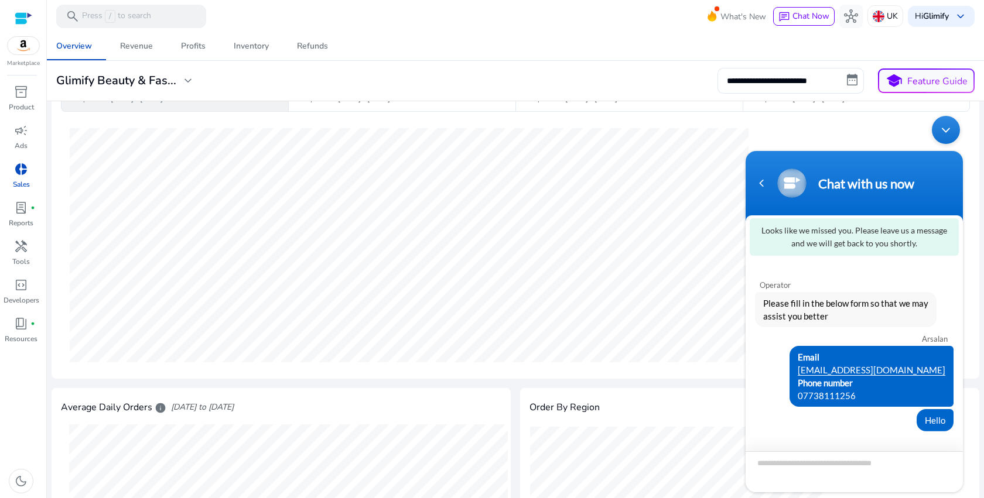
scroll to position [0, 0]
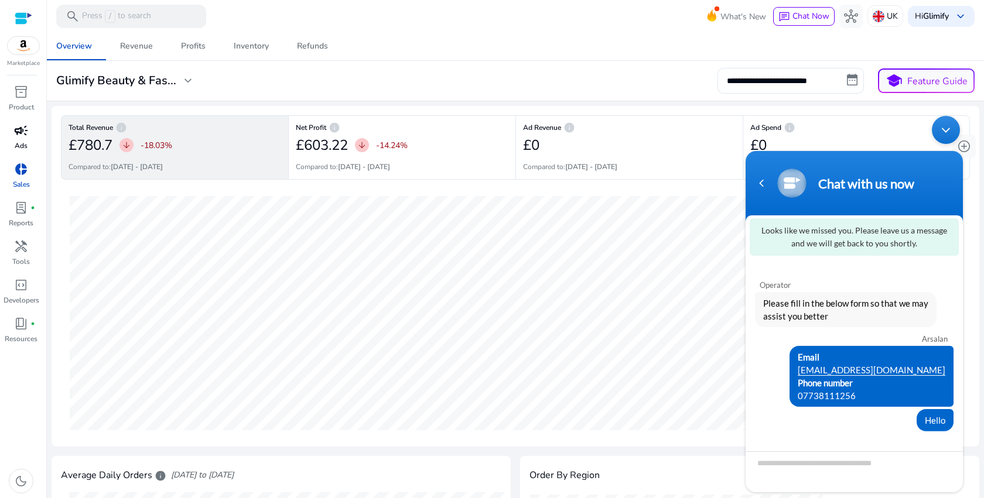
click at [19, 144] on p "Ads" at bounding box center [21, 146] width 13 height 11
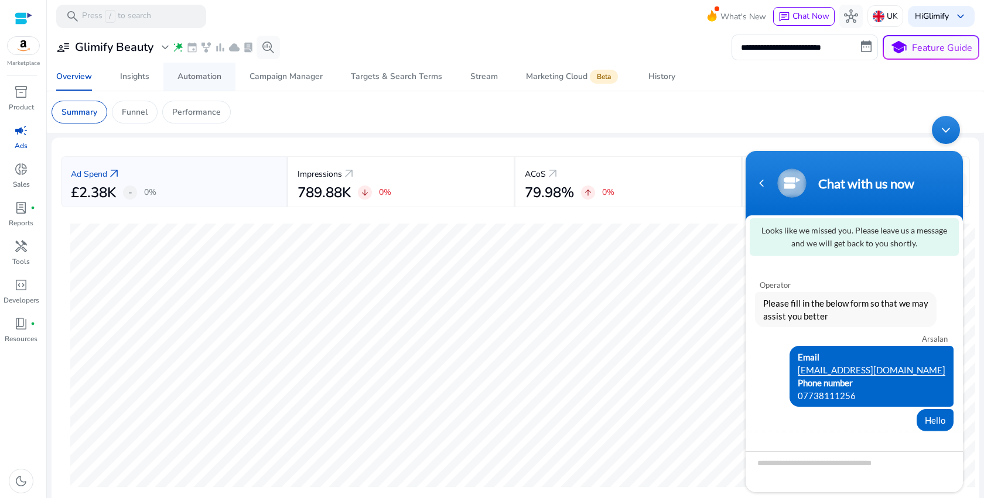
click at [217, 83] on span "Automation" at bounding box center [199, 77] width 44 height 28
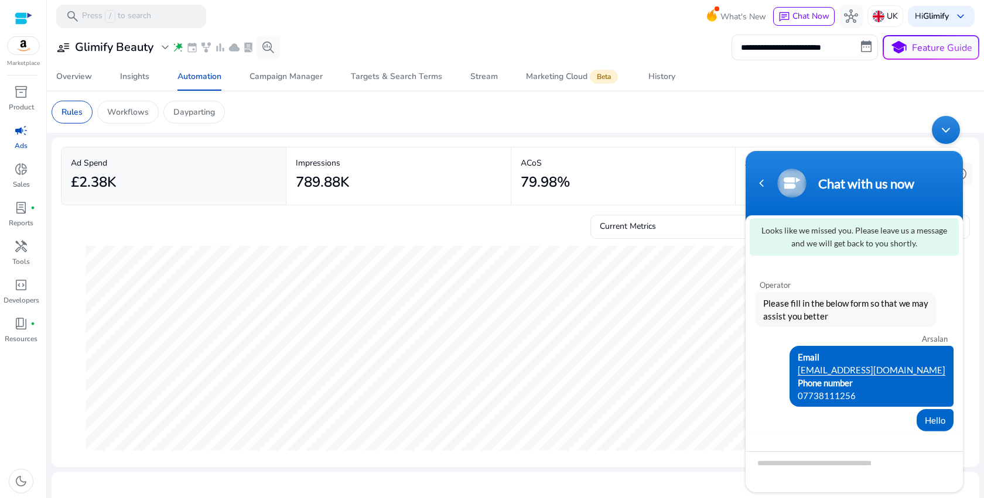
click at [940, 133] on div "Minimize live chat window" at bounding box center [946, 130] width 28 height 28
